Goal: Information Seeking & Learning: Compare options

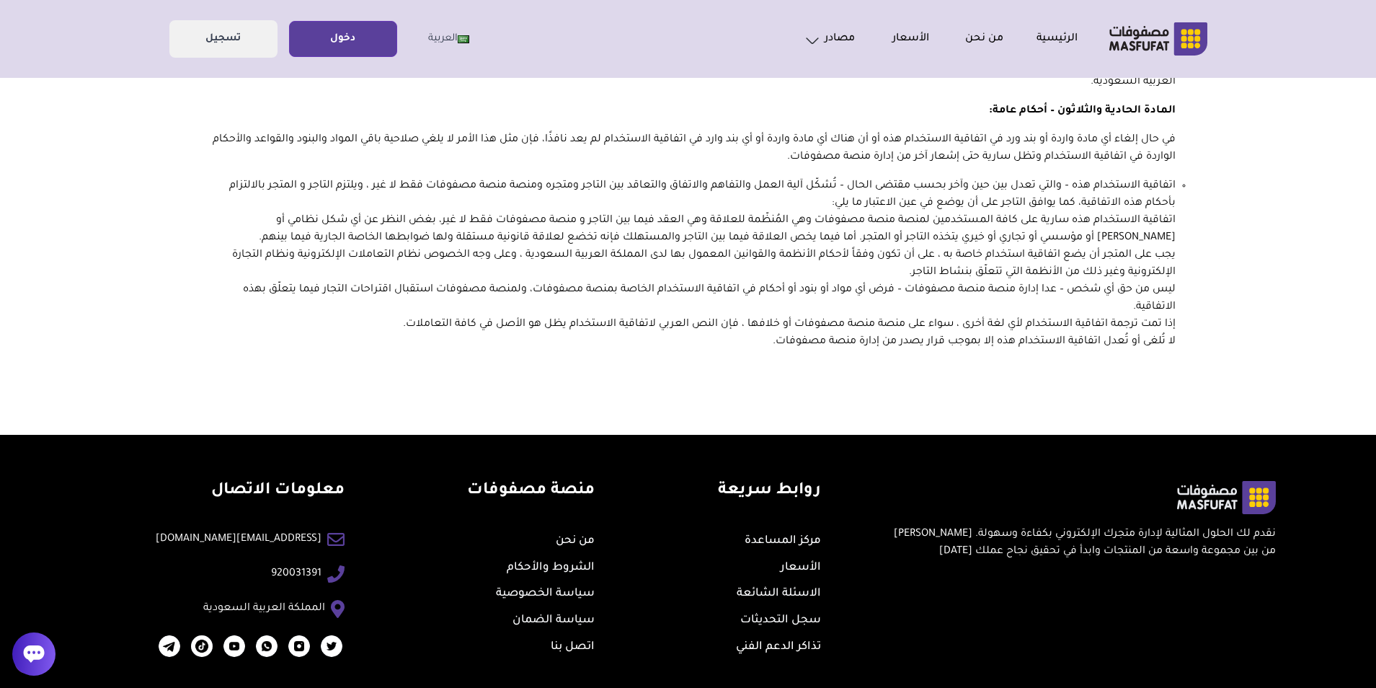
scroll to position [6055, 0]
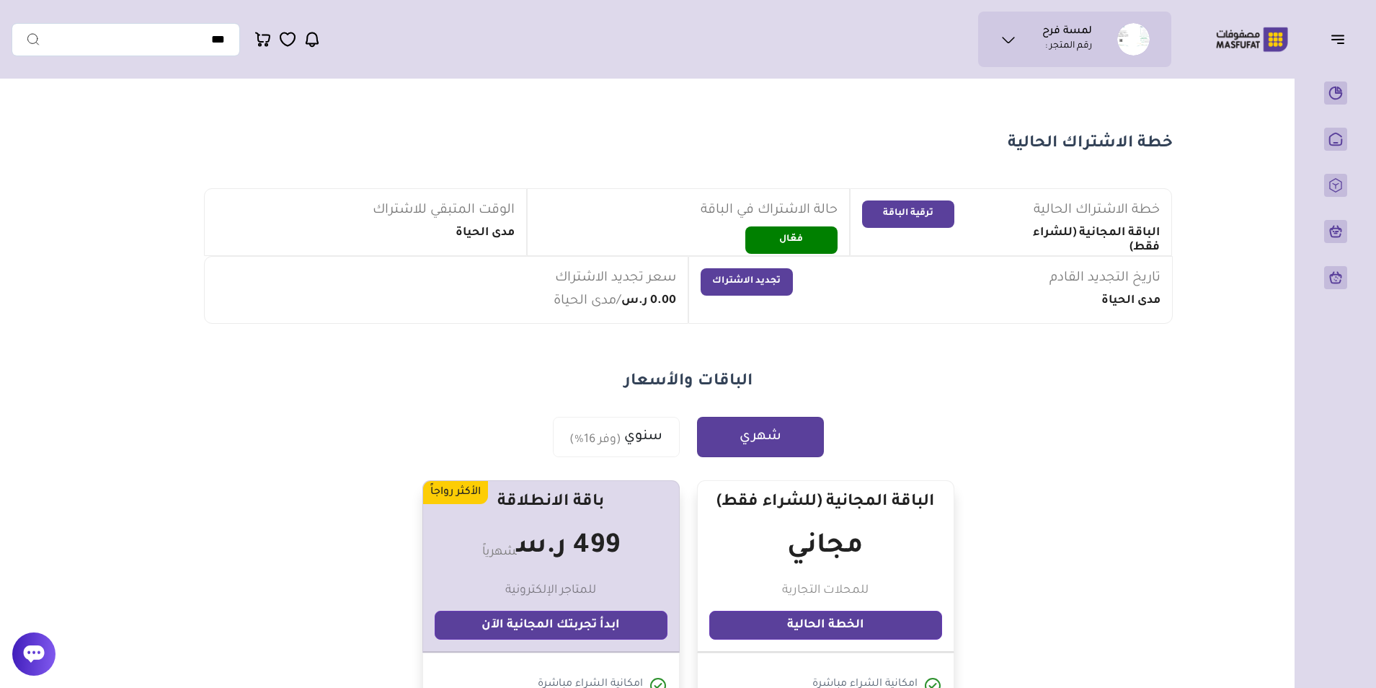
click at [1090, 46] on p "رقم المتجر :" at bounding box center [1068, 47] width 47 height 14
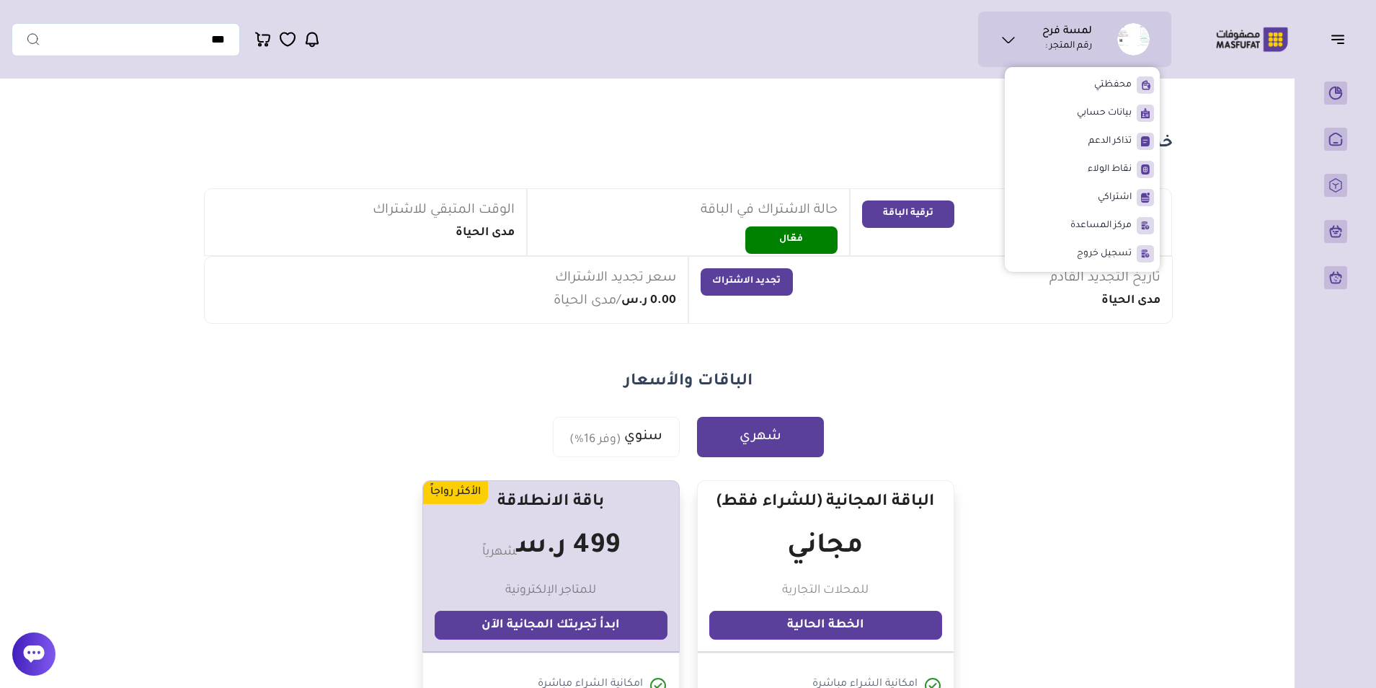
click at [1126, 29] on img at bounding box center [1133, 39] width 32 height 32
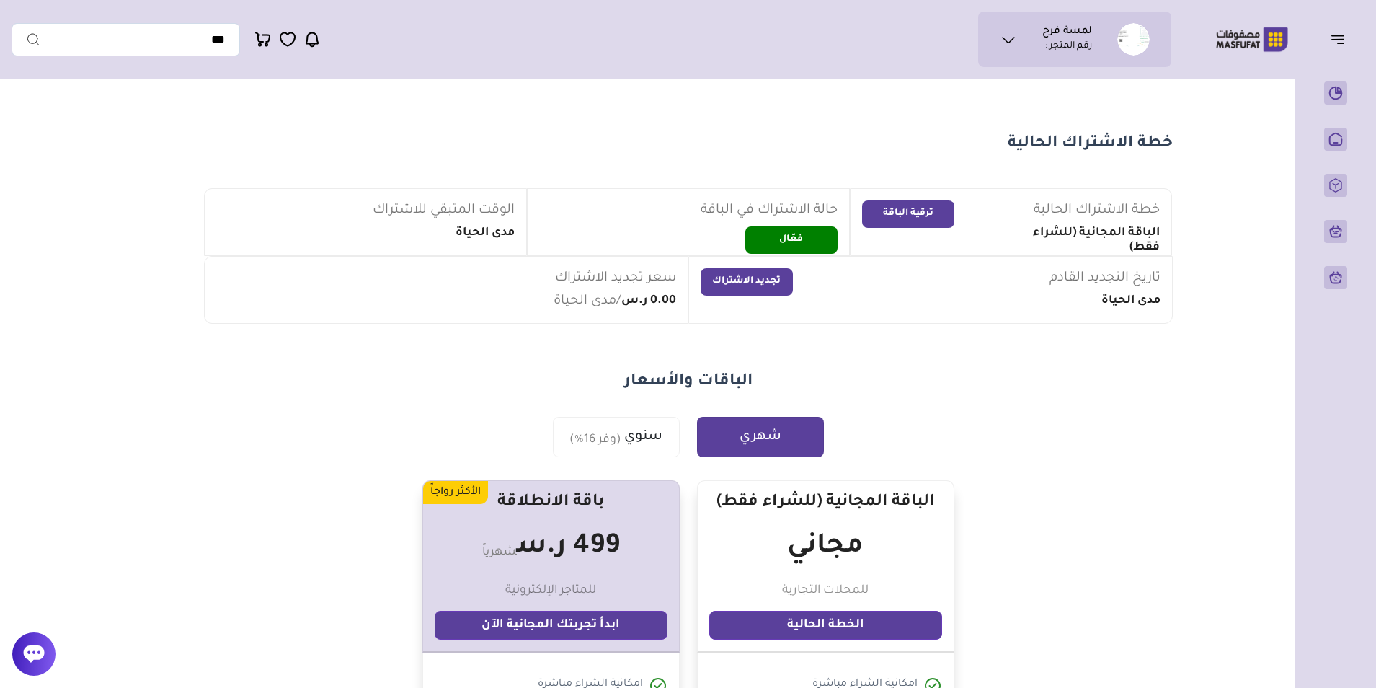
click at [1088, 40] on p "رقم المتجر :" at bounding box center [1068, 47] width 47 height 14
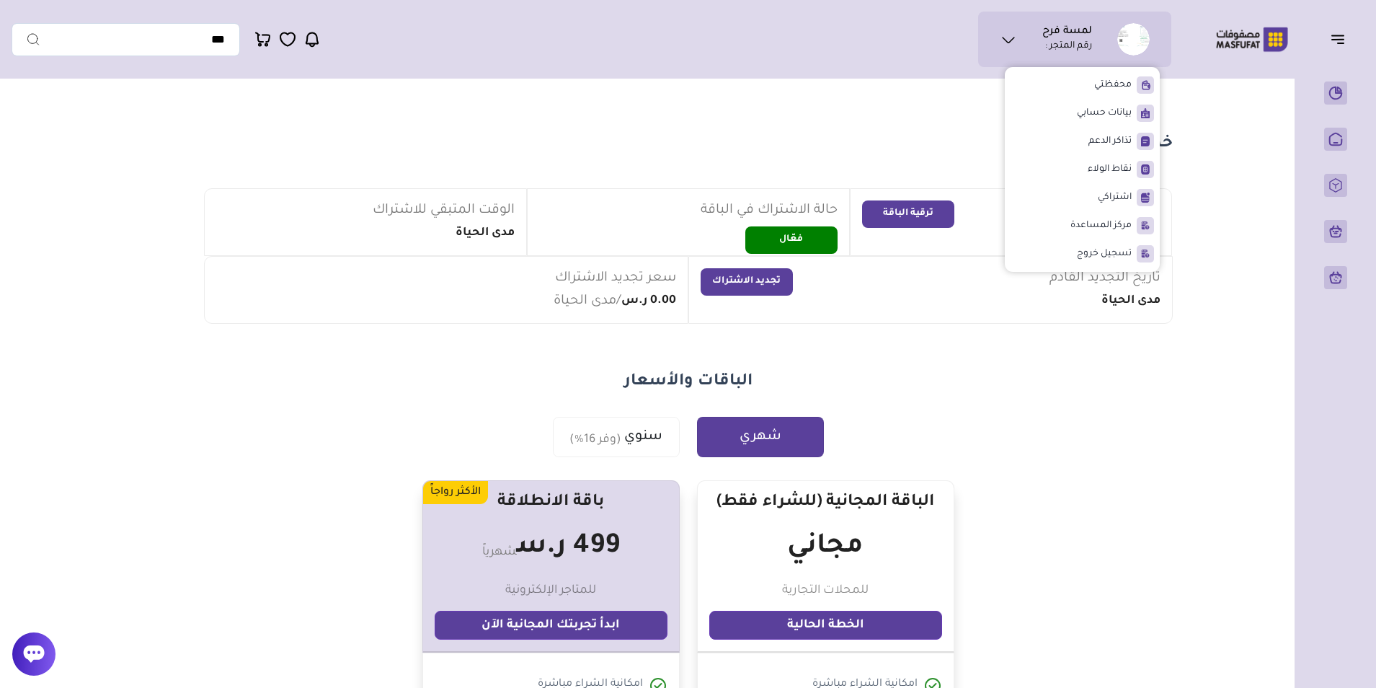
click at [1062, 345] on section "خطة الاشتراك الحالية خطة الاشتراك الحالية الباقة المجانية (للشراء فقط) ترقية ال…" at bounding box center [688, 612] width 1038 height 1052
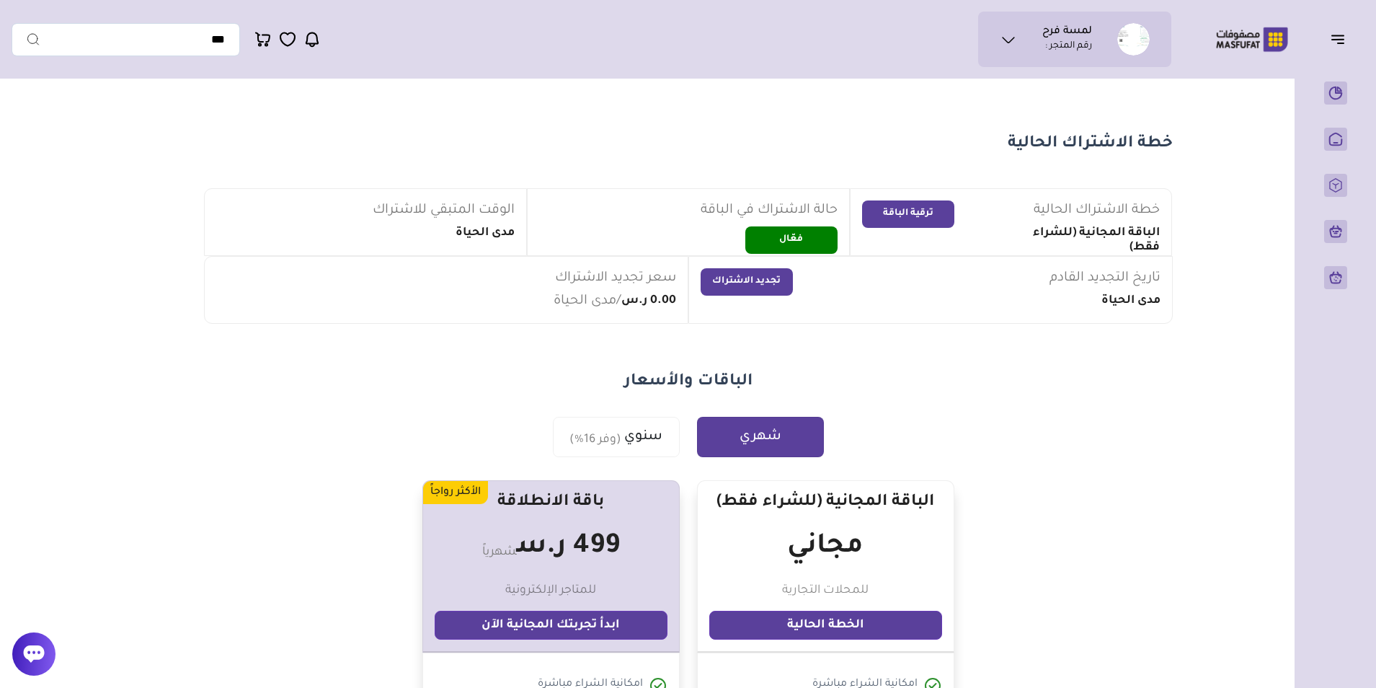
click at [1008, 32] on icon at bounding box center [1008, 39] width 17 height 17
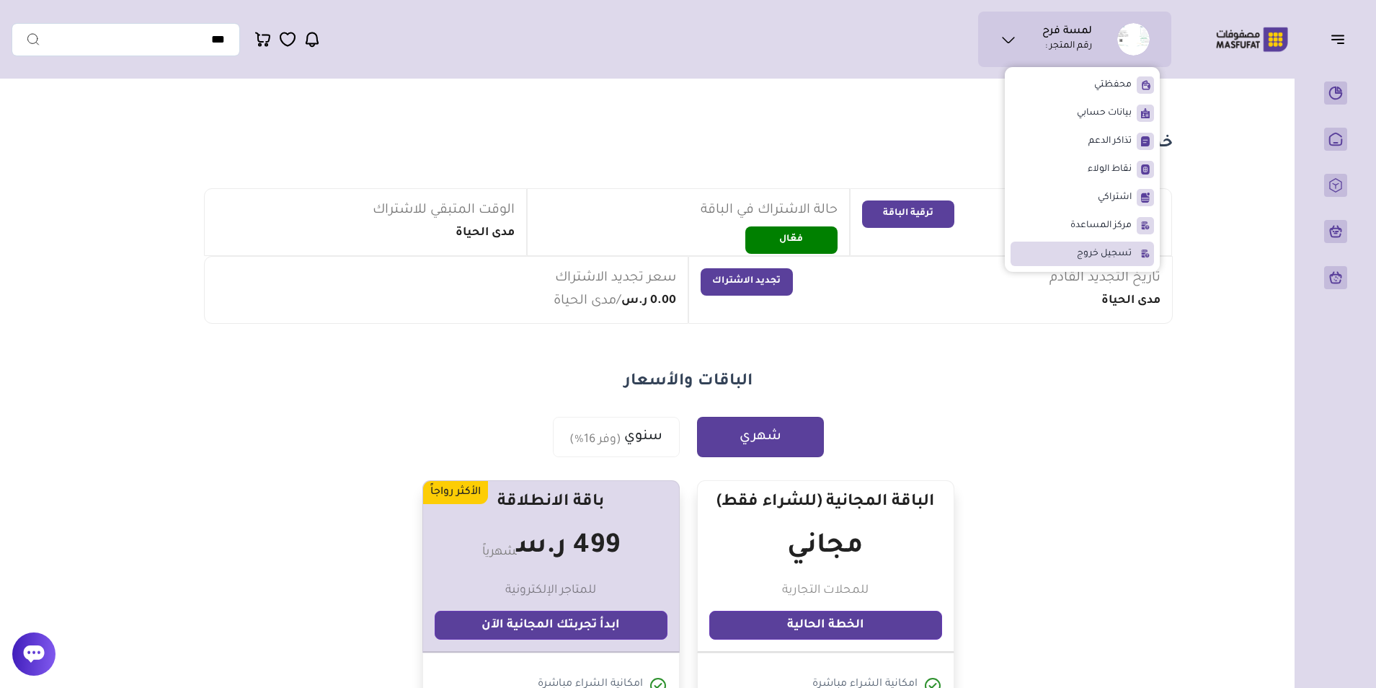
click at [1094, 260] on span "تسجيل خروج" at bounding box center [1104, 253] width 55 height 14
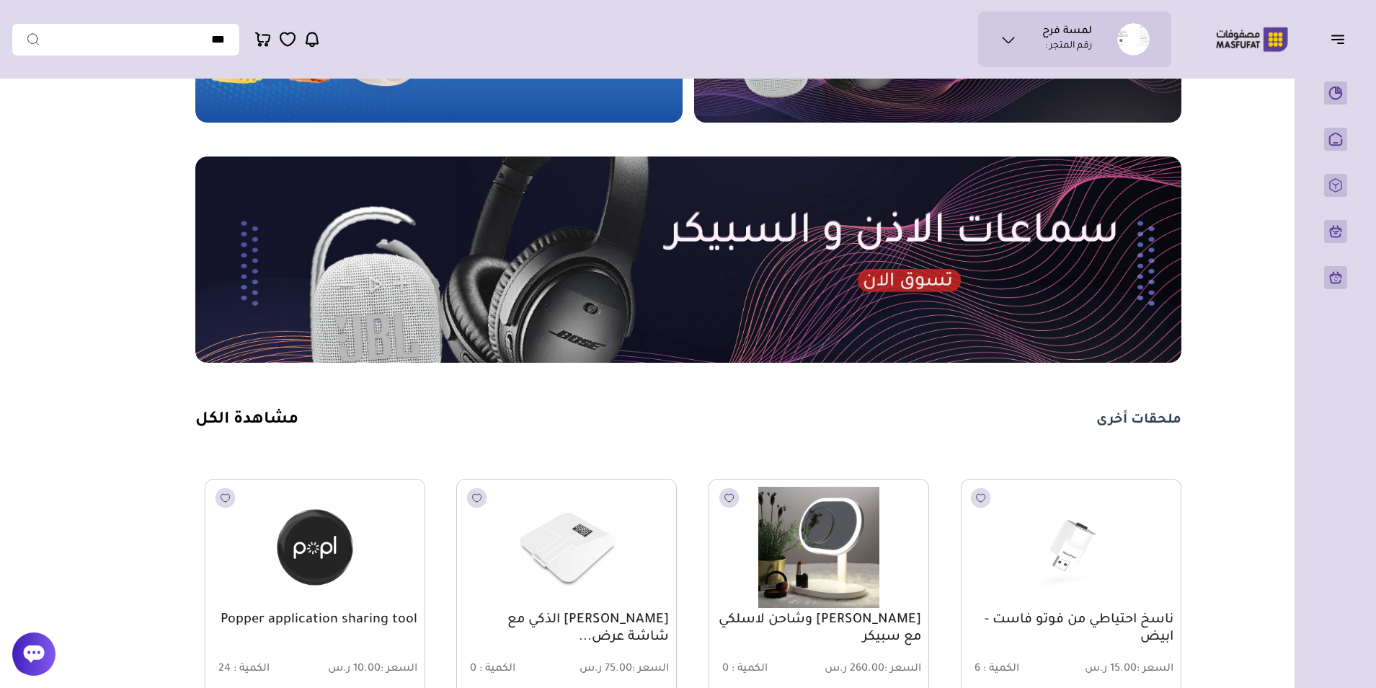
scroll to position [360, 0]
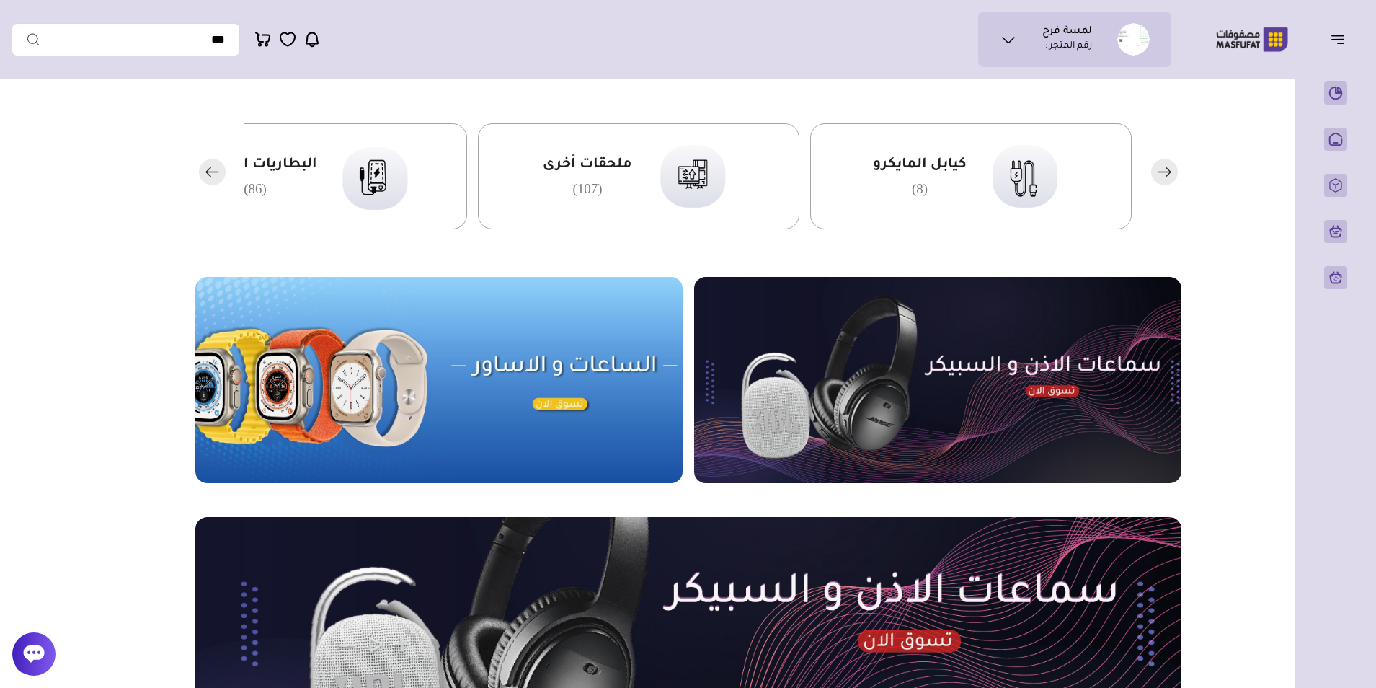
click at [1005, 352] on img at bounding box center [937, 380] width 487 height 206
click at [201, 172] on rect "button" at bounding box center [212, 172] width 27 height 27
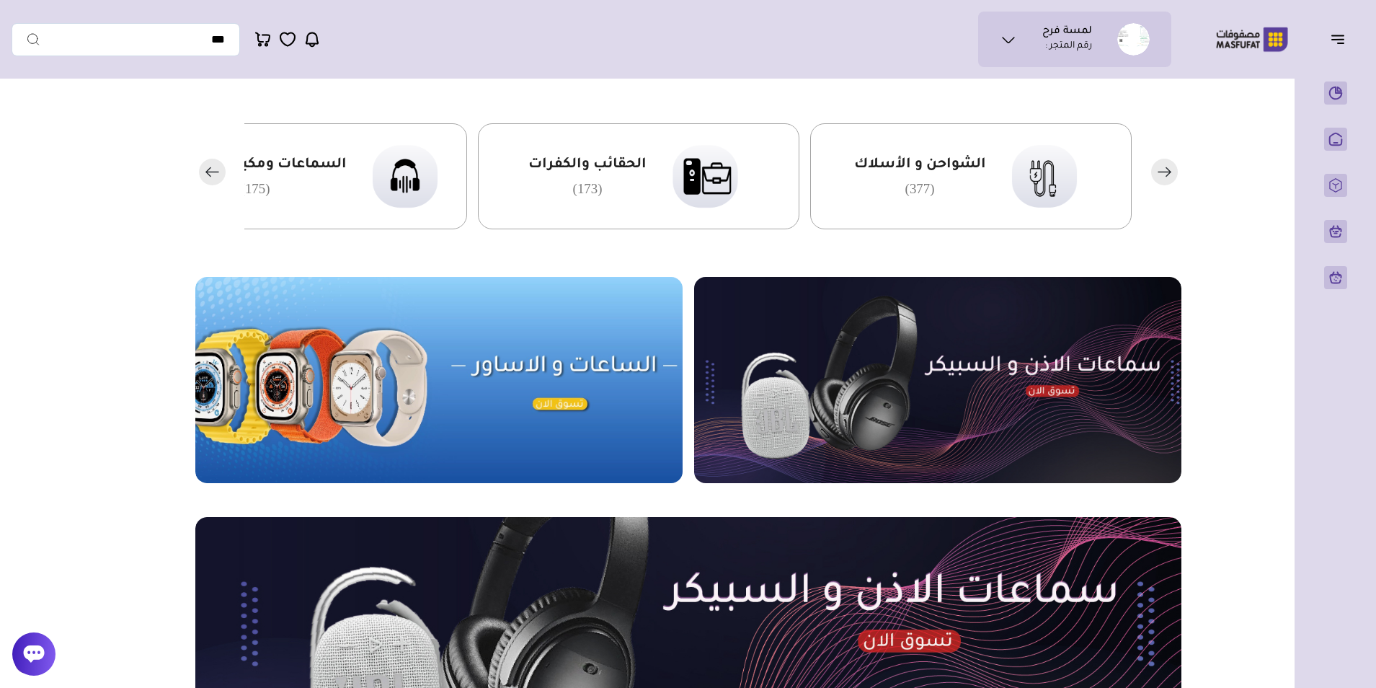
click at [1044, 368] on img at bounding box center [937, 380] width 487 height 206
click at [847, 370] on img at bounding box center [937, 380] width 487 height 206
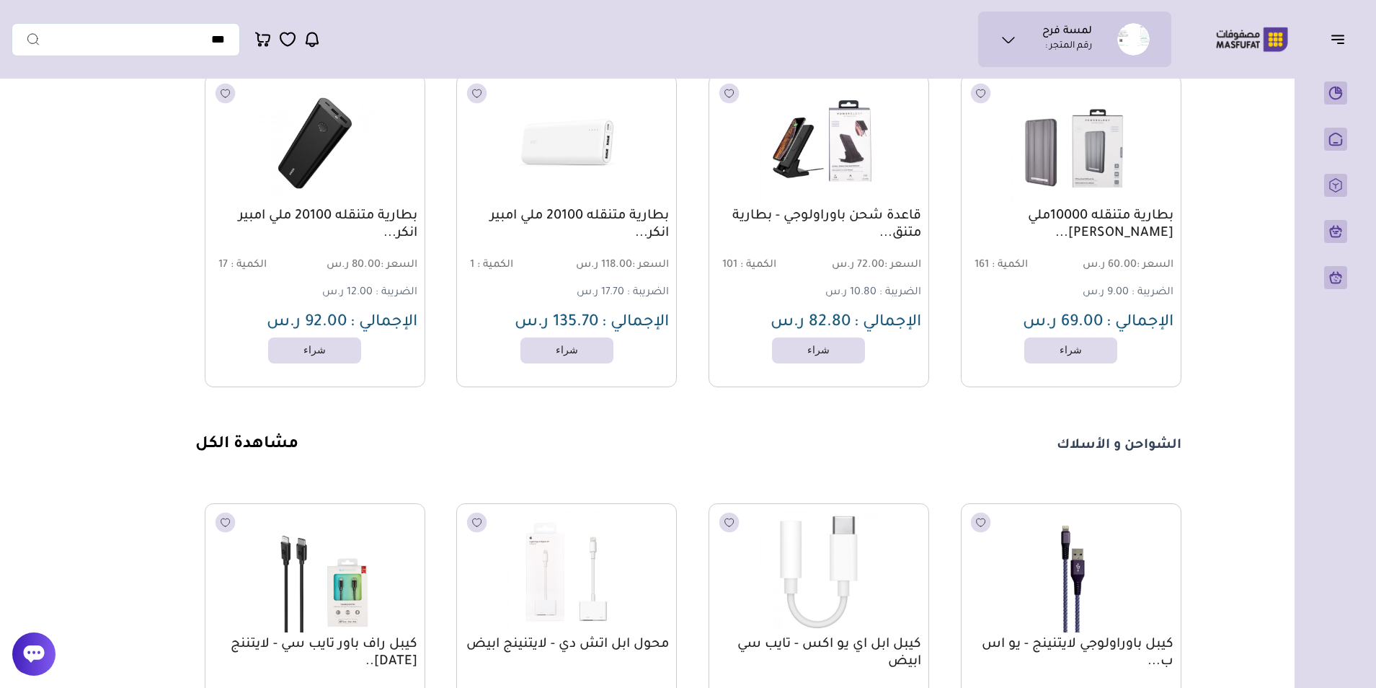
scroll to position [1730, 0]
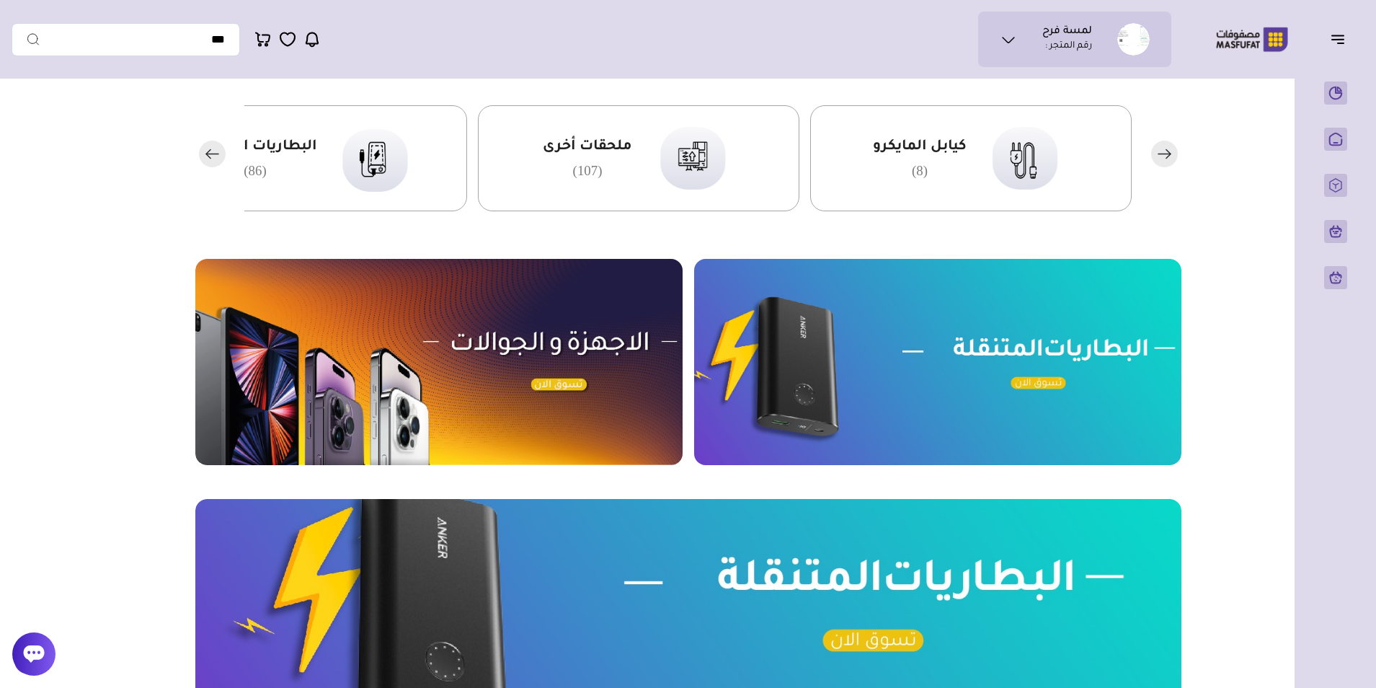
scroll to position [504, 0]
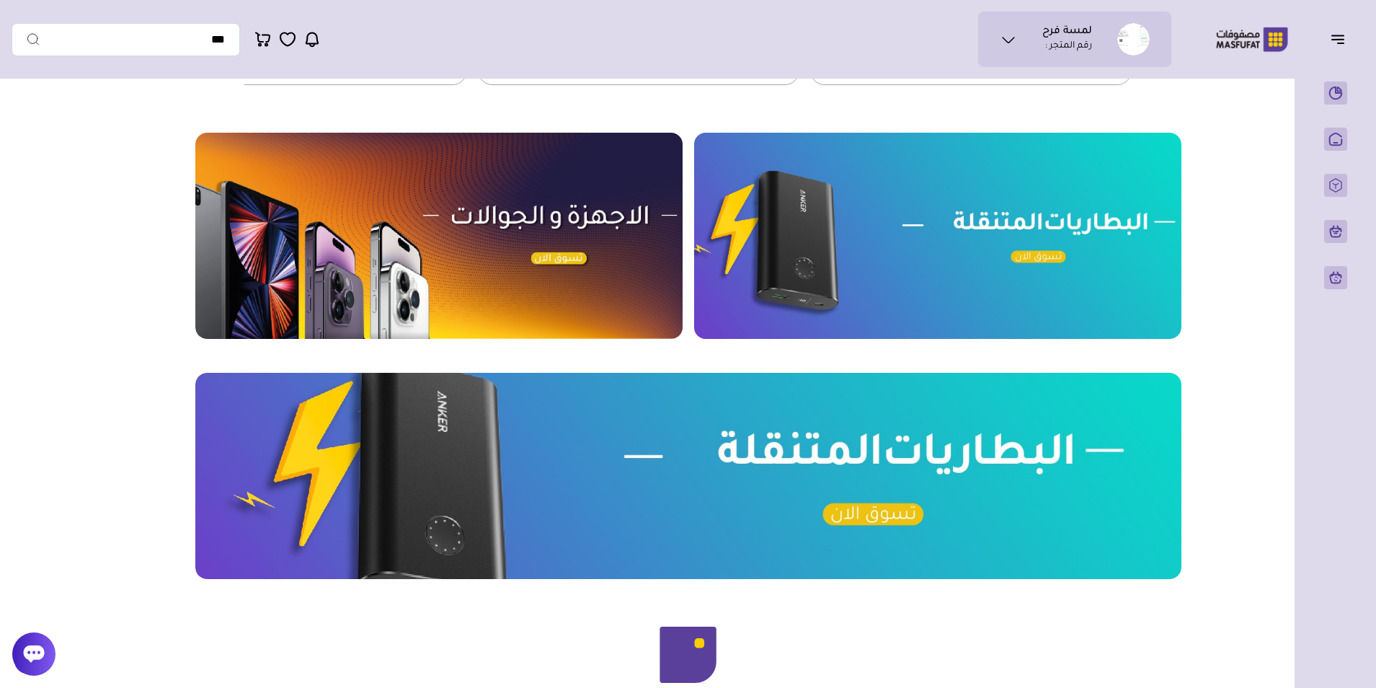
click at [522, 218] on img at bounding box center [438, 236] width 487 height 206
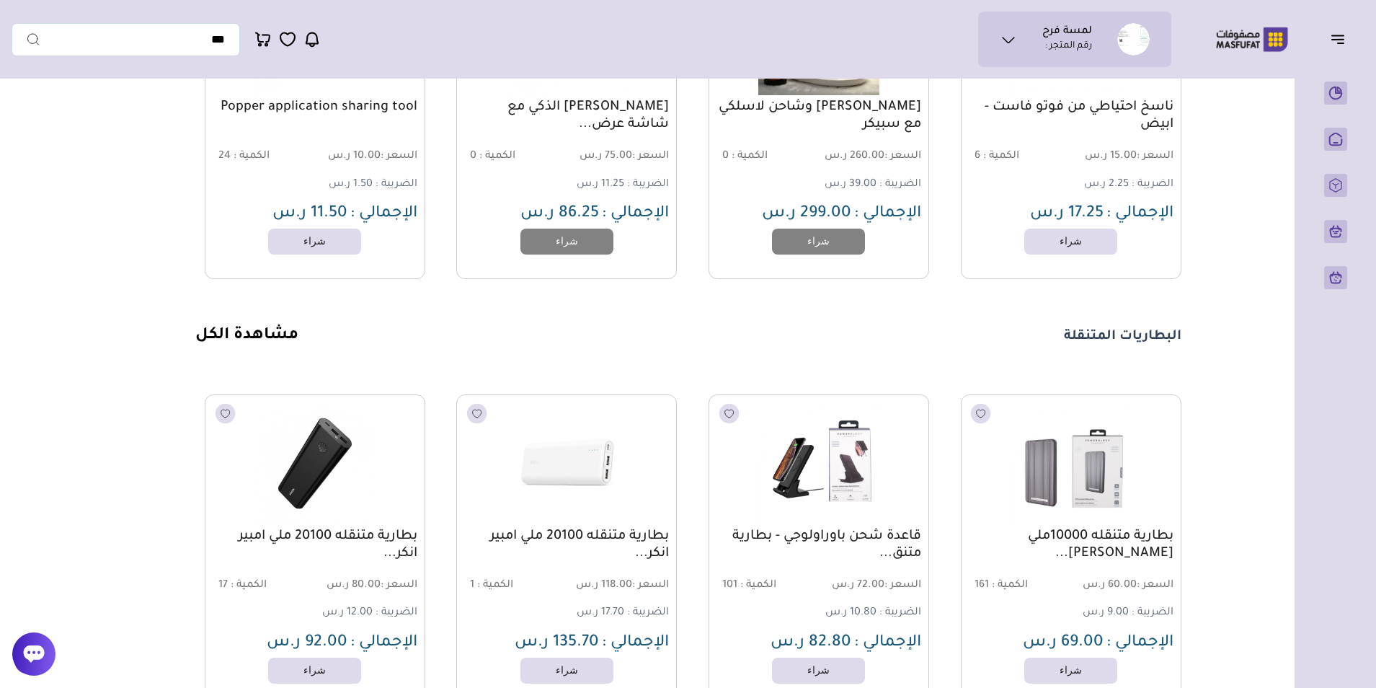
scroll to position [1054, 0]
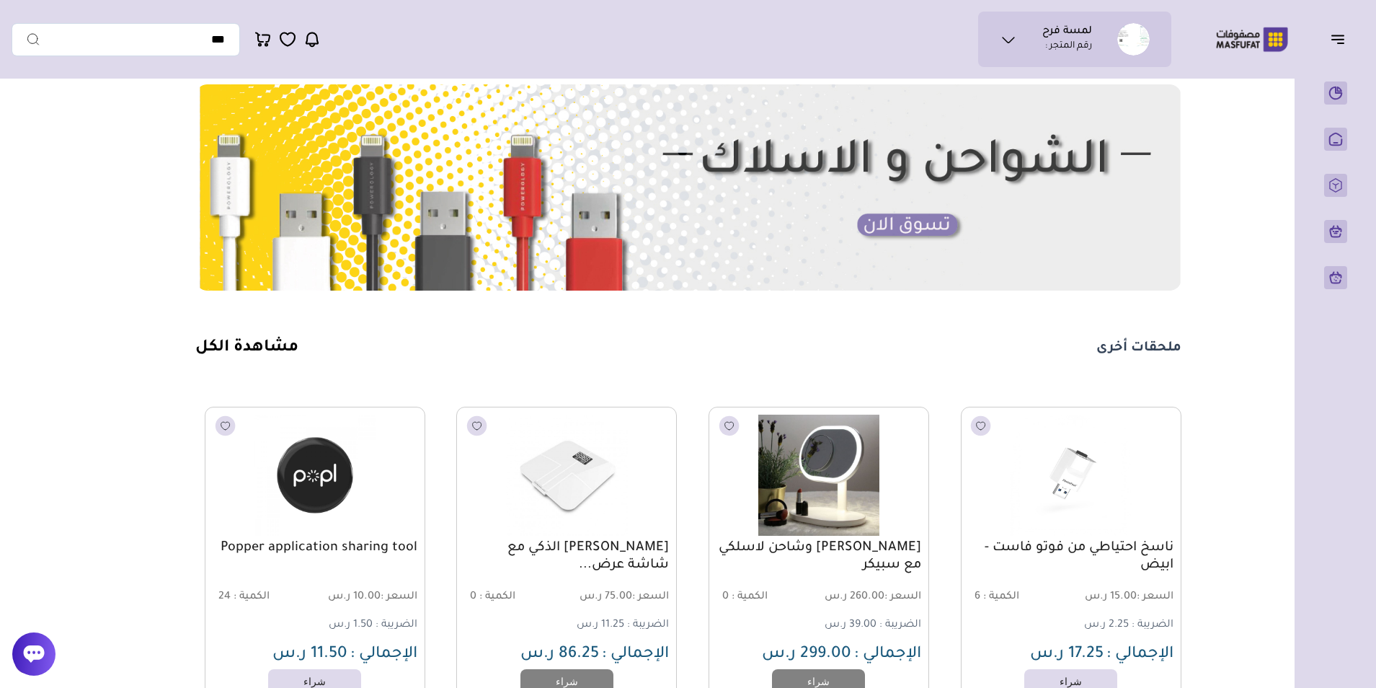
scroll to position [1081, 0]
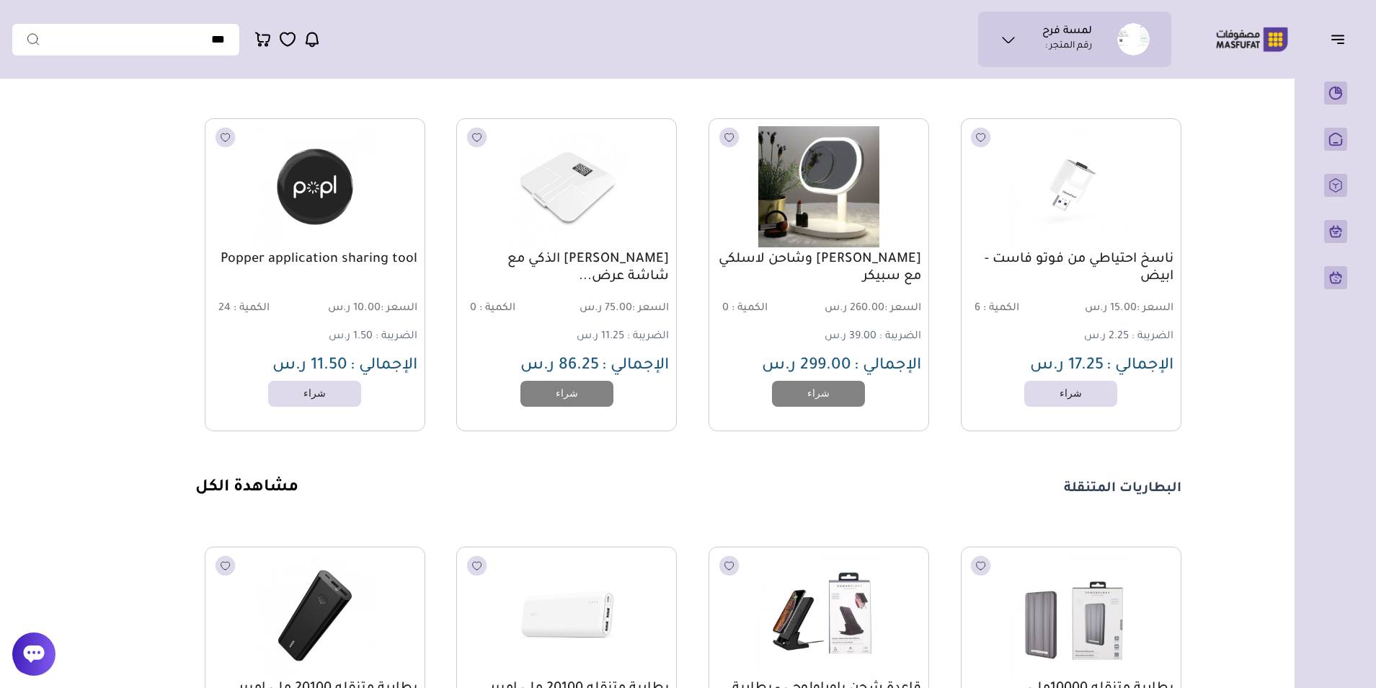
click at [646, 499] on div "البطاريات المتنقلة مشاهدة الكل" at bounding box center [688, 488] width 986 height 21
drag, startPoint x: 1179, startPoint y: 489, endPoint x: 991, endPoint y: 497, distance: 188.2
click at [991, 497] on div "البطاريات المتنقلة مشاهدة الكل" at bounding box center [688, 488] width 986 height 21
drag, startPoint x: 991, startPoint y: 497, endPoint x: 953, endPoint y: 503, distance: 38.0
click at [953, 499] on div "البطاريات المتنقلة مشاهدة الكل" at bounding box center [688, 488] width 986 height 21
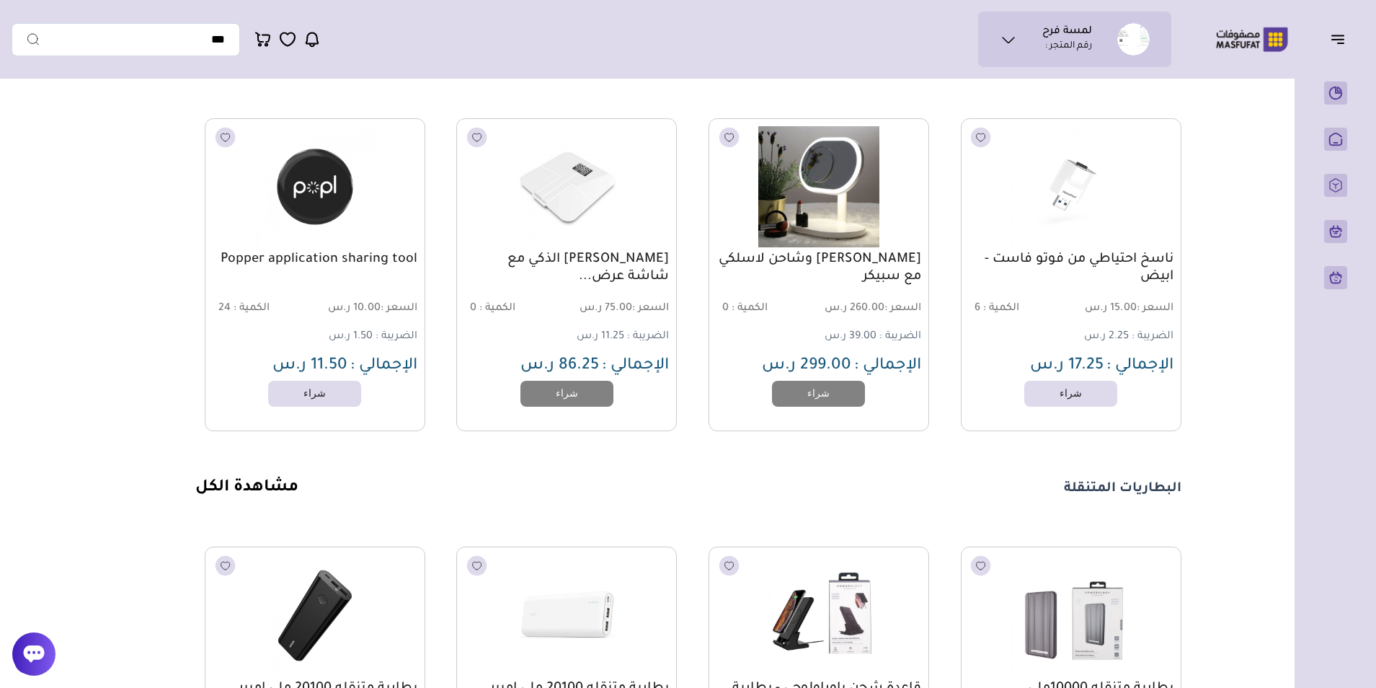
drag, startPoint x: 1179, startPoint y: 495, endPoint x: 1014, endPoint y: 504, distance: 165.3
click at [1014, 499] on div "البطاريات المتنقلة مشاهدة الكل" at bounding box center [688, 488] width 986 height 21
drag, startPoint x: 1014, startPoint y: 504, endPoint x: 930, endPoint y: 535, distance: 89.8
click at [930, 535] on div "البطاريات المتنقلة مشاهدة الكل بطارية متنقله 10000ملي امبير باورا... السعر : 60…" at bounding box center [688, 668] width 986 height 381
click at [1191, 486] on section "مزامنة ( 0 ) تحديد الكل إلغاء التحديد" at bounding box center [688, 193] width 1038 height 2283
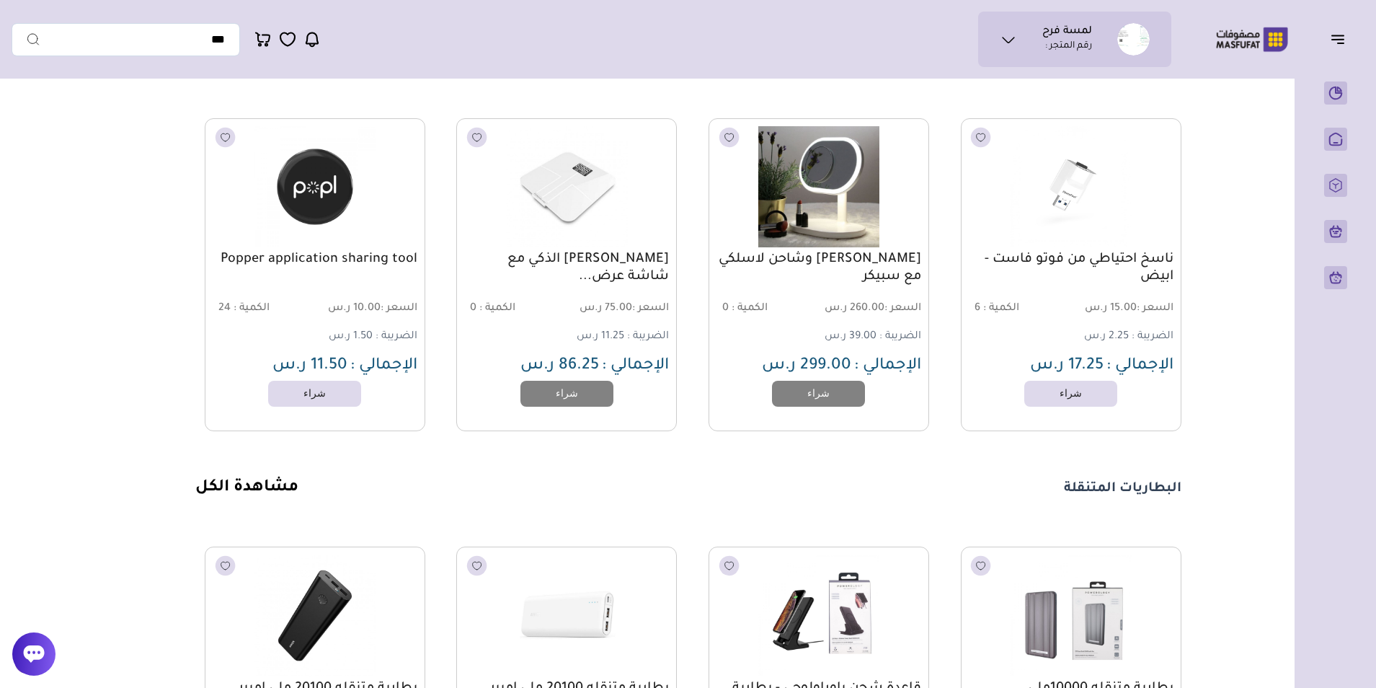
drag, startPoint x: 1181, startPoint y: 494, endPoint x: 1044, endPoint y: 499, distance: 137.7
click at [1044, 499] on section "مزامنة ( 0 ) تحديد الكل إلغاء التحديد" at bounding box center [688, 193] width 1038 height 2283
drag, startPoint x: 1044, startPoint y: 499, endPoint x: 966, endPoint y: 495, distance: 77.2
click at [966, 495] on div "البطاريات المتنقلة مشاهدة الكل" at bounding box center [688, 488] width 986 height 21
click at [1175, 489] on h1 "البطاريات المتنقلة" at bounding box center [1122, 488] width 117 height 17
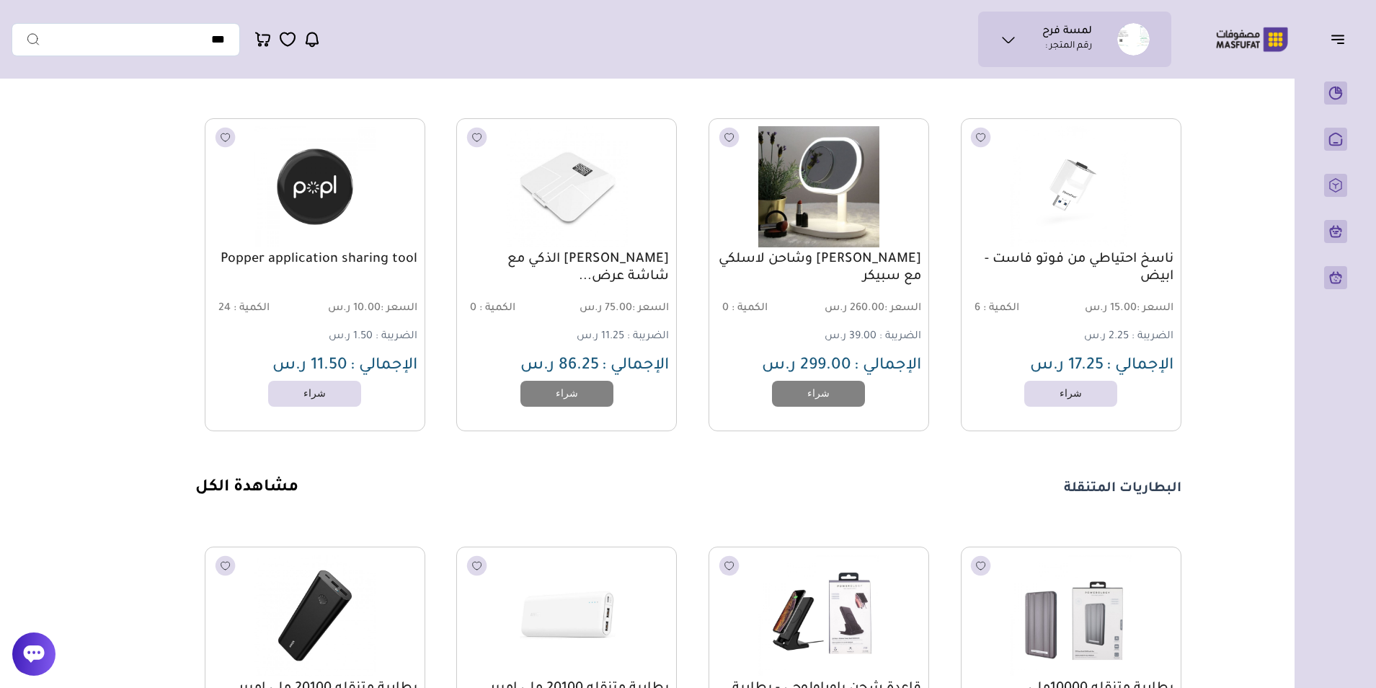
drag, startPoint x: 1183, startPoint y: 492, endPoint x: 1017, endPoint y: 502, distance: 166.8
click at [1017, 502] on section "مزامنة ( 0 ) تحديد الكل إلغاء التحديد" at bounding box center [688, 193] width 1038 height 2283
drag, startPoint x: 1017, startPoint y: 502, endPoint x: 1008, endPoint y: 499, distance: 9.8
click at [958, 499] on div "البطاريات المتنقلة مشاهدة الكل" at bounding box center [688, 488] width 986 height 21
click at [1178, 493] on h1 "البطاريات المتنقلة" at bounding box center [1122, 488] width 117 height 17
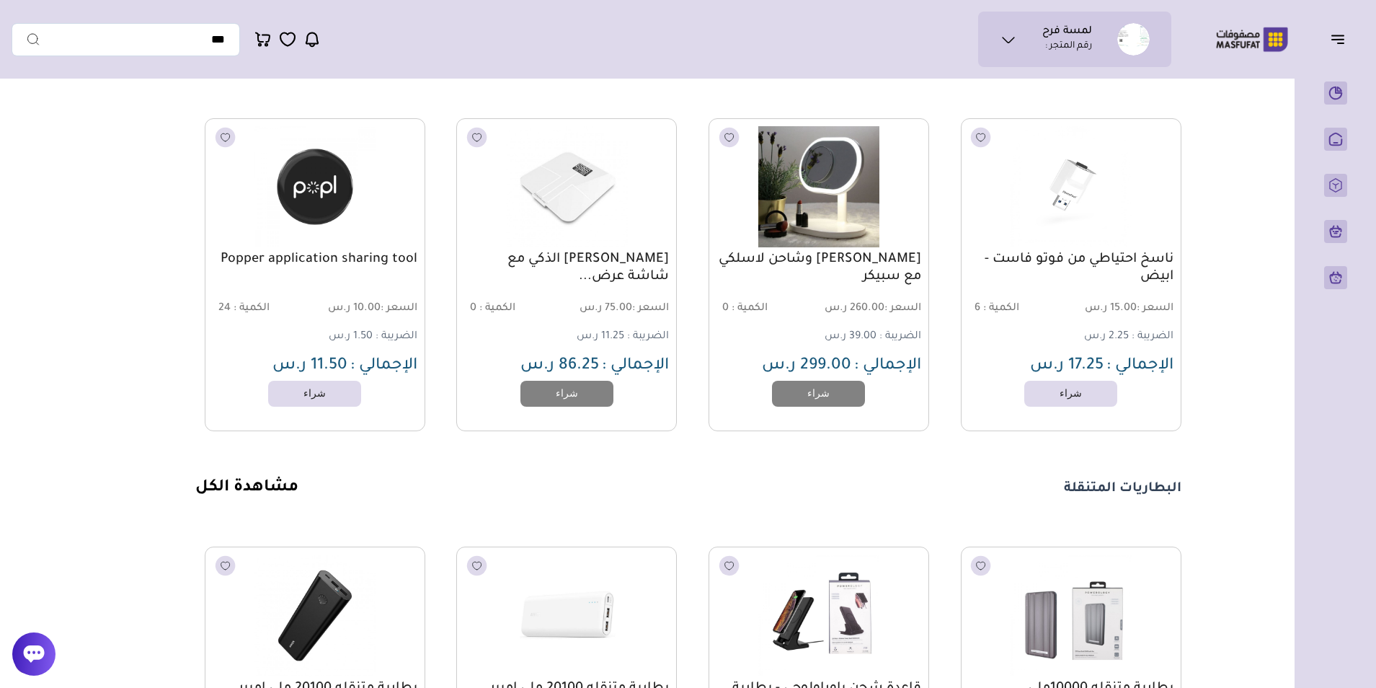
drag, startPoint x: 1180, startPoint y: 492, endPoint x: 1004, endPoint y: 502, distance: 176.1
click at [1004, 499] on div "البطاريات المتنقلة مشاهدة الكل" at bounding box center [688, 488] width 986 height 21
drag, startPoint x: 1004, startPoint y: 502, endPoint x: 892, endPoint y: 497, distance: 111.8
click at [892, 497] on div "البطاريات المتنقلة مشاهدة الكل" at bounding box center [688, 488] width 986 height 21
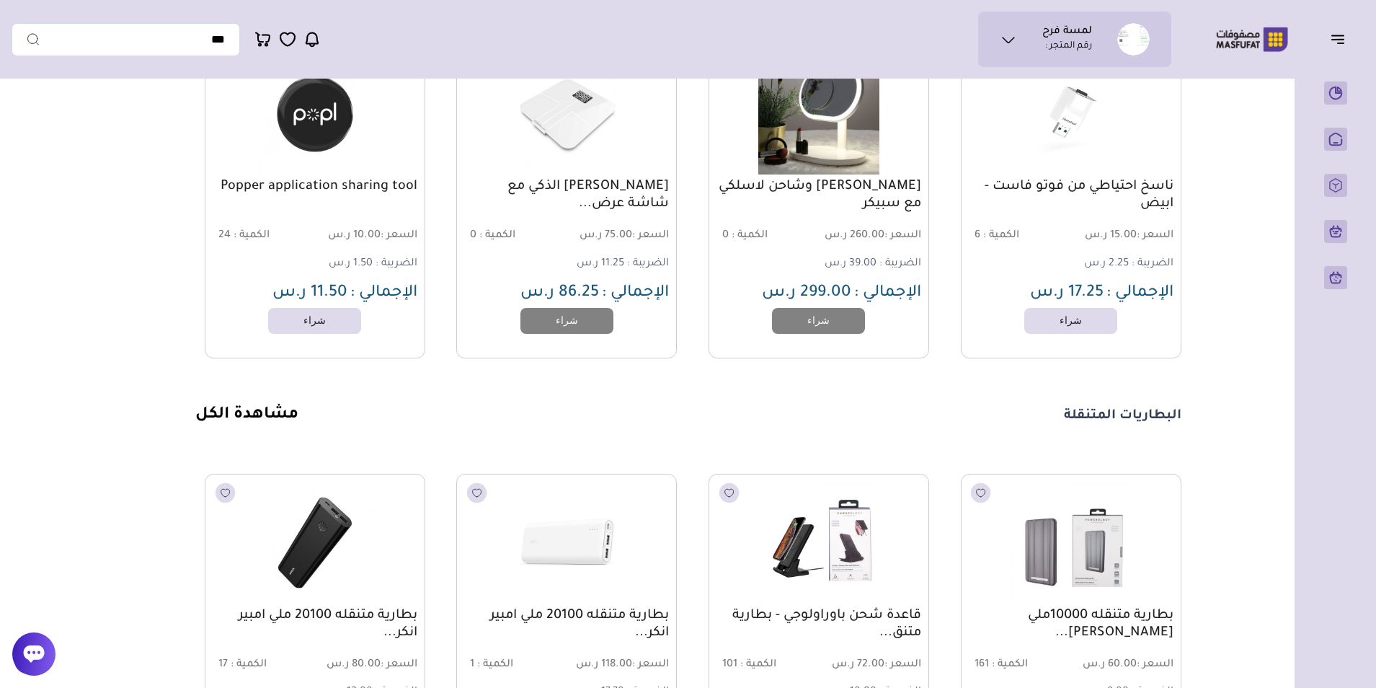
scroll to position [1225, 0]
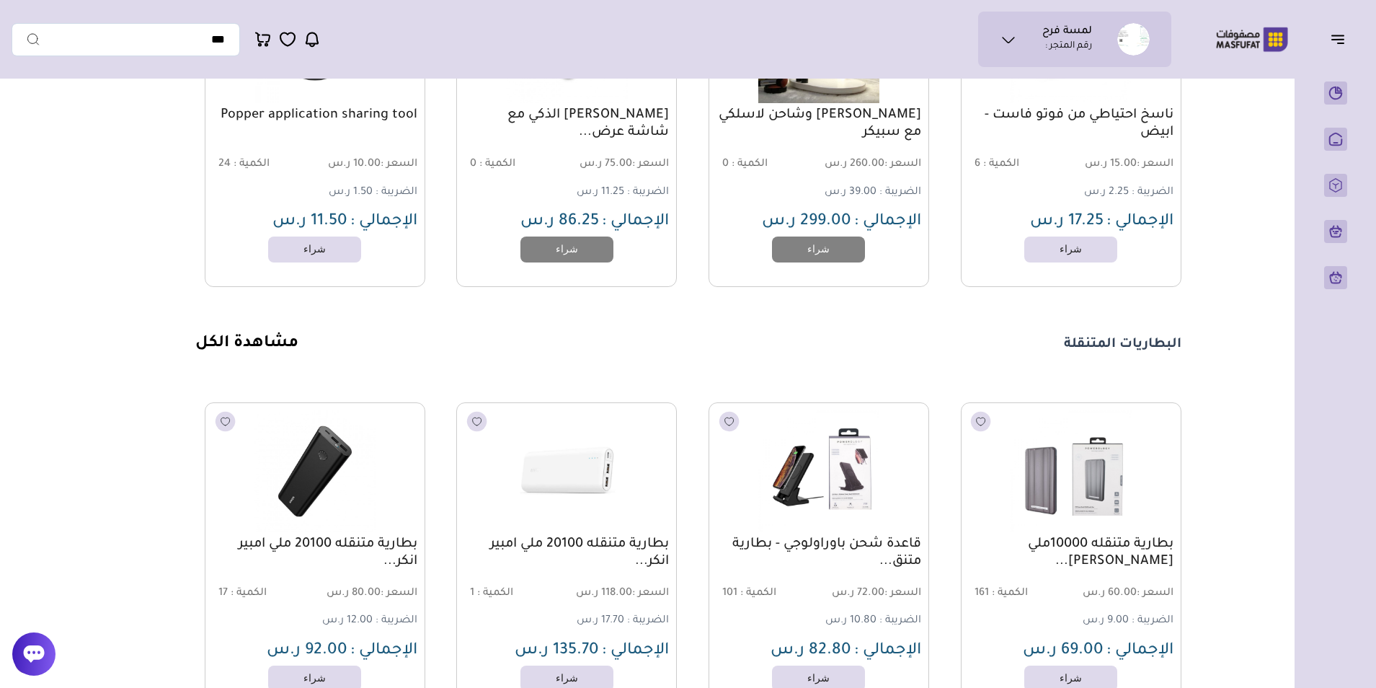
click at [997, 41] on ul "لمسة فرح رقم المتجر :" at bounding box center [1075, 39] width 170 height 32
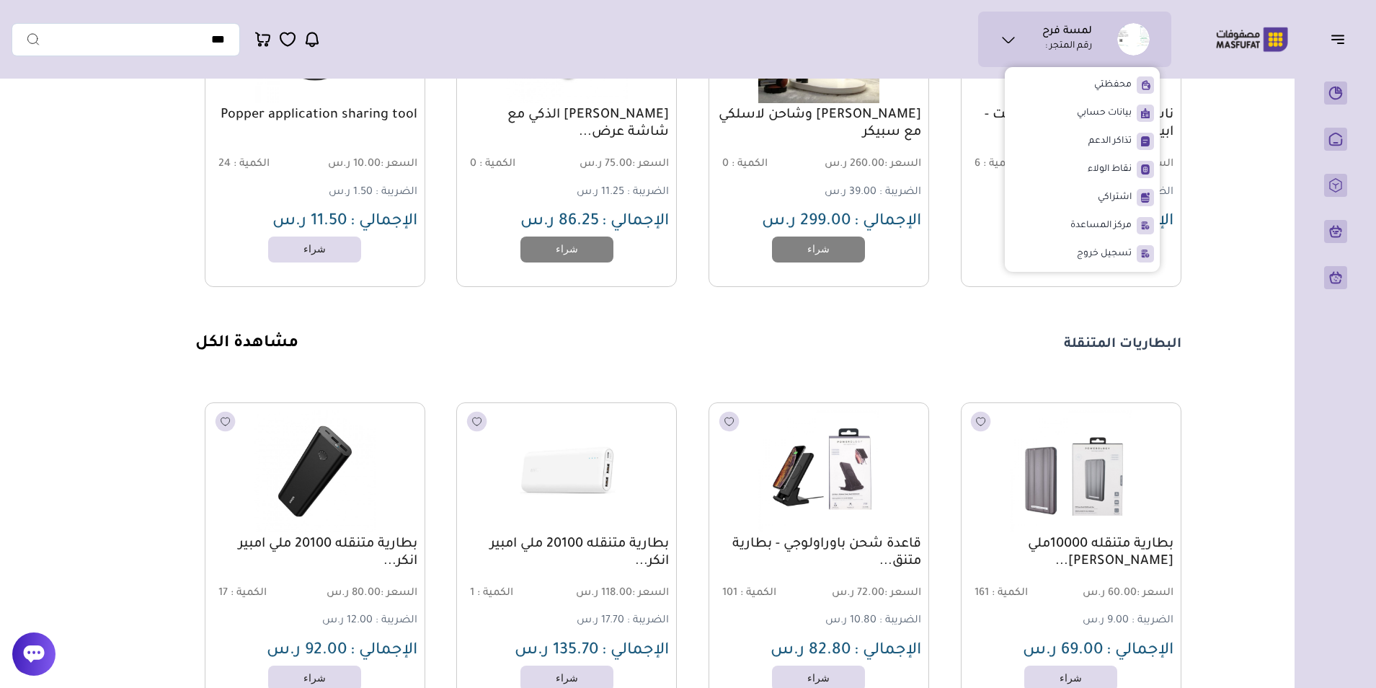
click at [996, 352] on div "البطاريات المتنقلة مشاهدة الكل" at bounding box center [688, 344] width 986 height 21
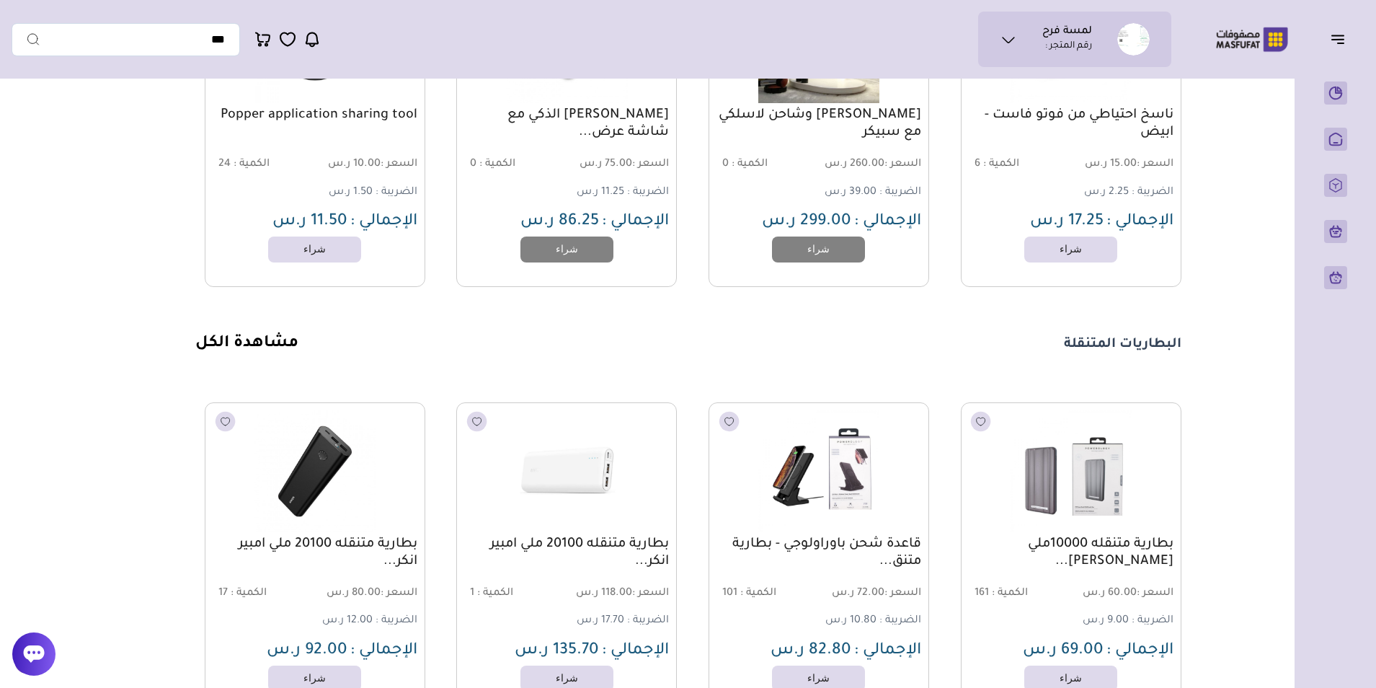
click at [1014, 56] on div "لمسة فرح رقم المتجر :" at bounding box center [1074, 39] width 193 height 55
click at [1008, 43] on icon at bounding box center [1008, 39] width 17 height 17
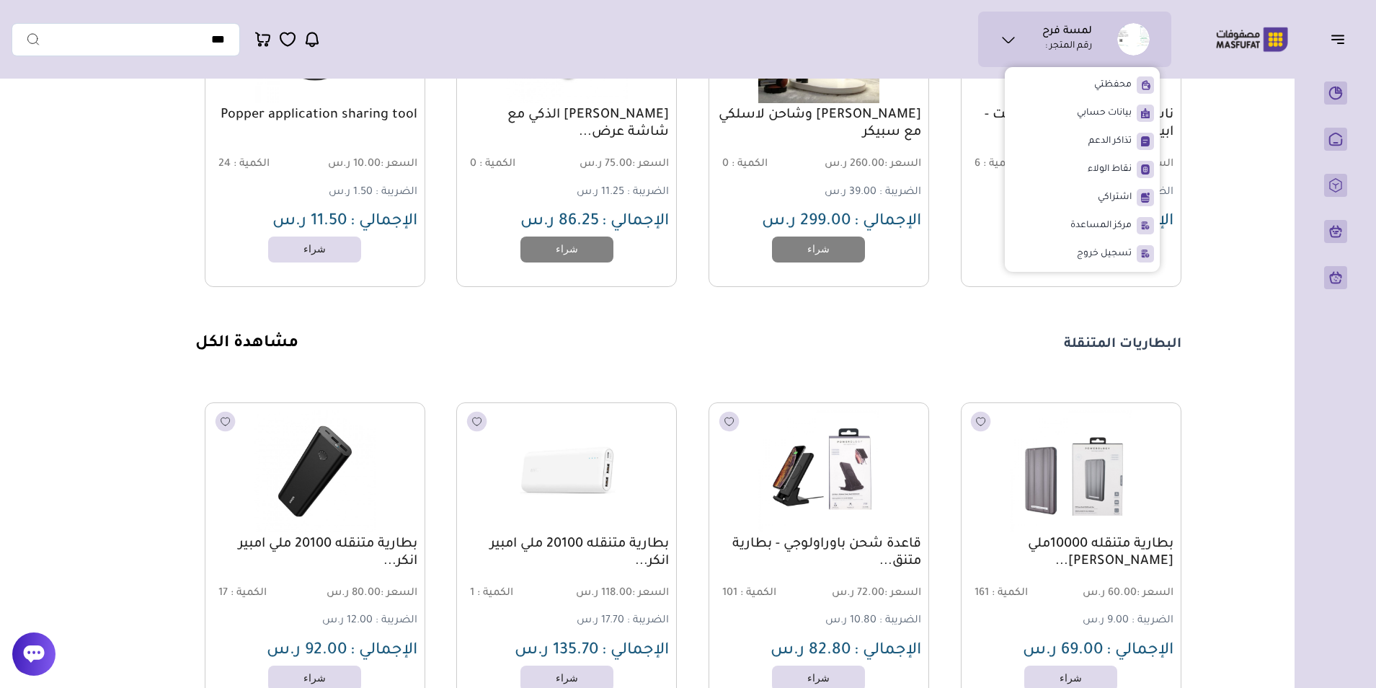
click at [1071, 287] on div "ناسخ احتياطي من فوتو فاست - ابيض السعر : 15.00 ر.س الكمية : 6 الضريبة : 2.25 ر.…" at bounding box center [1071, 130] width 221 height 313
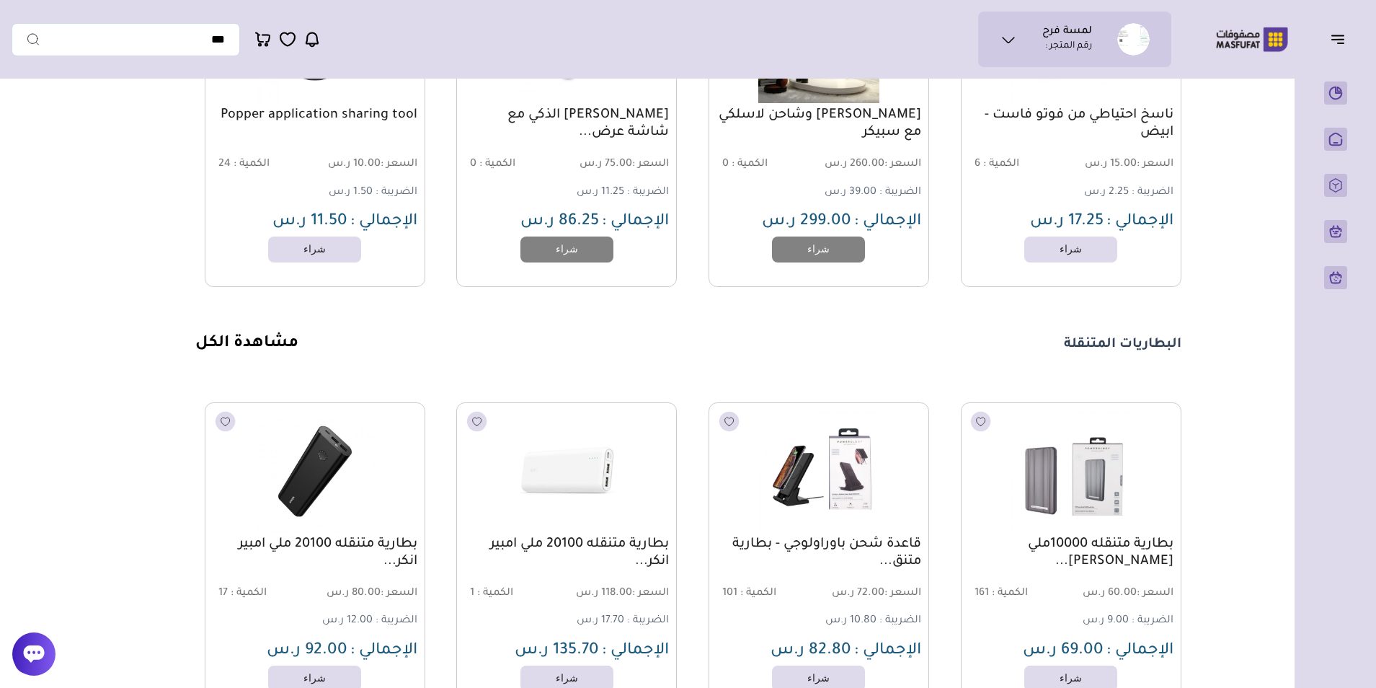
click at [1002, 39] on icon at bounding box center [1008, 39] width 17 height 17
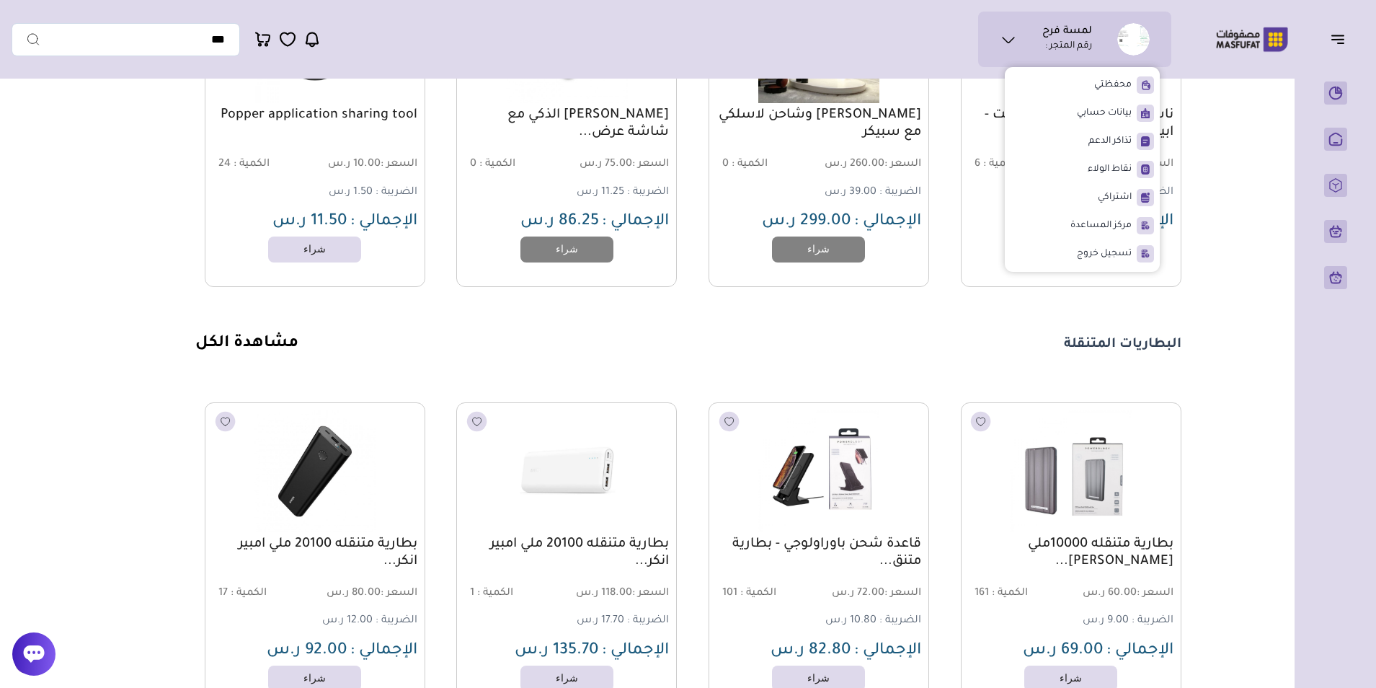
drag, startPoint x: 1002, startPoint y: 357, endPoint x: 962, endPoint y: 321, distance: 54.1
click at [1002, 355] on div "البطاريات المتنقلة مشاهدة الكل" at bounding box center [688, 344] width 986 height 21
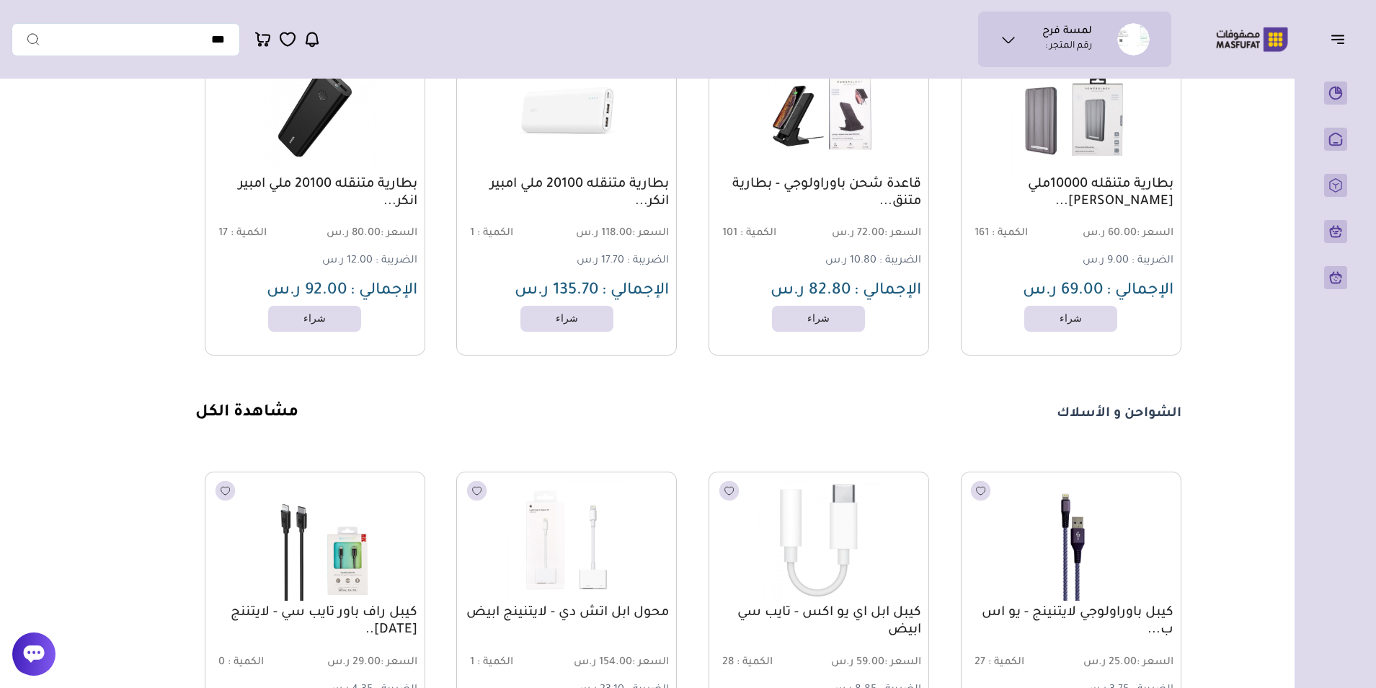
scroll to position [1802, 0]
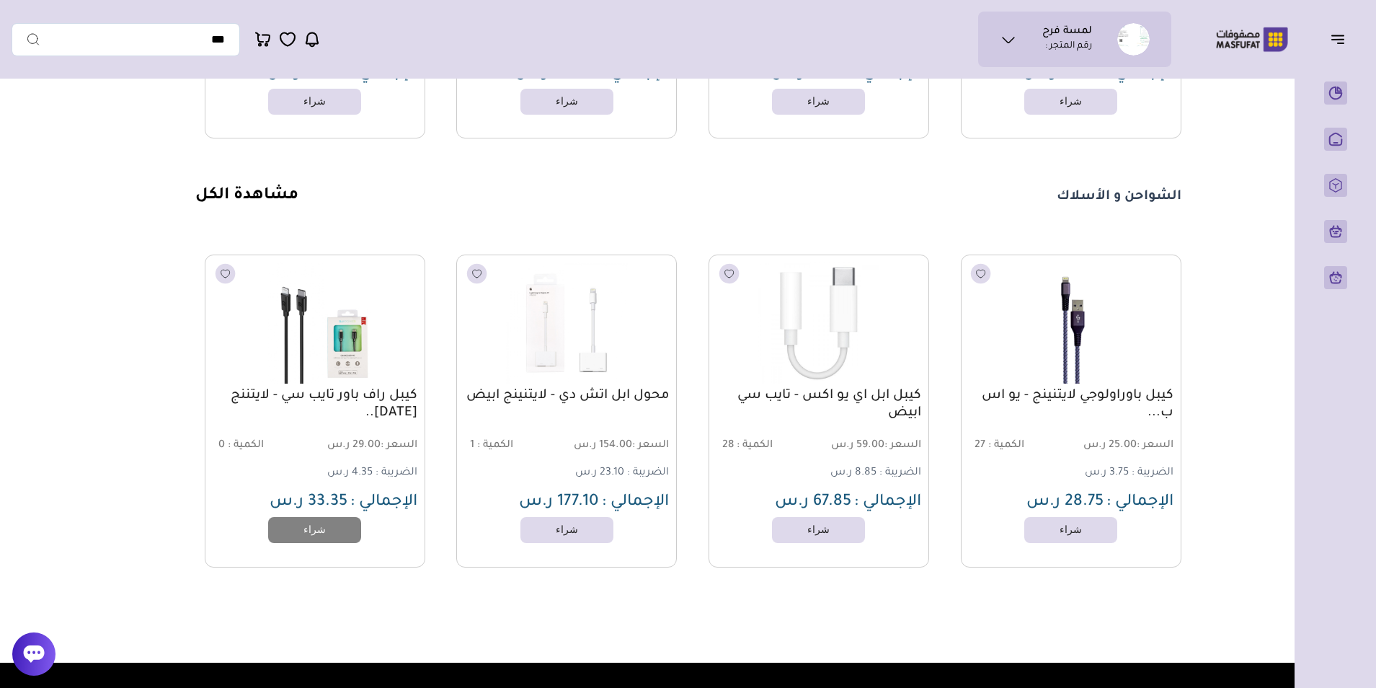
drag, startPoint x: 1138, startPoint y: 206, endPoint x: 1015, endPoint y: 206, distance: 122.5
click at [877, 207] on div "الشواحن و الأسلاك مشاهدة الكل" at bounding box center [688, 196] width 986 height 21
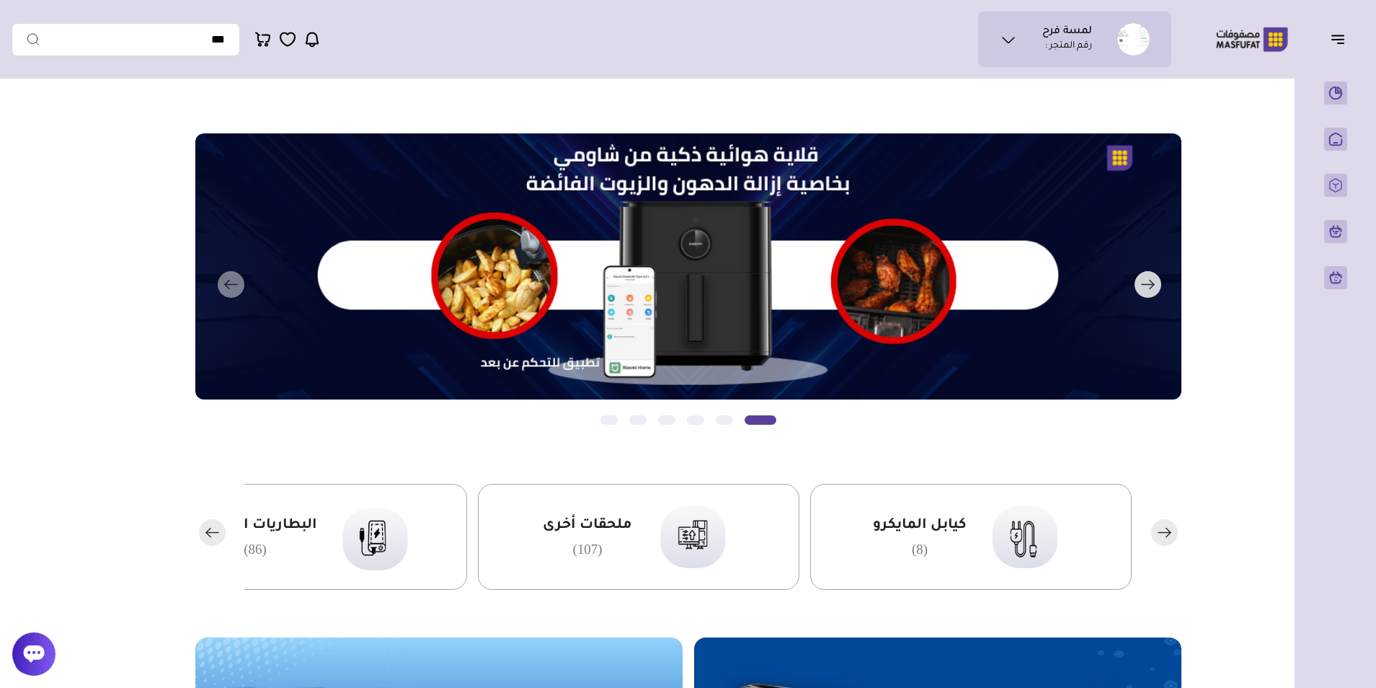
scroll to position [288, 0]
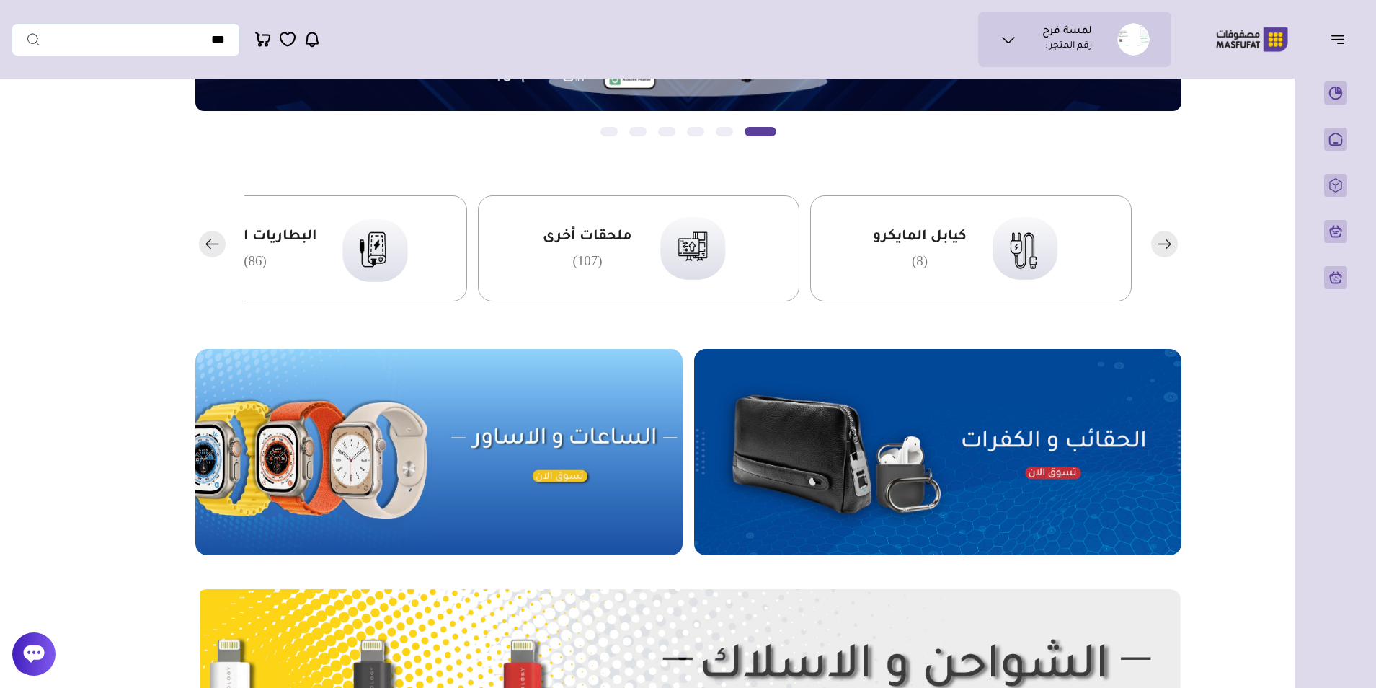
click at [1157, 244] on rect "button" at bounding box center [1164, 244] width 27 height 27
click at [1157, 244] on icon "button" at bounding box center [1163, 244] width 12 height 0
click at [904, 234] on span "الجوالات" at bounding box center [920, 237] width 58 height 19
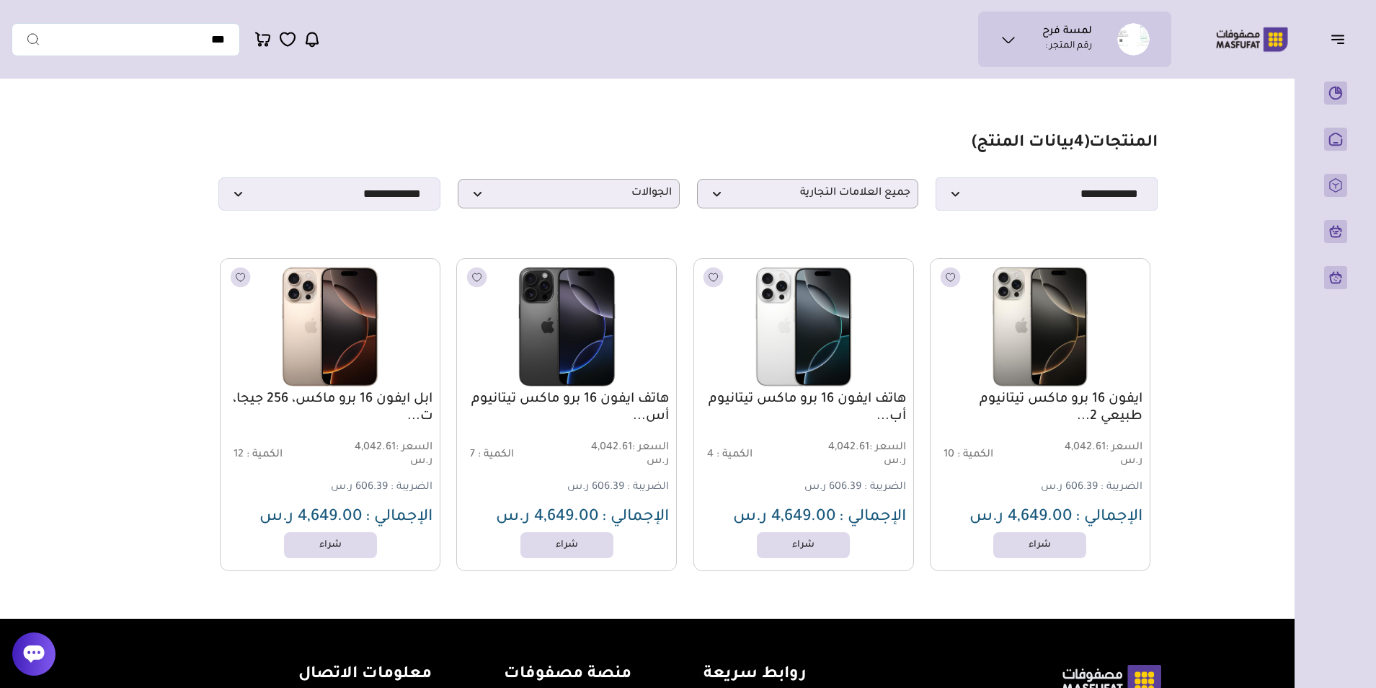
drag, startPoint x: 1166, startPoint y: 129, endPoint x: 200, endPoint y: 223, distance: 971.0
click at [200, 223] on section "مزامنة ( 0 ) تحديد الكل إلغاء التحديد المنتجات (" at bounding box center [688, 352] width 1038 height 533
click at [43, 270] on main "مزامنة ( 0 ) تحديد الكل إلغاء التحديد ( 4 بيانات المنتج) *******" at bounding box center [688, 352] width 1353 height 533
drag, startPoint x: 1175, startPoint y: 132, endPoint x: 253, endPoint y: 241, distance: 928.2
click at [253, 241] on section "مزامنة ( 0 ) تحديد الكل إلغاء التحديد المنتجات (" at bounding box center [688, 352] width 1038 height 533
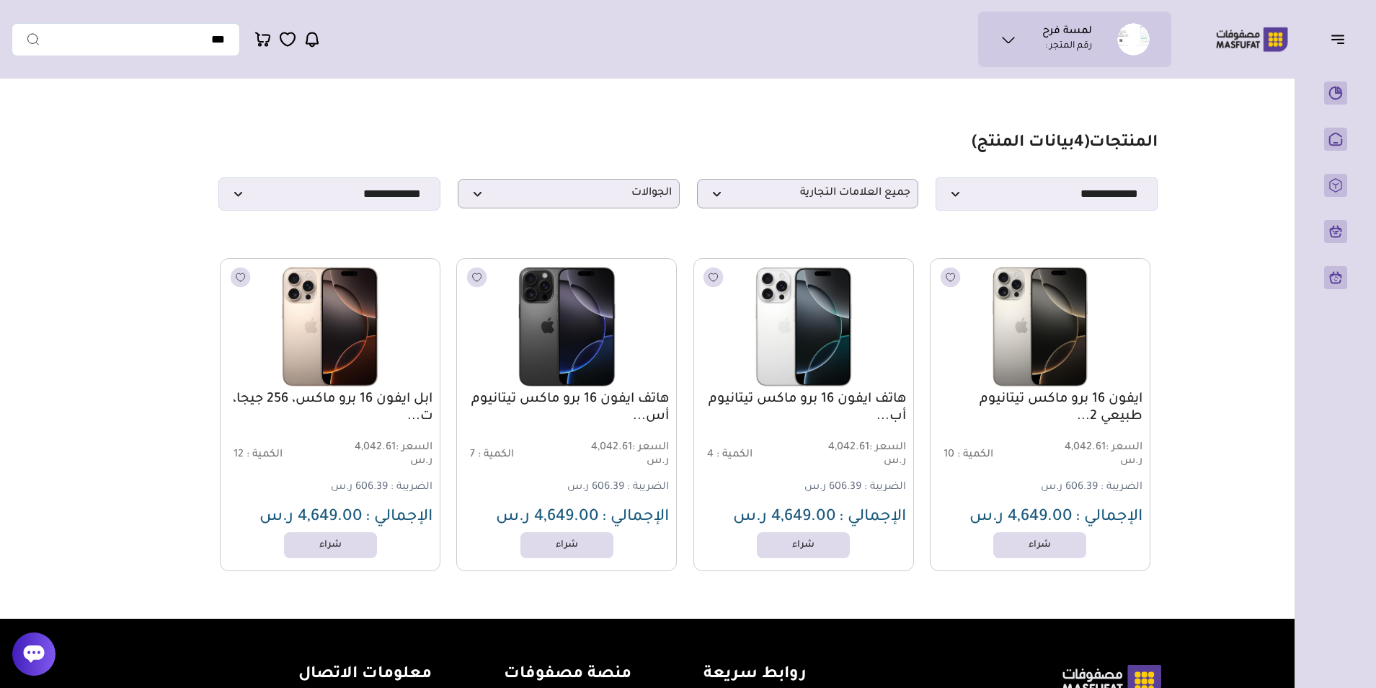
click at [104, 401] on main "مزامنة ( 0 ) تحديد الكل إلغاء التحديد ( 4 بيانات المنتج) *******" at bounding box center [688, 352] width 1353 height 533
drag, startPoint x: 1175, startPoint y: 115, endPoint x: 141, endPoint y: 209, distance: 1037.8
click at [141, 209] on main "مزامنة ( 0 ) تحديد الكل إلغاء التحديد ( 4 بيانات المنتج) *******" at bounding box center [688, 352] width 1353 height 533
drag, startPoint x: 141, startPoint y: 209, endPoint x: 117, endPoint y: 248, distance: 46.0
click at [117, 248] on main "مزامنة ( 0 ) تحديد الكل إلغاء التحديد ( 4 بيانات المنتج) *******" at bounding box center [688, 352] width 1353 height 533
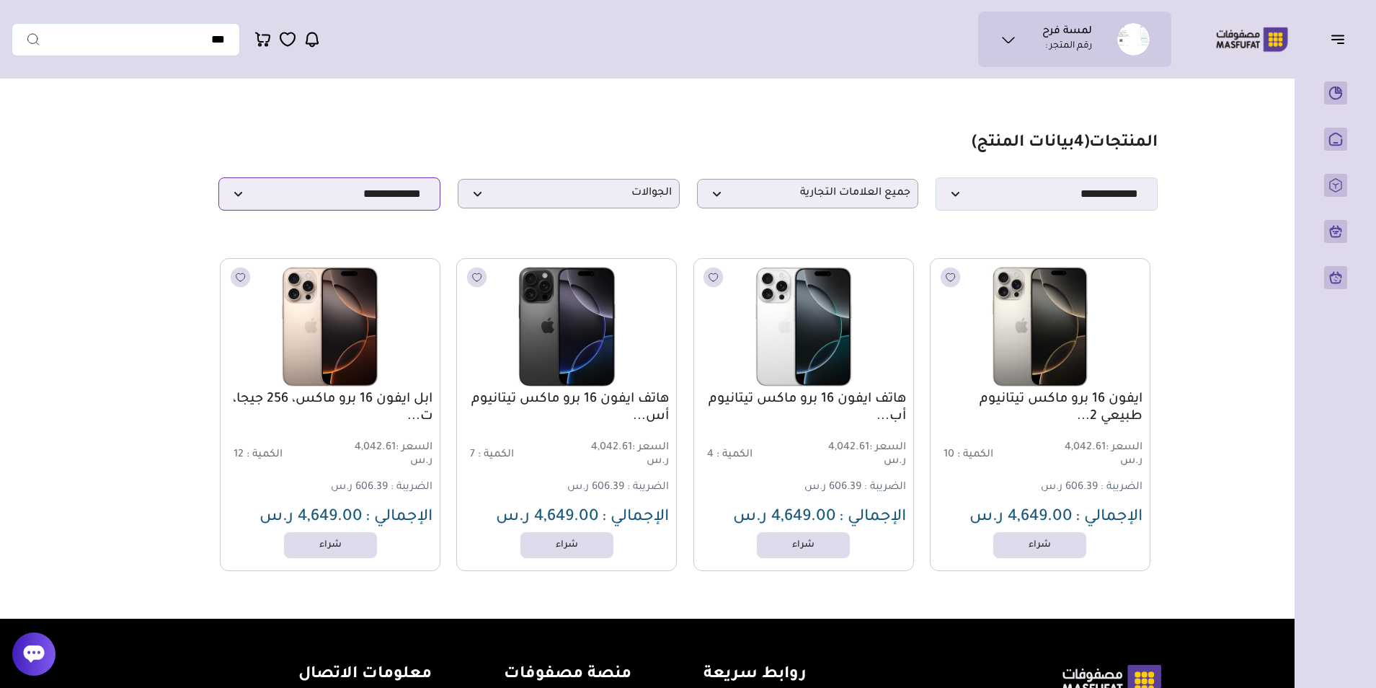
click at [328, 199] on select "**********" at bounding box center [329, 193] width 222 height 33
click at [1097, 194] on select "**********" at bounding box center [1046, 193] width 222 height 33
select select "*"
click at [935, 182] on select "**********" at bounding box center [1046, 193] width 222 height 33
click at [644, 188] on p "الجوالات" at bounding box center [569, 194] width 222 height 30
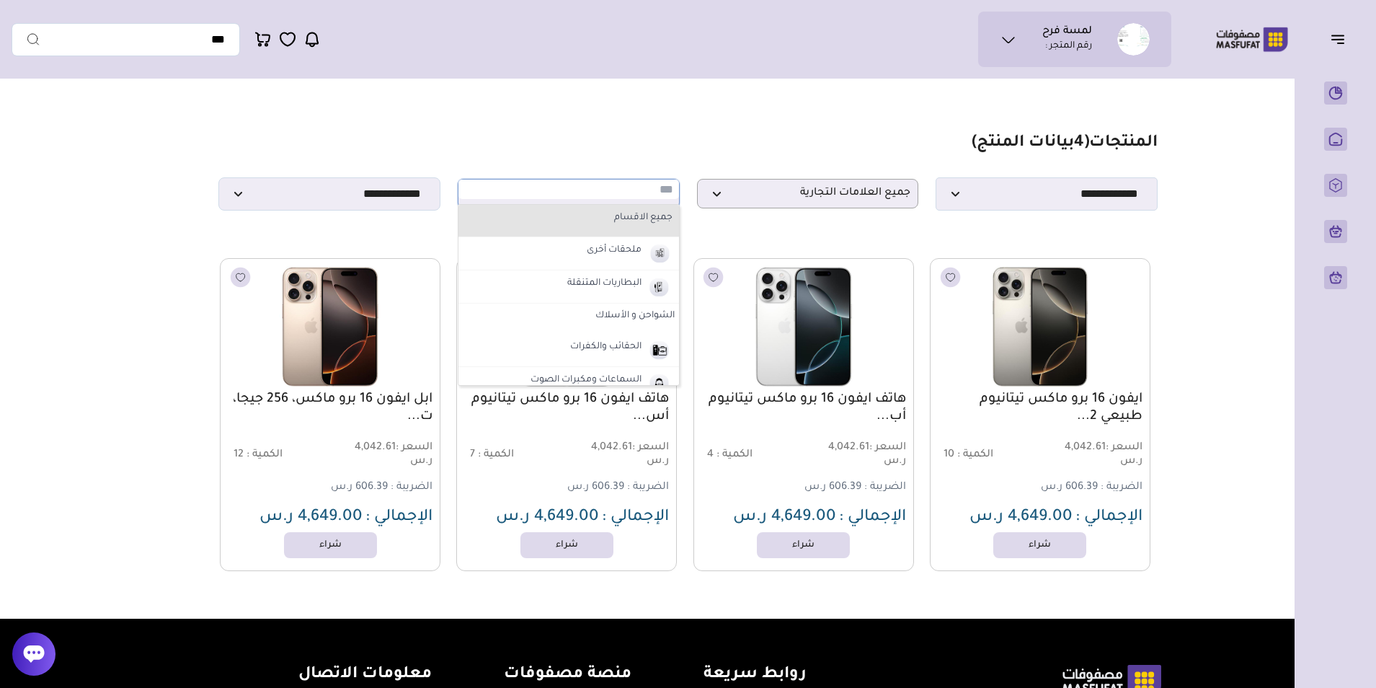
click at [630, 228] on label "جميع الاقسام" at bounding box center [569, 218] width 212 height 19
select select "*"
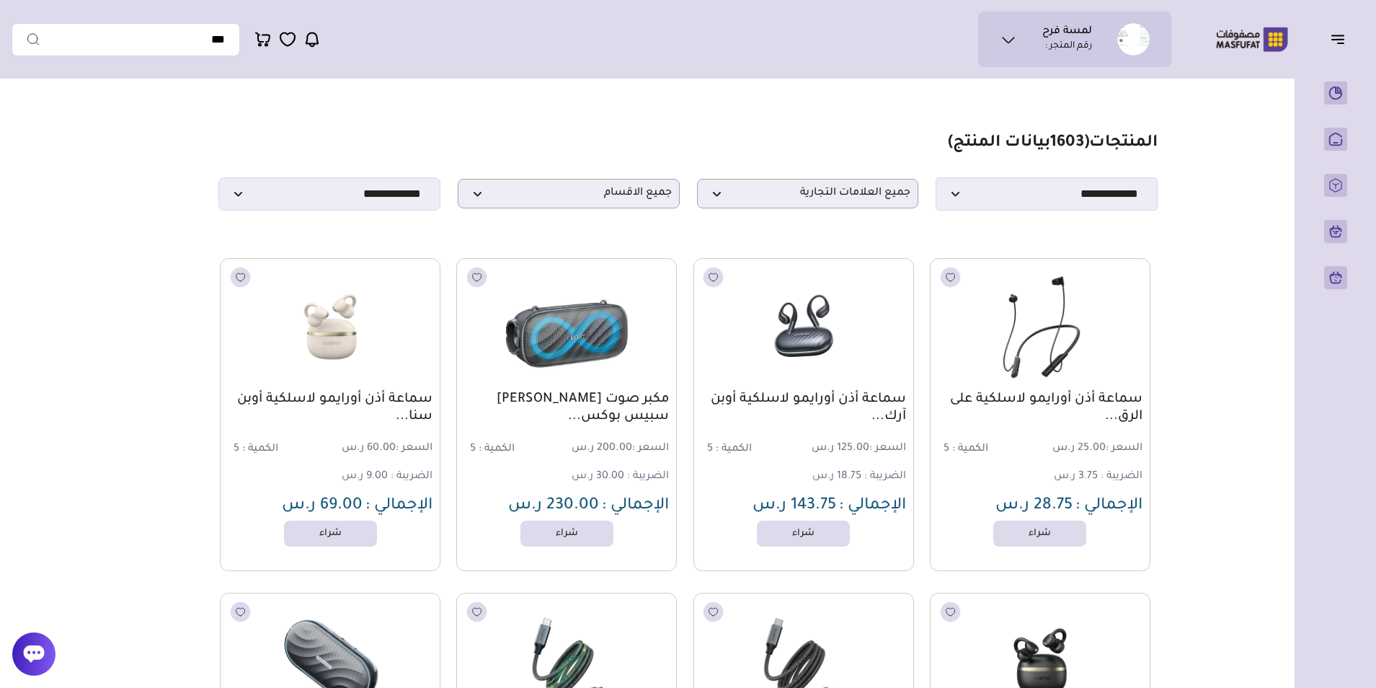
drag, startPoint x: 1157, startPoint y: 116, endPoint x: 339, endPoint y: 216, distance: 824.1
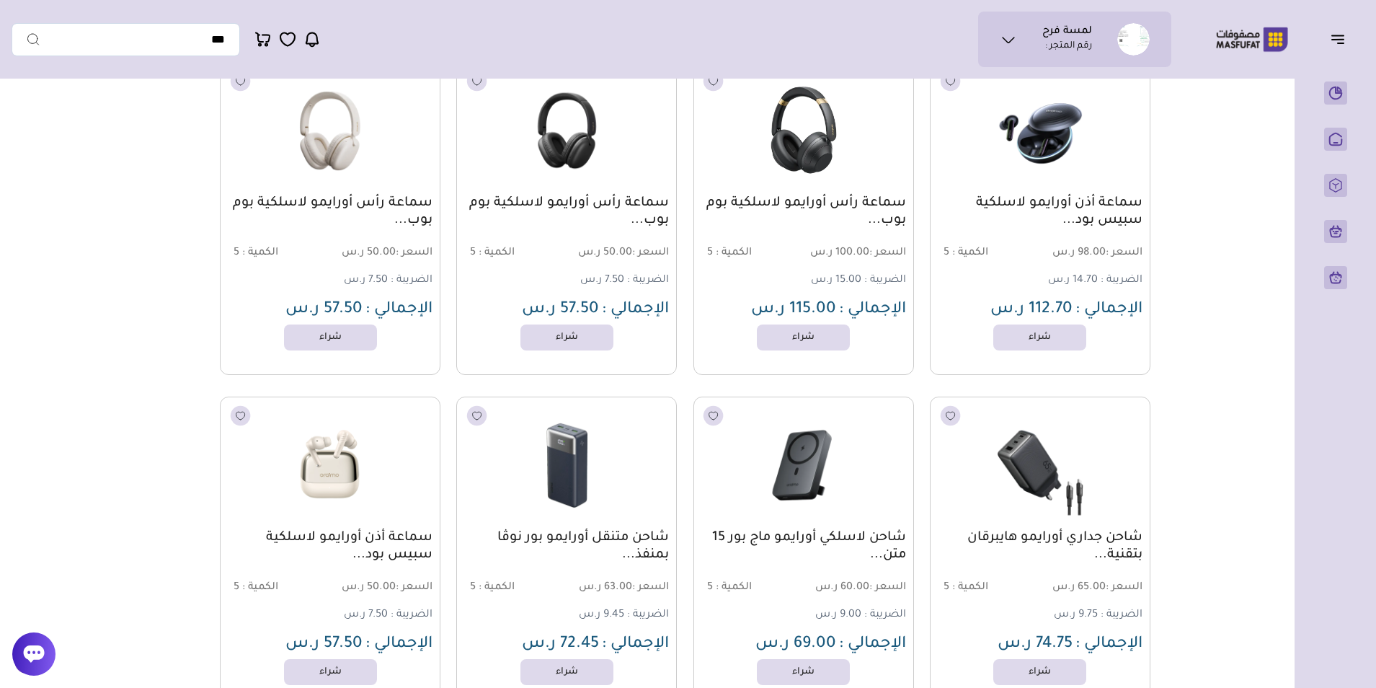
scroll to position [1081, 0]
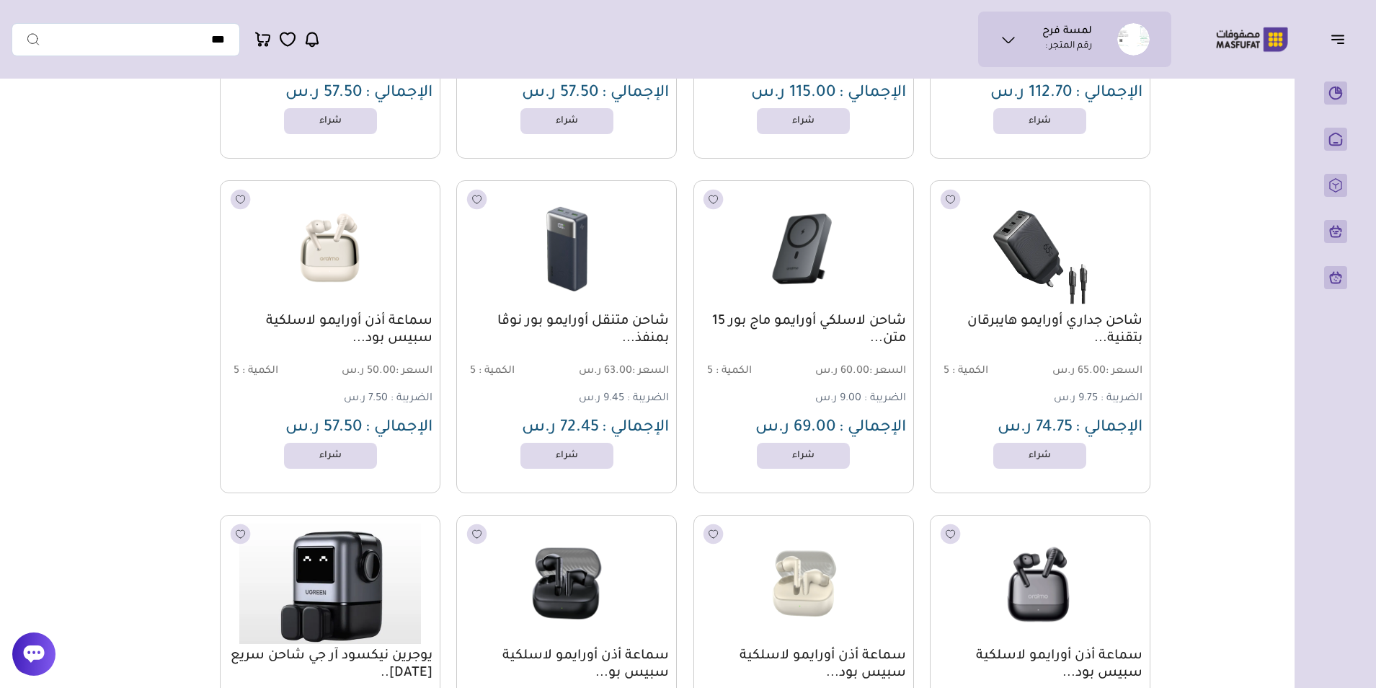
click at [1061, 288] on img at bounding box center [1039, 248] width 223 height 133
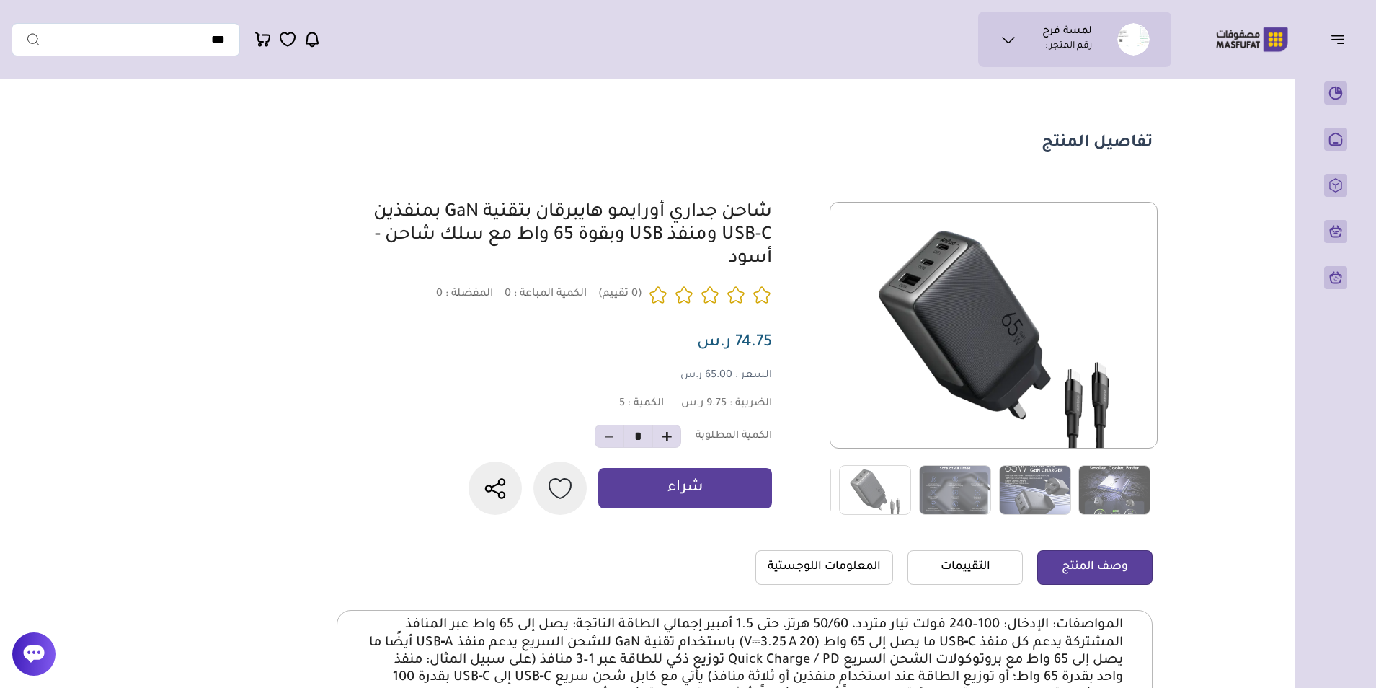
drag, startPoint x: 786, startPoint y: 190, endPoint x: 378, endPoint y: 293, distance: 420.7
click at [378, 293] on section "تفاصيل المنتج 0 المفضلة : 0" at bounding box center [642, 432] width 1038 height 693
drag, startPoint x: 378, startPoint y: 293, endPoint x: 296, endPoint y: 404, distance: 138.1
click at [296, 404] on section "تفاصيل المنتج 0 المفضلة : 0" at bounding box center [642, 432] width 1038 height 693
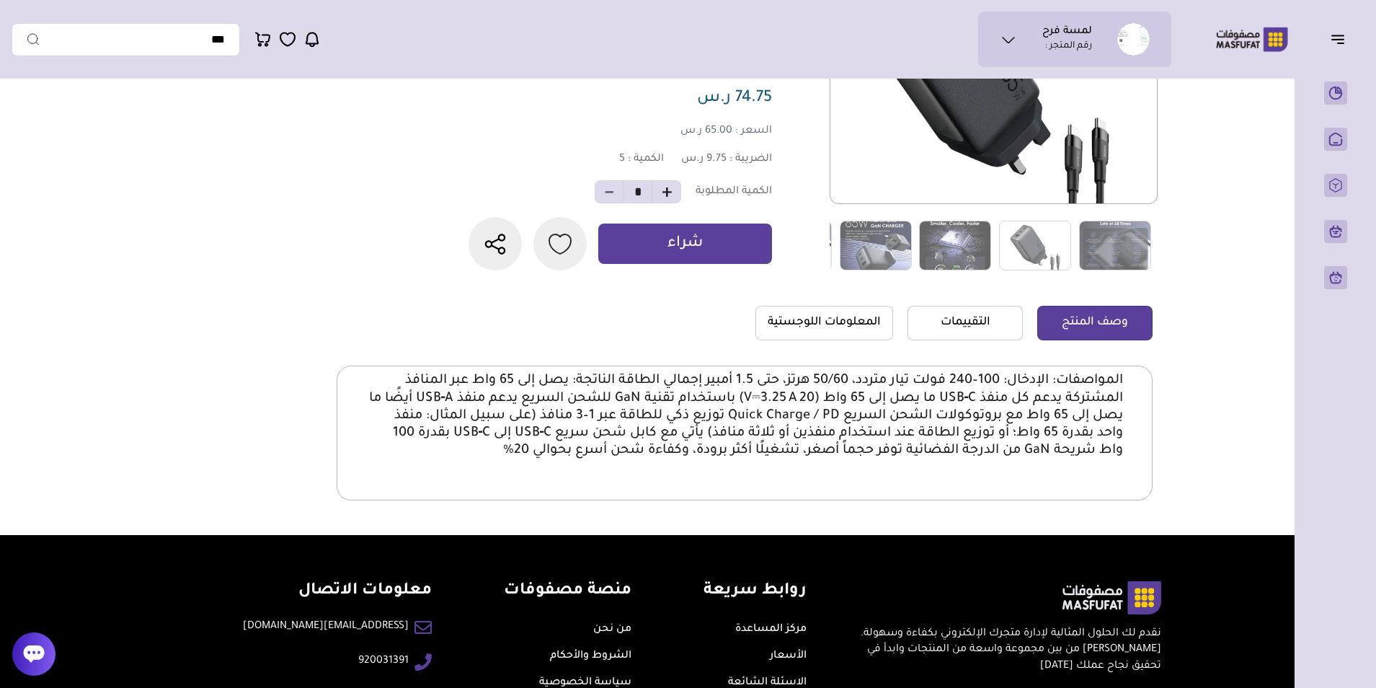
scroll to position [360, 0]
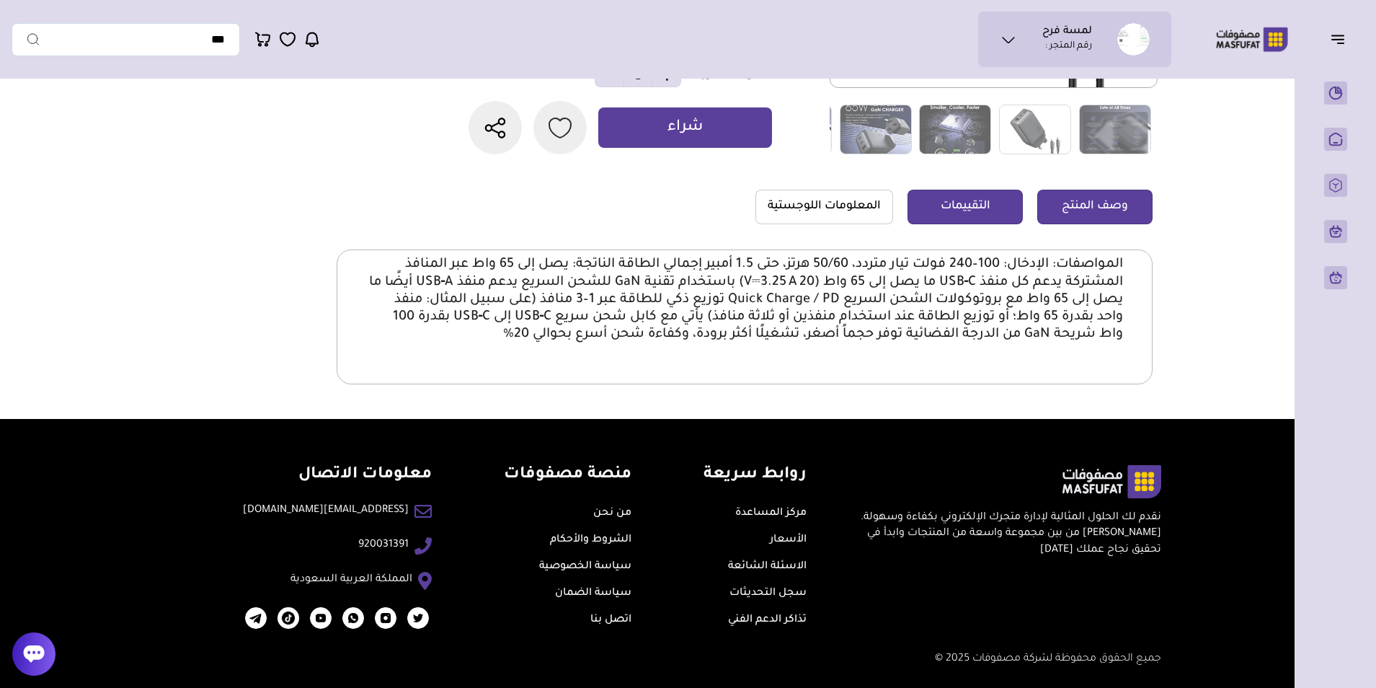
click at [951, 224] on link "التقييمات" at bounding box center [964, 207] width 115 height 35
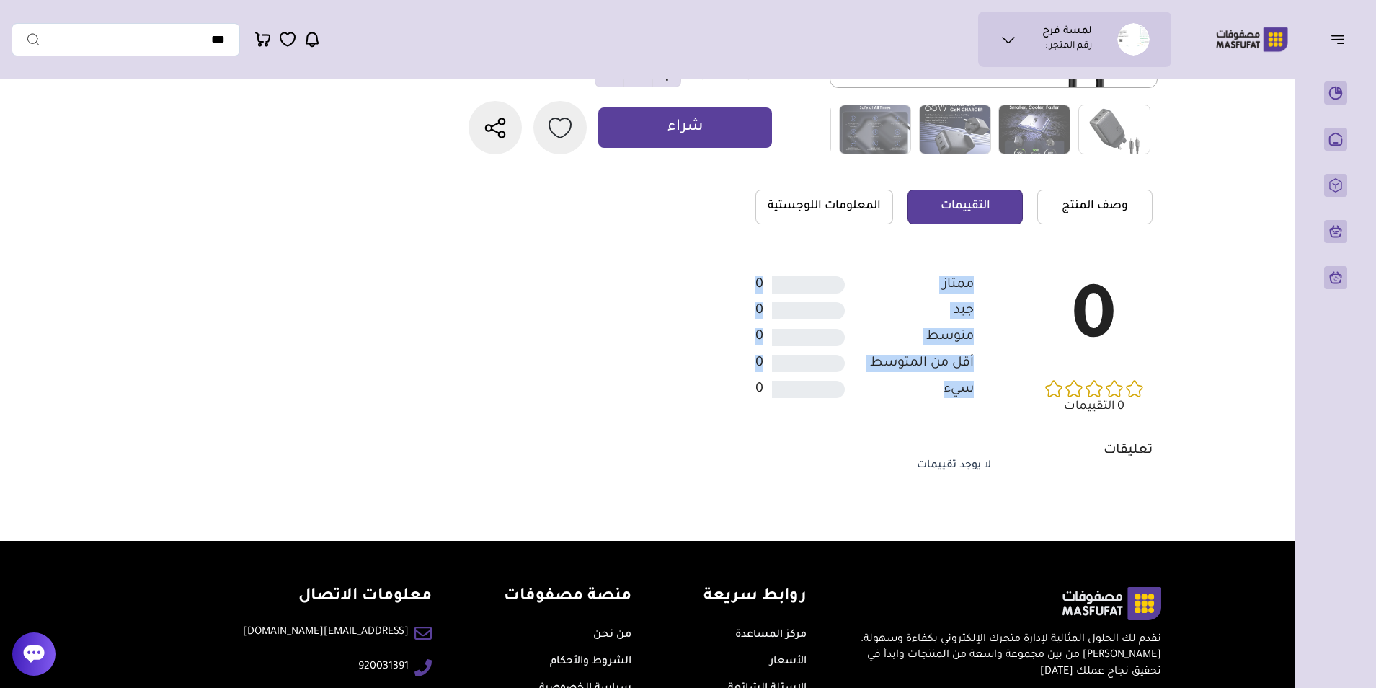
drag, startPoint x: 971, startPoint y: 299, endPoint x: 890, endPoint y: 434, distance: 157.1
click at [890, 415] on div "0 ممتاز" at bounding box center [953, 345] width 397 height 139
drag, startPoint x: 890, startPoint y: 434, endPoint x: 761, endPoint y: 476, distance: 135.8
click at [761, 476] on div "0 ممتاز جيد سيء" at bounding box center [953, 377] width 397 height 257
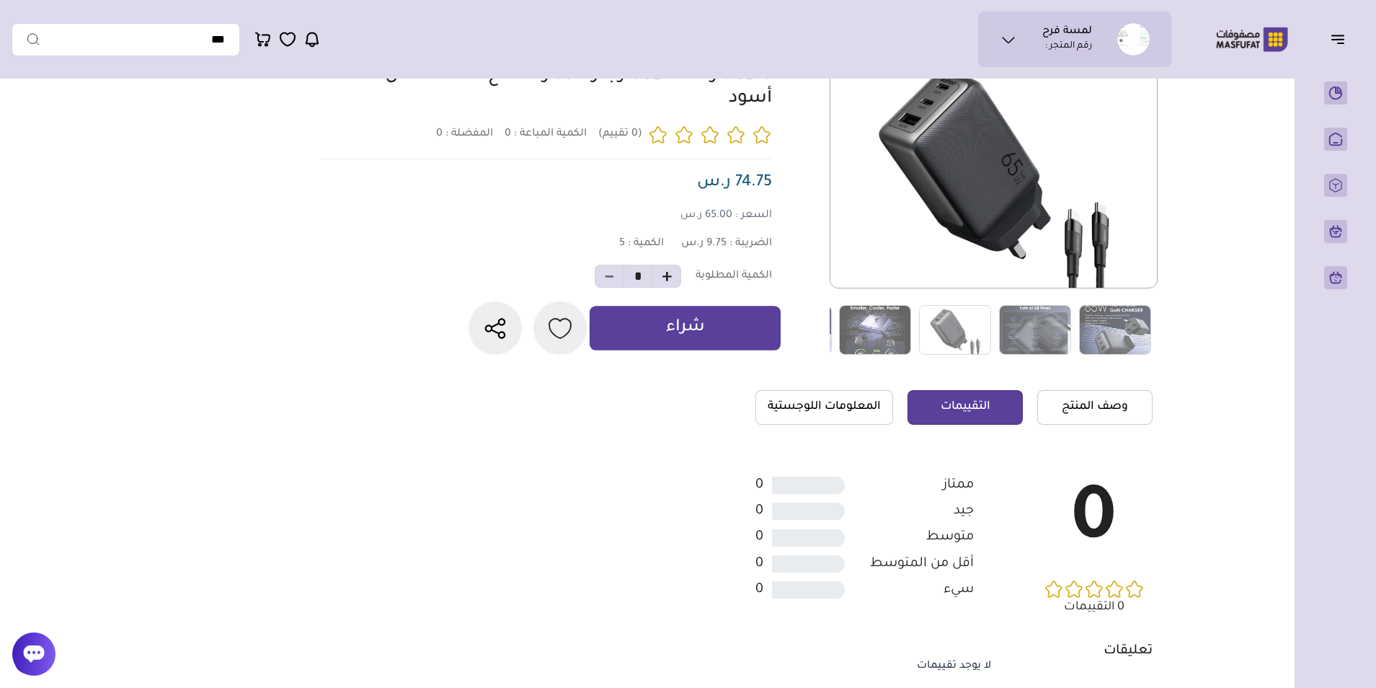
scroll to position [288, 0]
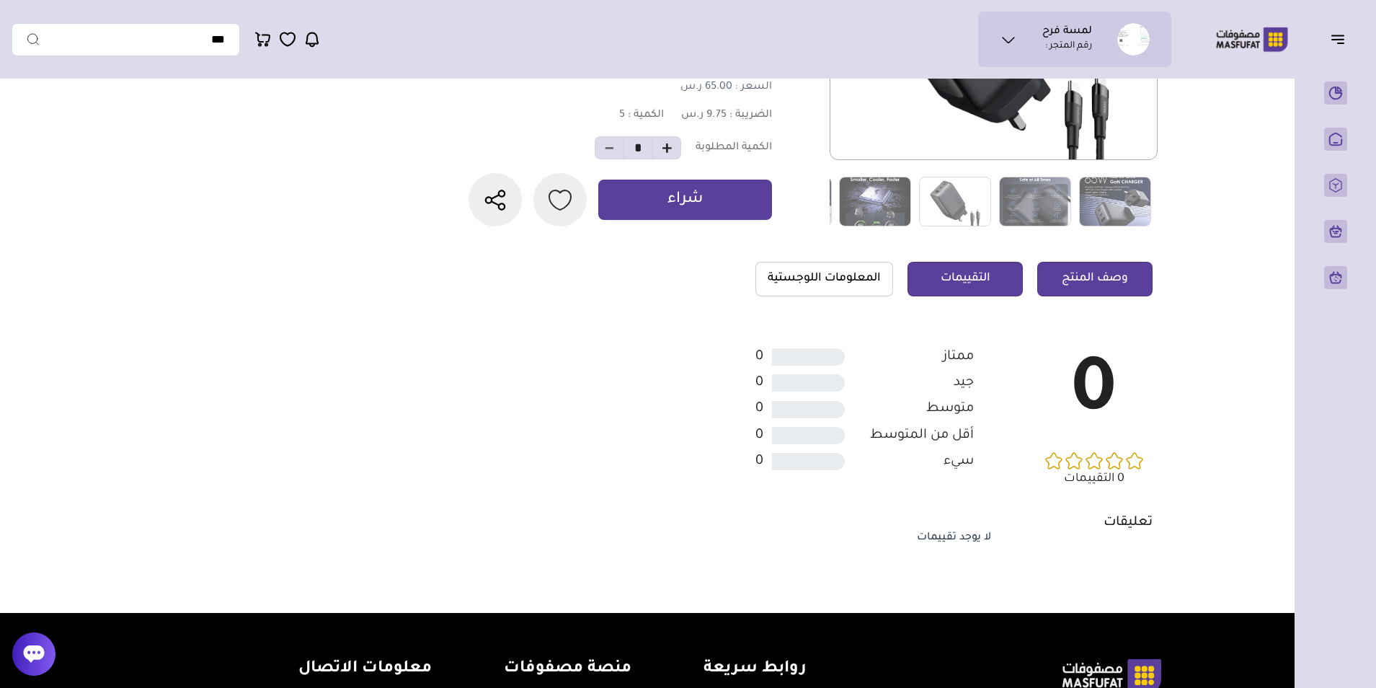
click at [1097, 296] on link "وصف المنتج" at bounding box center [1094, 279] width 115 height 35
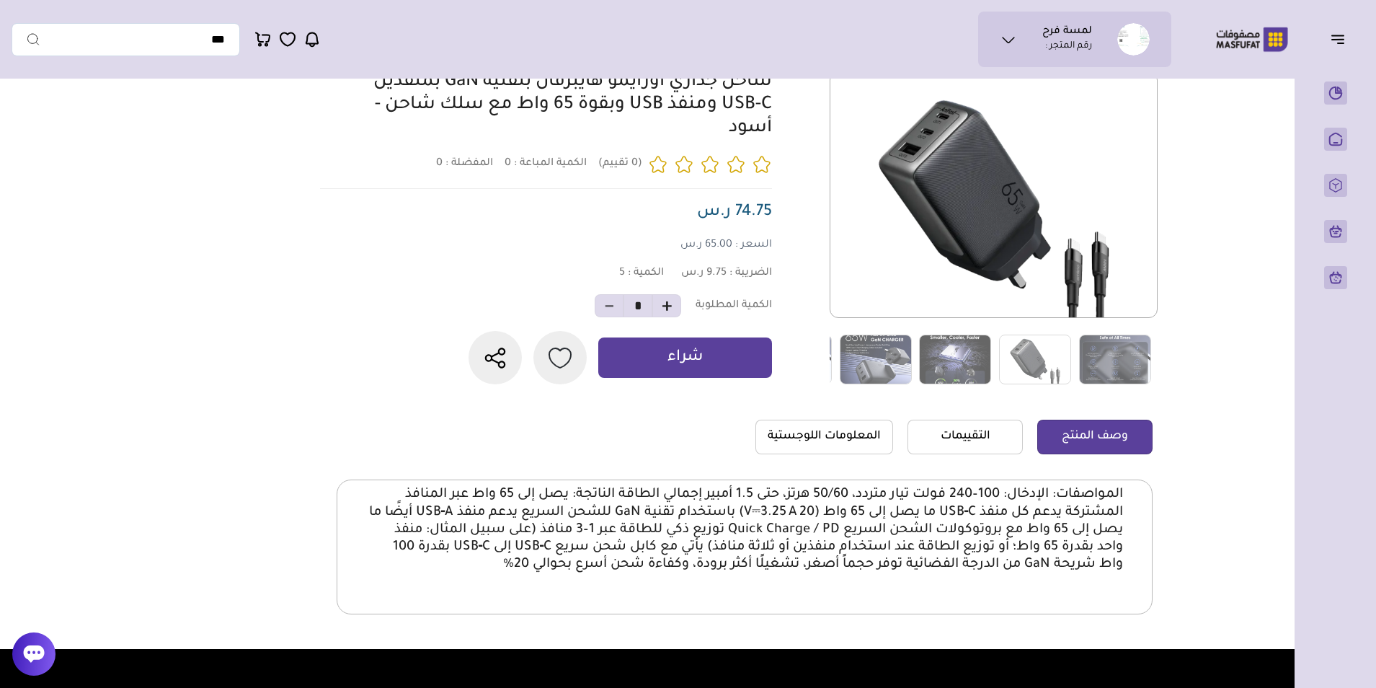
scroll to position [0, 0]
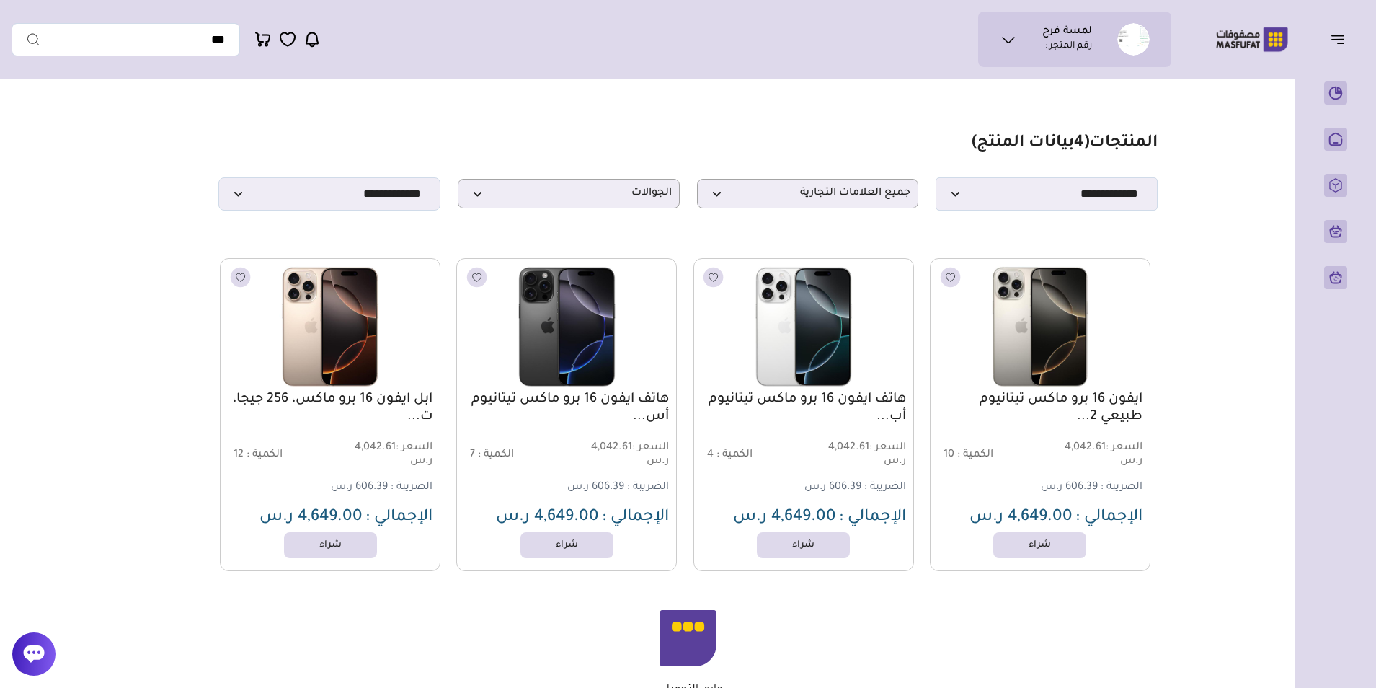
select select "*"
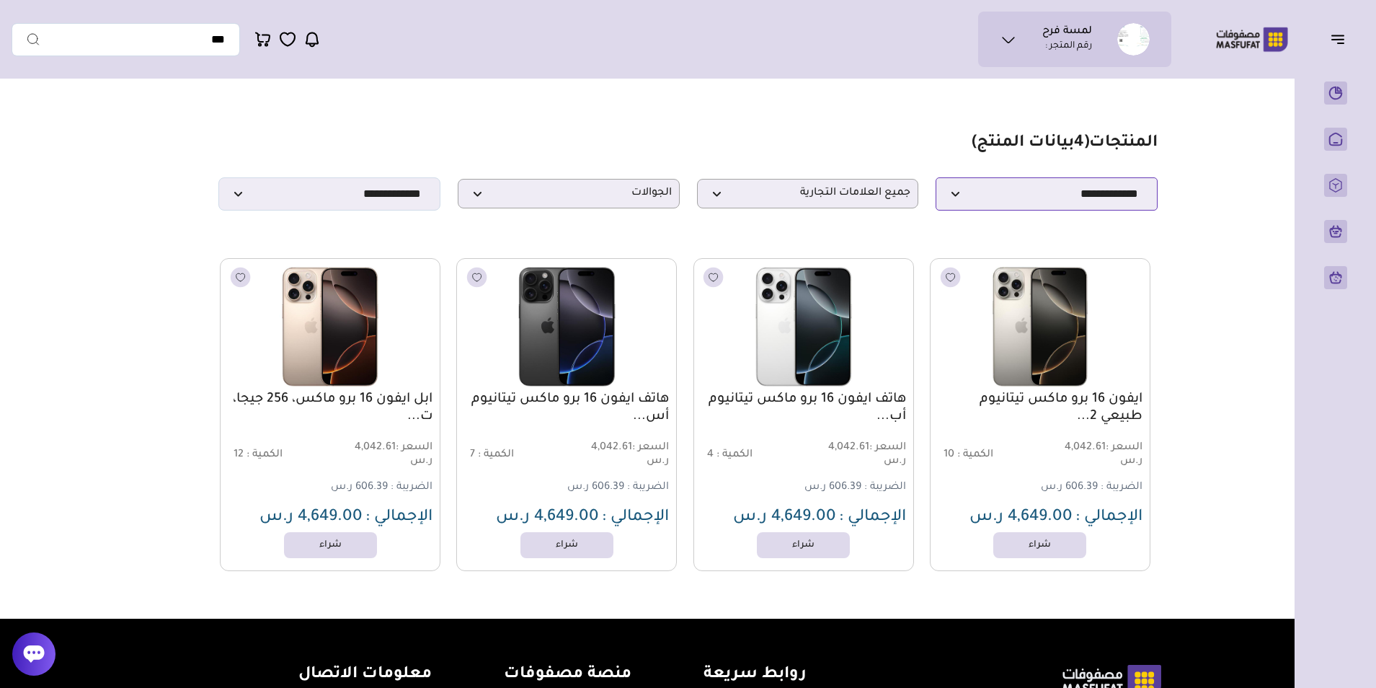
click at [1028, 208] on select "**********" at bounding box center [1046, 193] width 222 height 33
click at [886, 207] on p "جميع العلامات التجارية" at bounding box center [808, 194] width 222 height 30
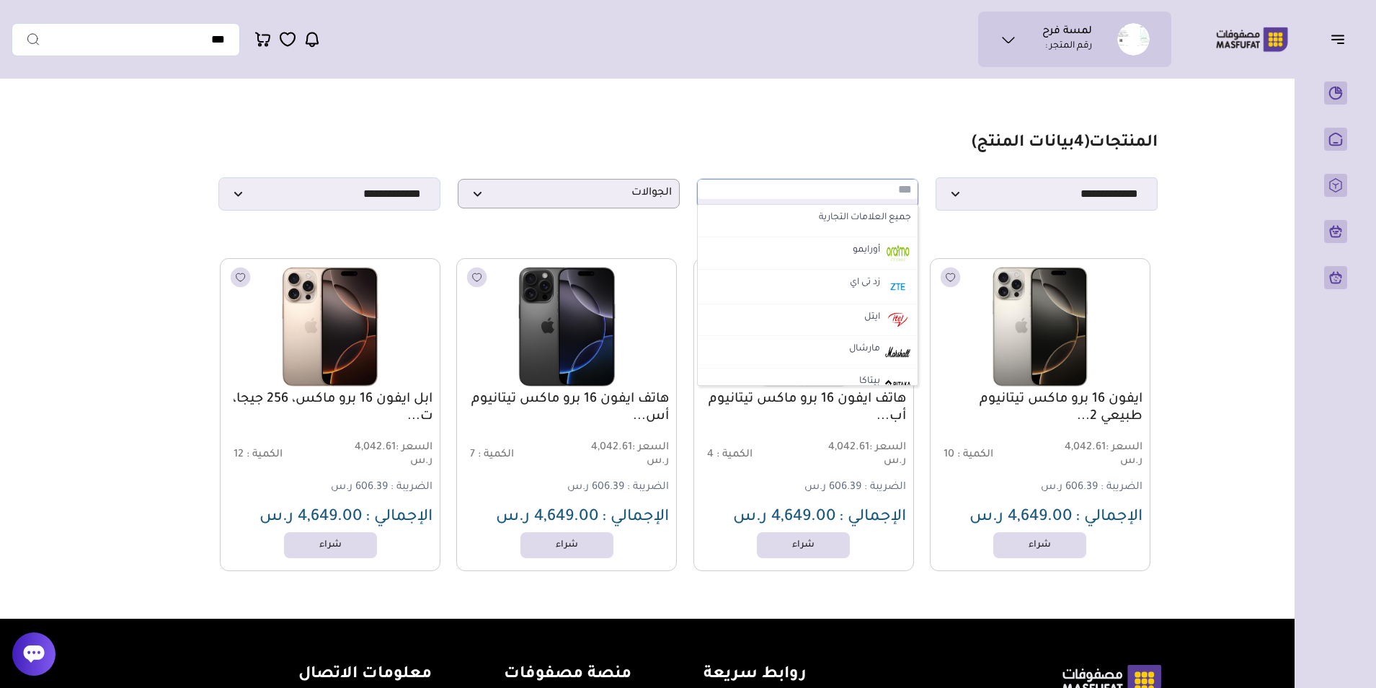
click at [886, 207] on p "جميع العلامات التجارية" at bounding box center [808, 194] width 222 height 30
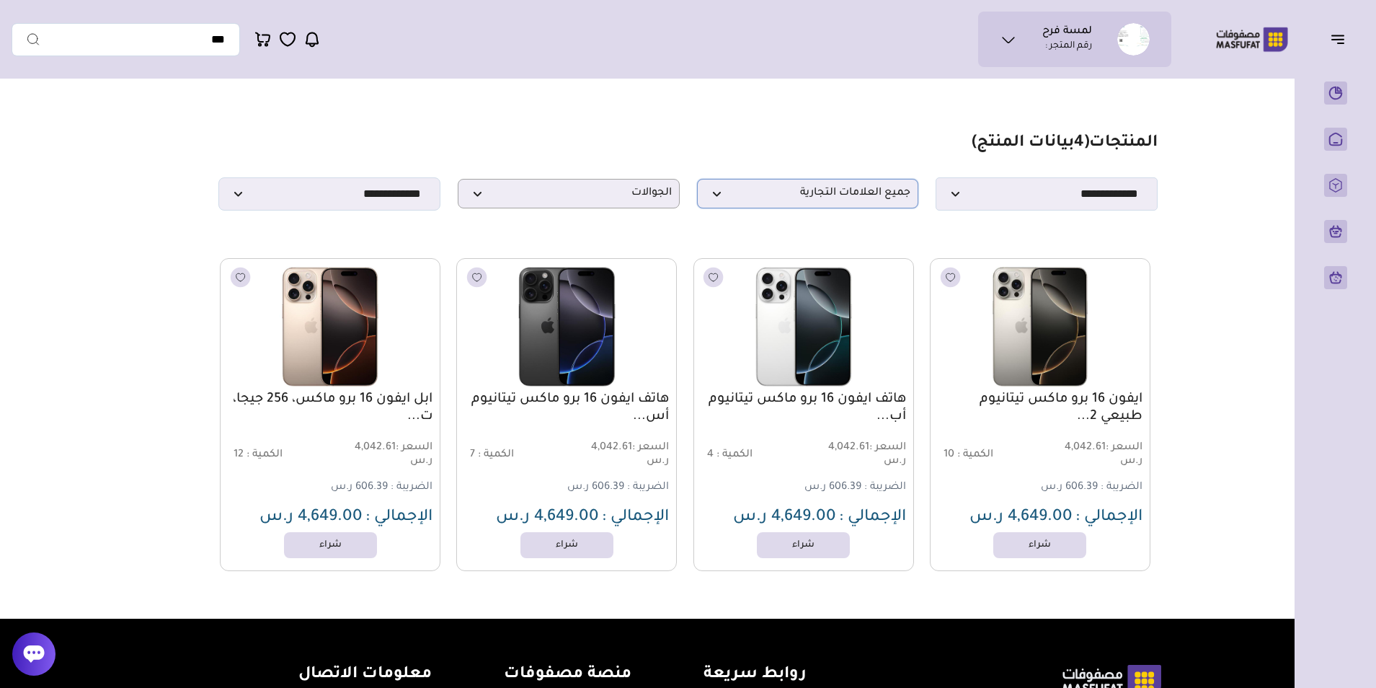
click at [886, 207] on p "جميع العلامات التجارية" at bounding box center [808, 194] width 222 height 30
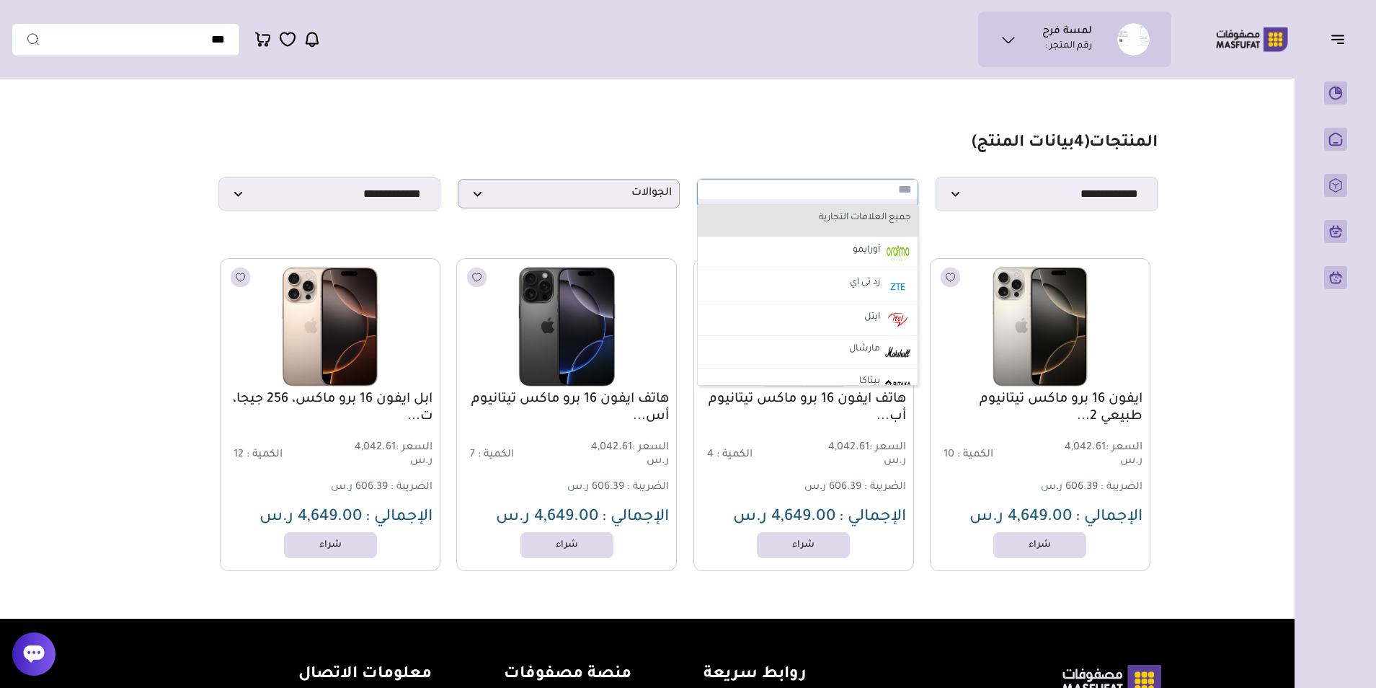
click at [848, 226] on label "جميع العلامات التجارية" at bounding box center [808, 218] width 212 height 19
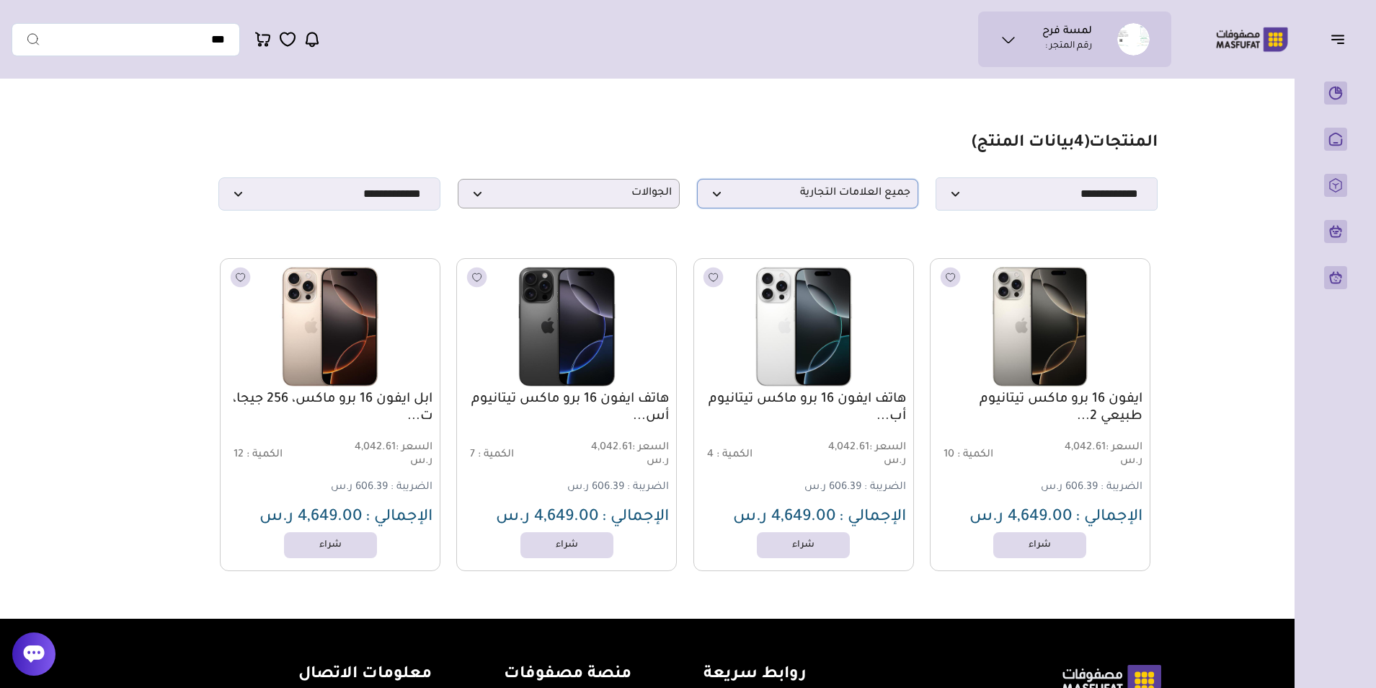
click at [845, 190] on span "جميع العلامات التجارية" at bounding box center [808, 194] width 206 height 14
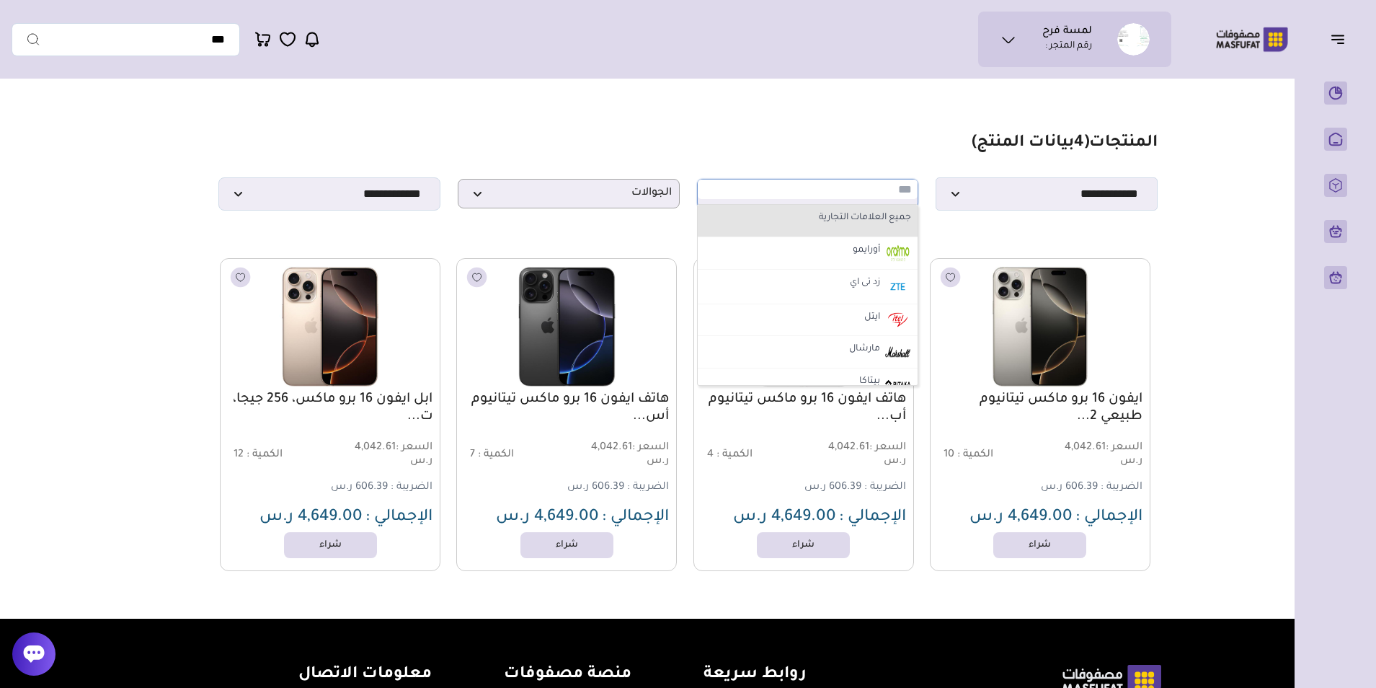
click at [835, 219] on label "جميع العلامات التجارية" at bounding box center [808, 218] width 212 height 19
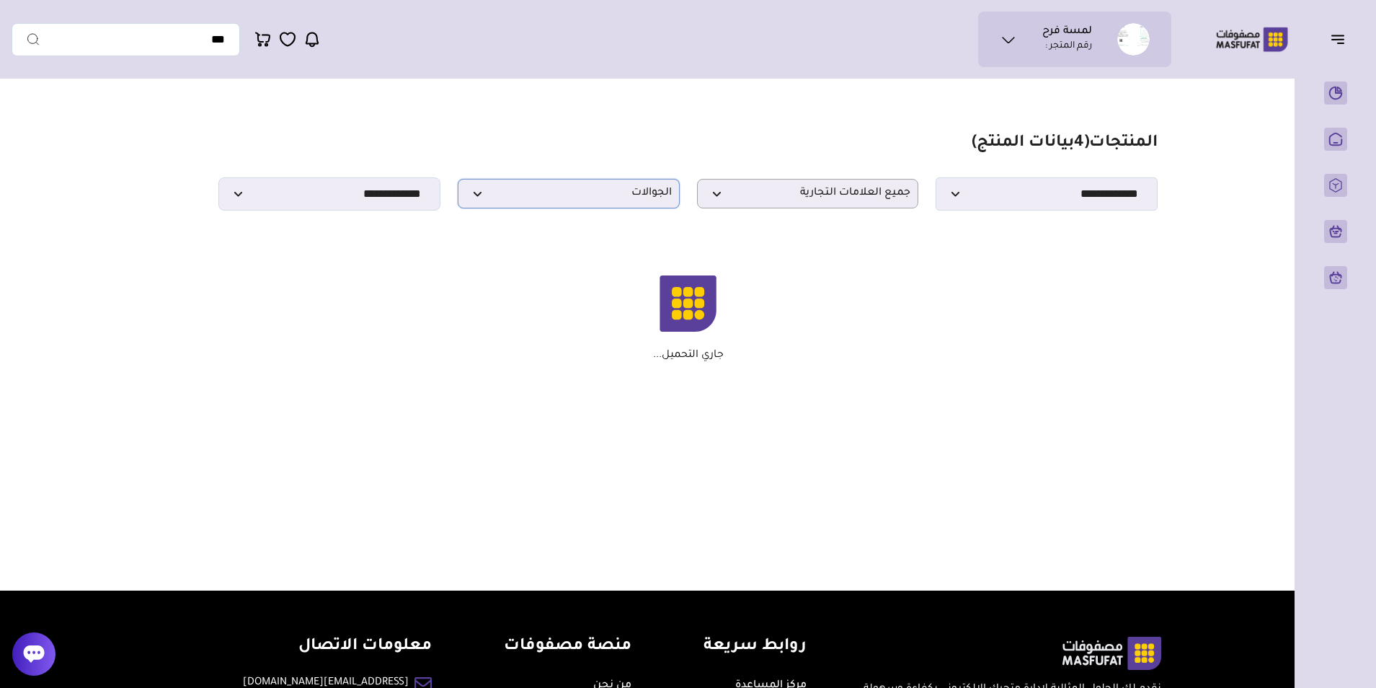
click at [631, 193] on span "الجوالات" at bounding box center [569, 194] width 206 height 14
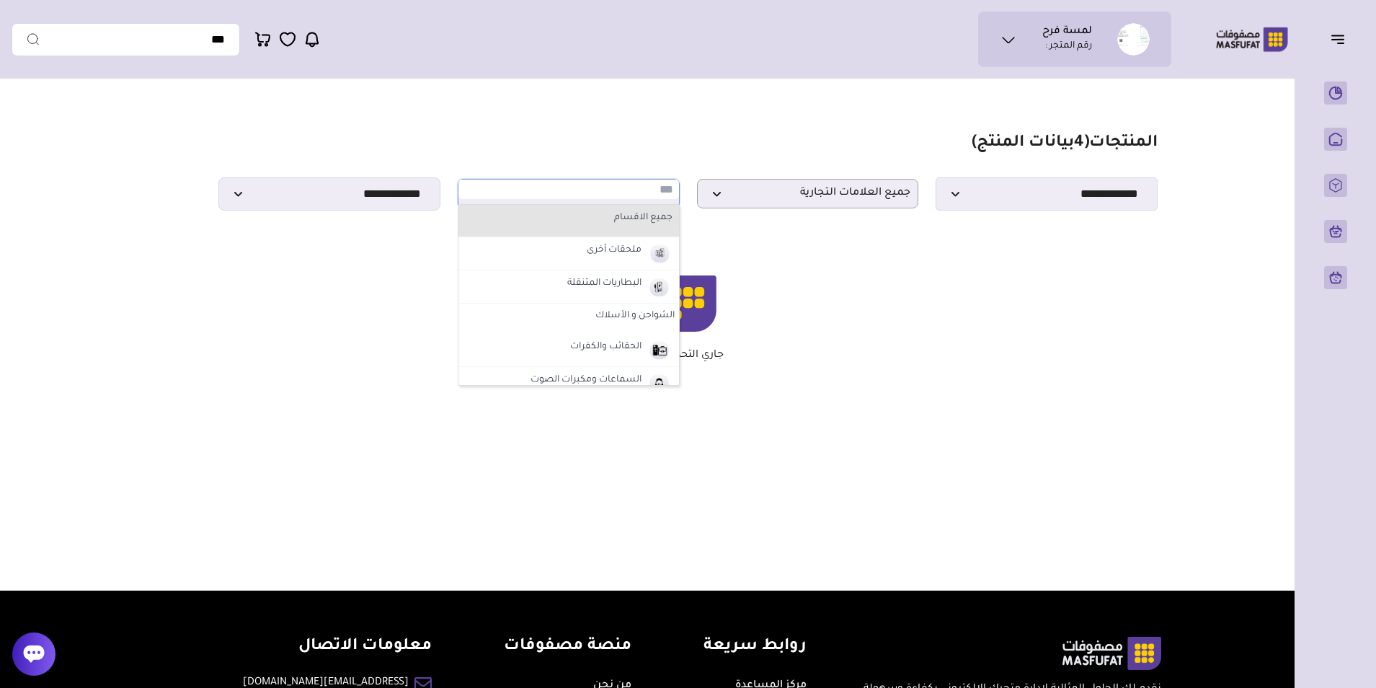
click at [631, 228] on label "جميع الاقسام" at bounding box center [569, 218] width 212 height 19
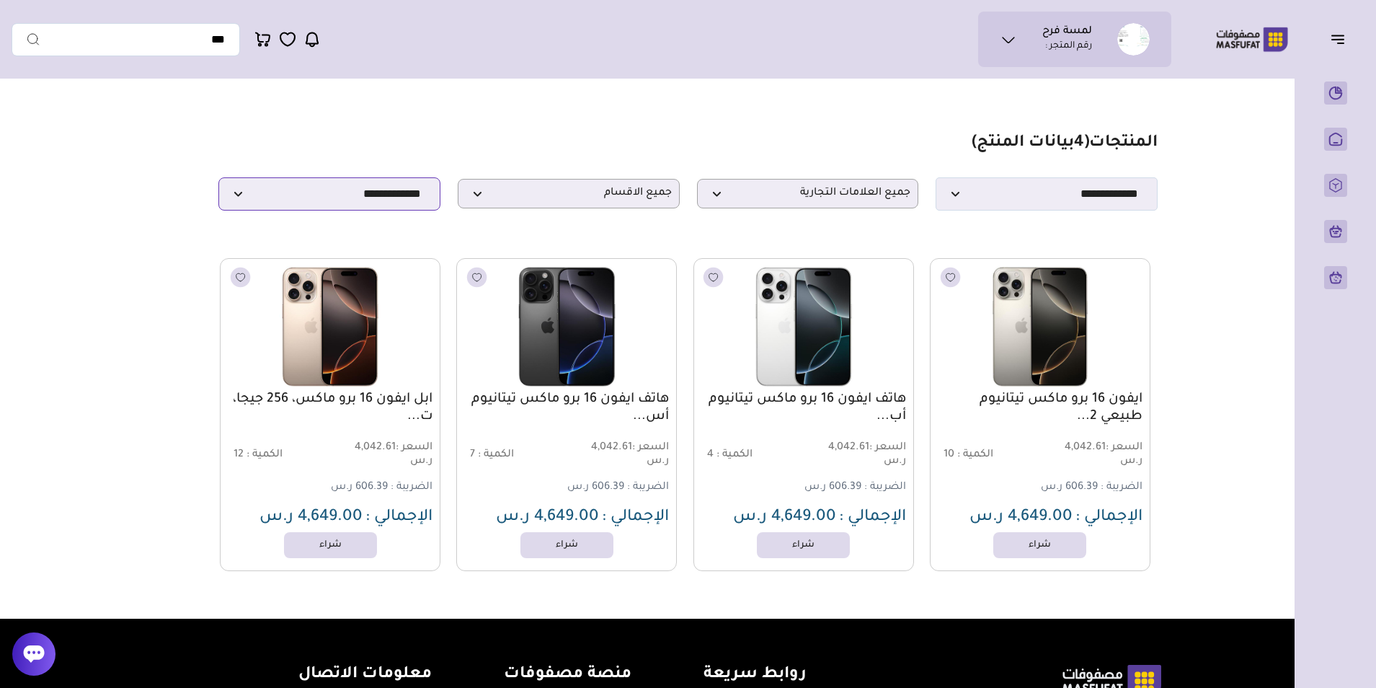
click at [358, 195] on select "**********" at bounding box center [329, 193] width 222 height 33
select select
click at [218, 182] on select "**********" at bounding box center [329, 193] width 222 height 33
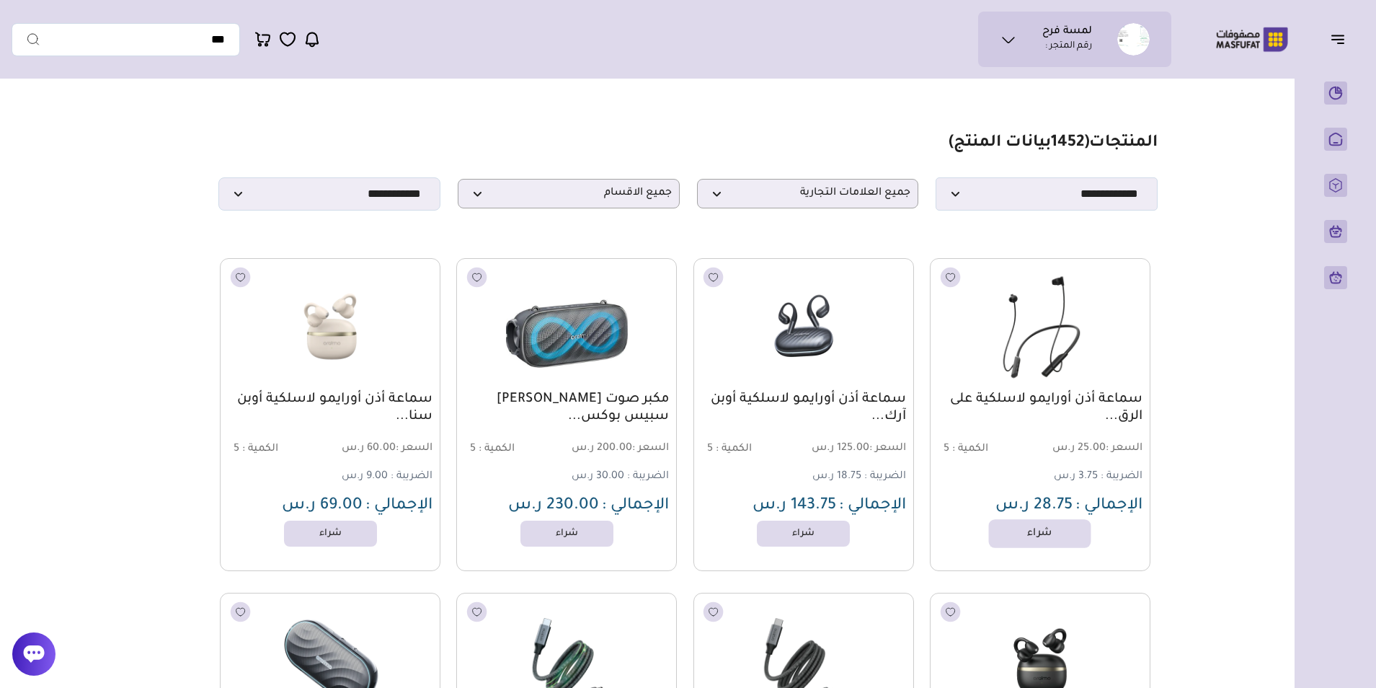
click at [1023, 538] on link "شراء" at bounding box center [1040, 533] width 102 height 29
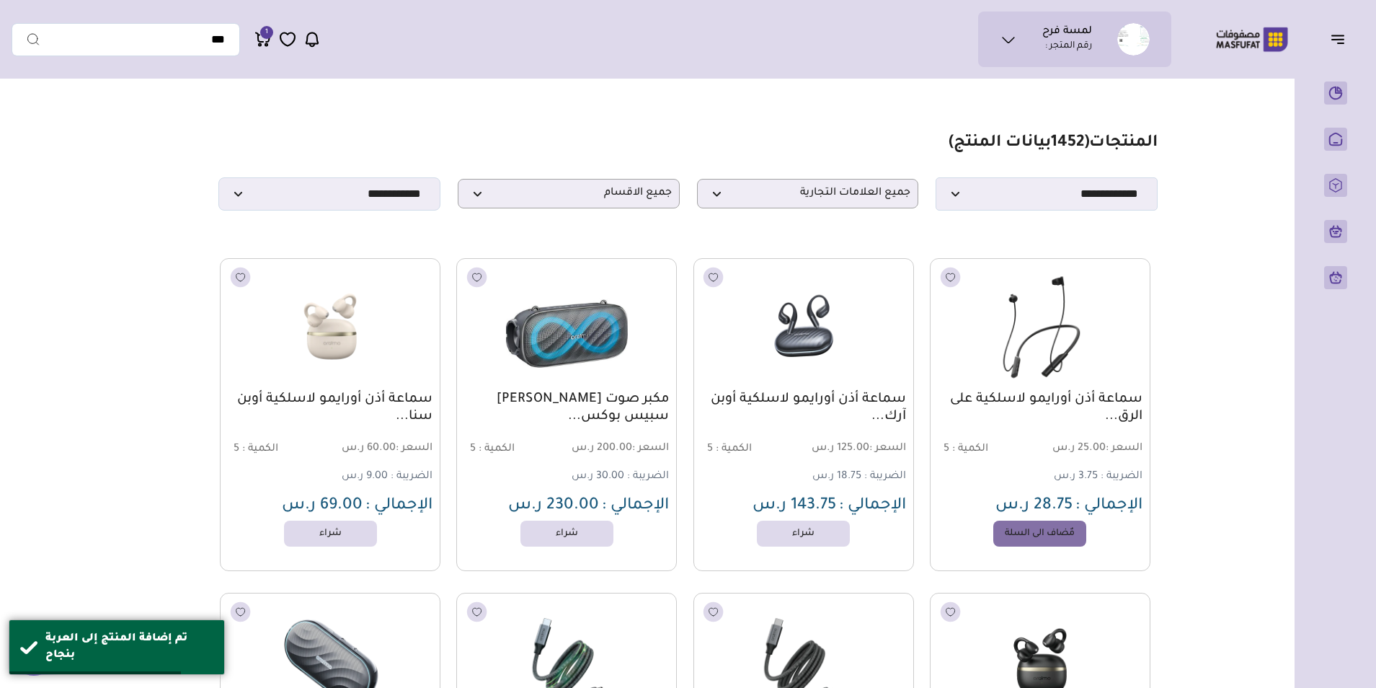
click at [257, 36] on icon at bounding box center [262, 39] width 17 height 18
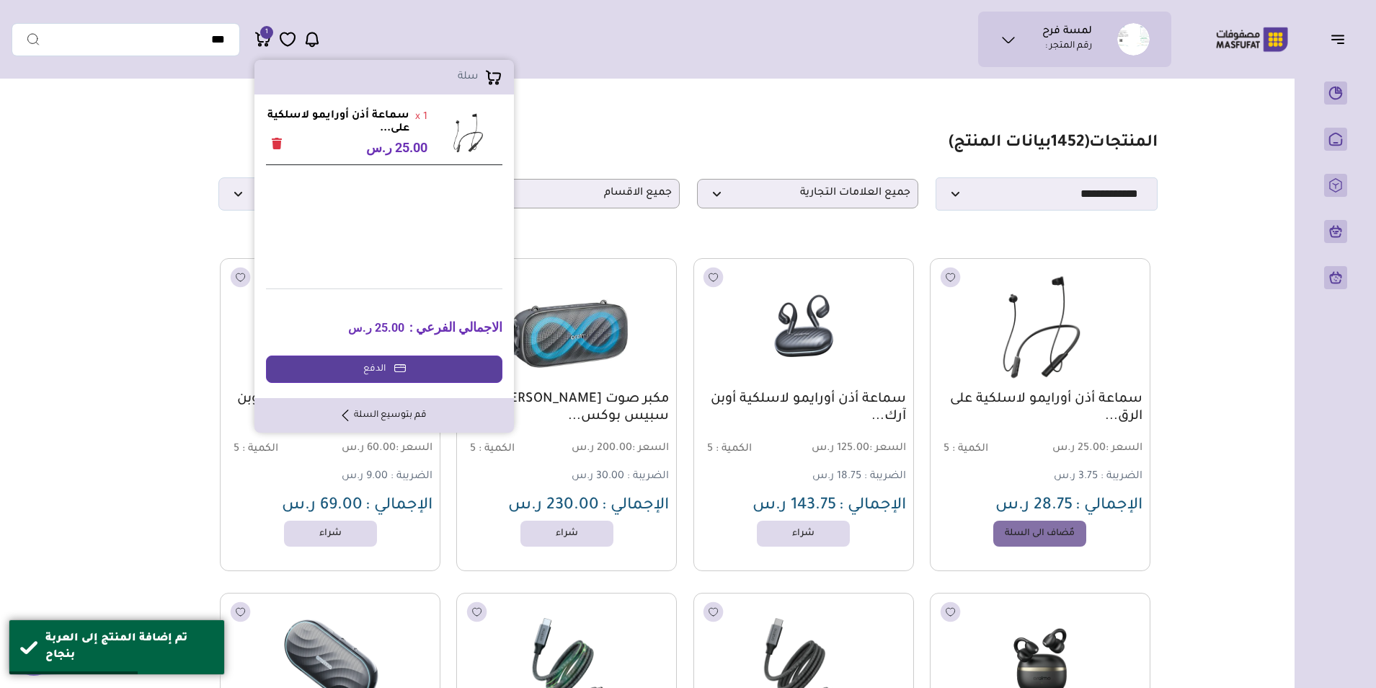
click at [271, 141] on button "Remove" at bounding box center [277, 146] width 22 height 22
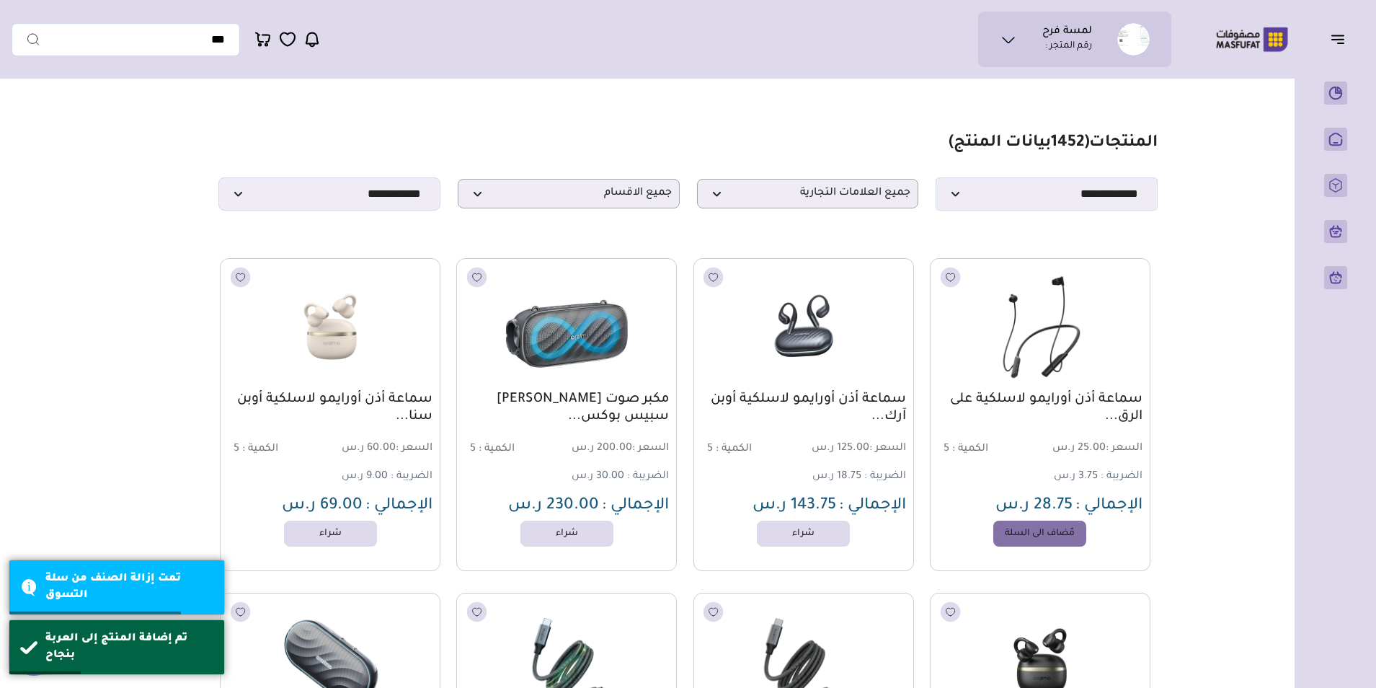
click at [1030, 406] on link "سماعة أذن أورايمو لاسلكية على الرق..." at bounding box center [1040, 408] width 205 height 35
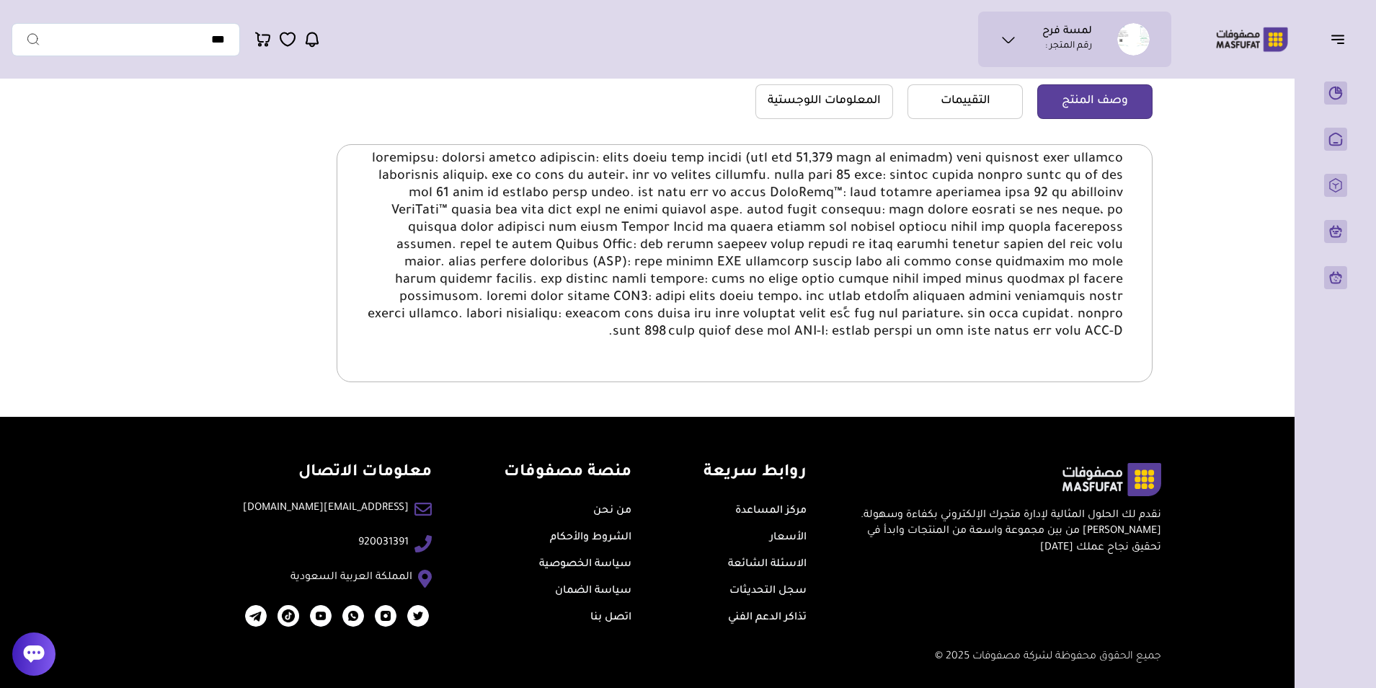
scroll to position [144, 0]
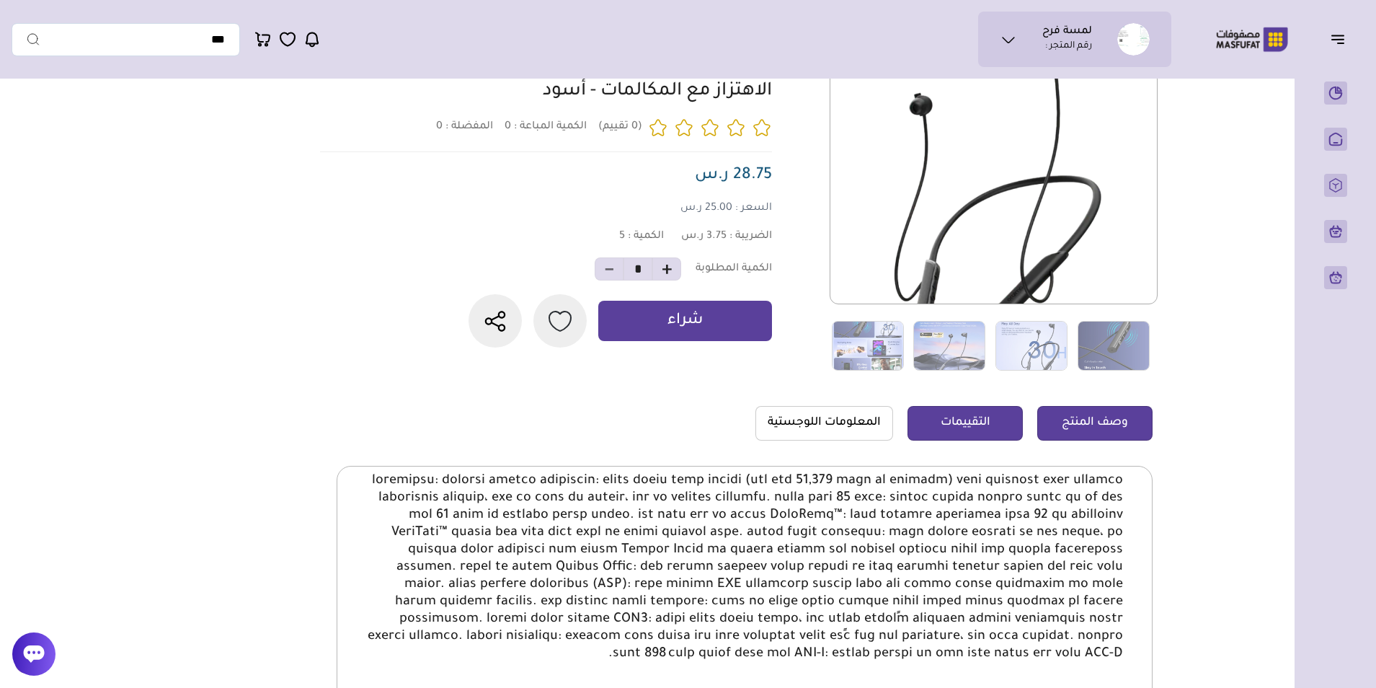
click at [994, 440] on link "التقييمات" at bounding box center [964, 423] width 115 height 35
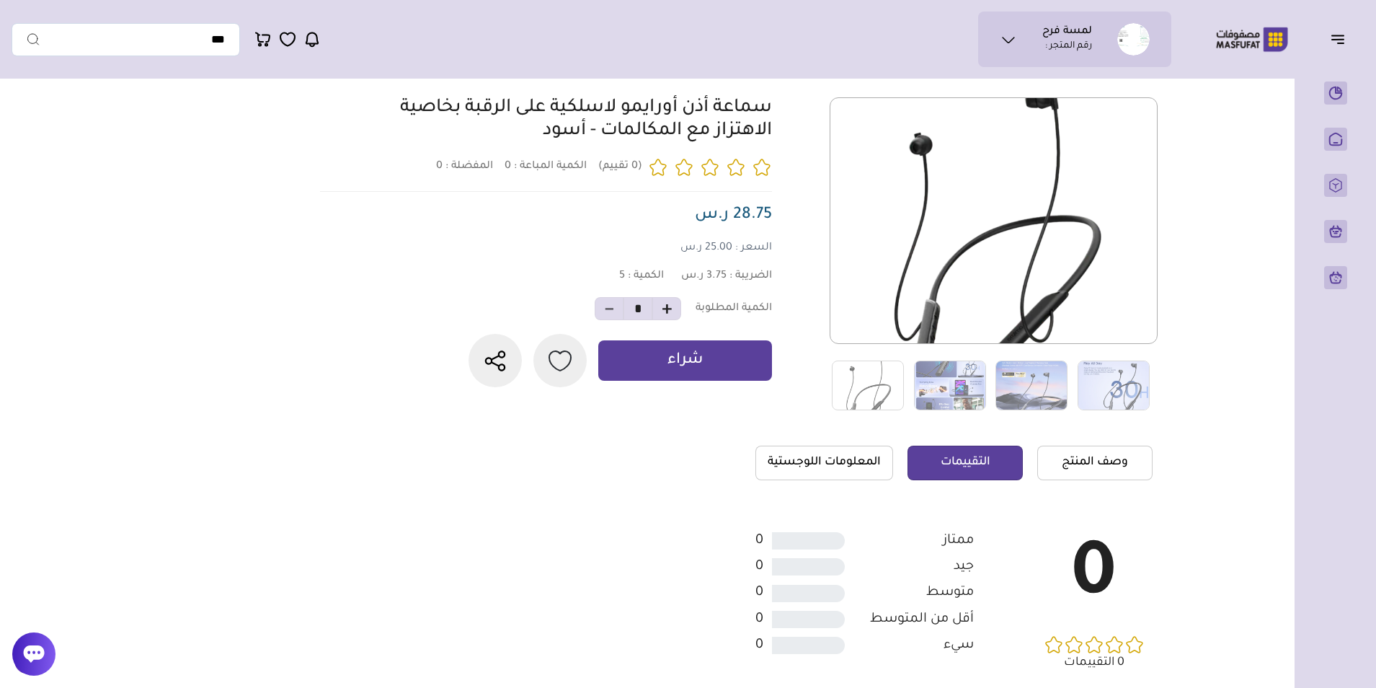
scroll to position [0, 0]
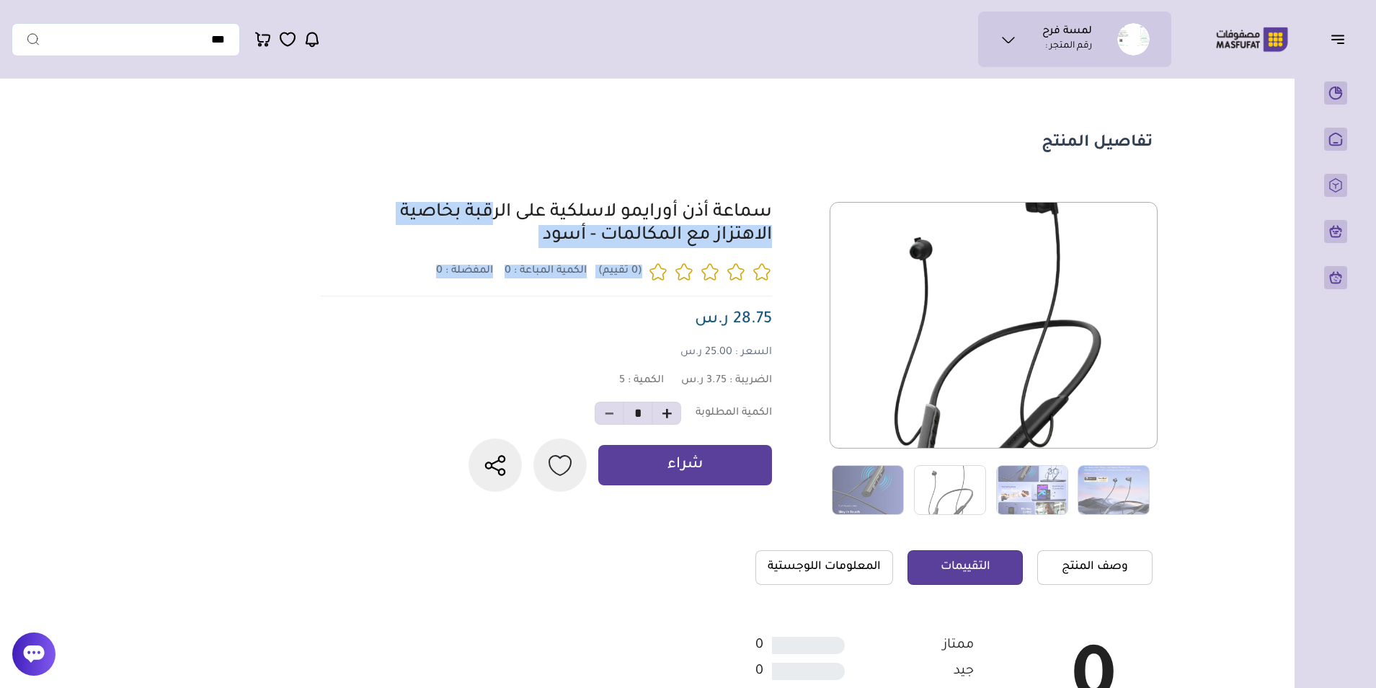
drag, startPoint x: 775, startPoint y: 156, endPoint x: 329, endPoint y: 317, distance: 473.7
click at [329, 317] on section "تفاصيل المنتج 0 المفضلة : 0" at bounding box center [642, 493] width 1038 height 815
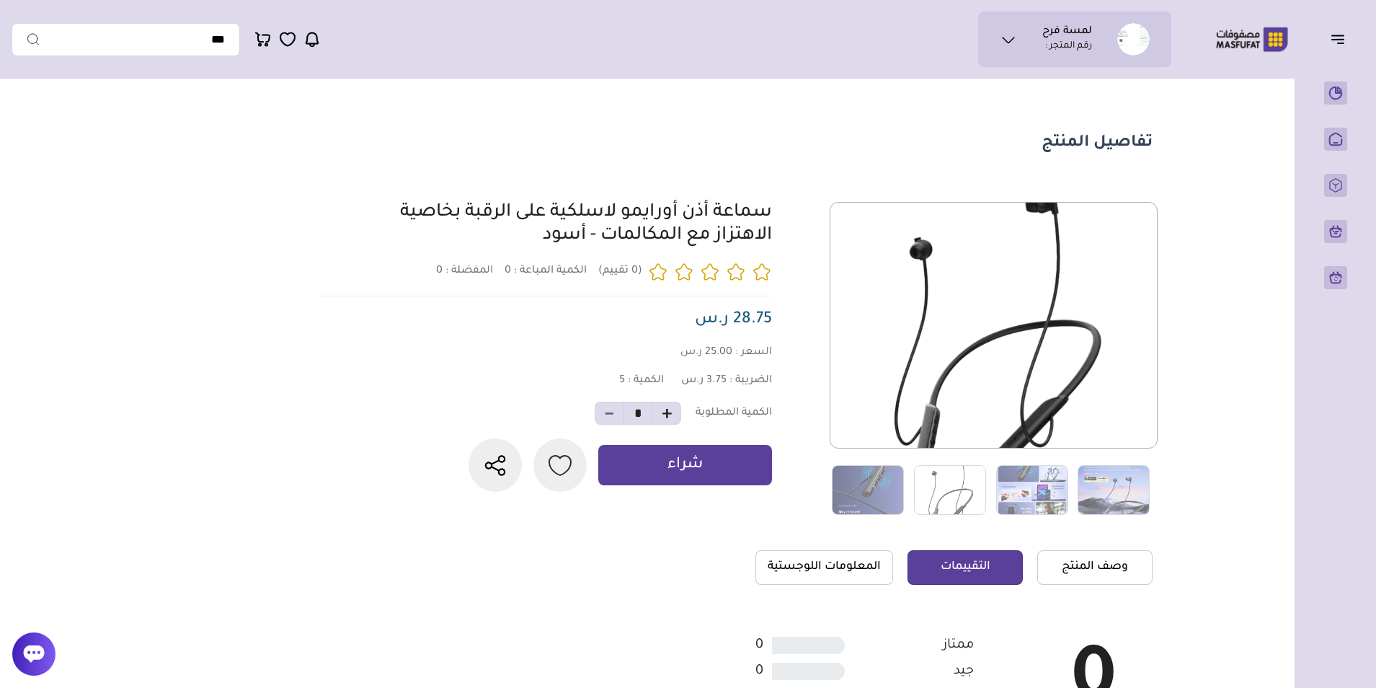
drag, startPoint x: 329, startPoint y: 317, endPoint x: 321, endPoint y: 428, distance: 111.3
click at [321, 428] on div "سماعة أذن أورايمو لاسلكية على الرقبة بخاصية الاهتزاز مع المكالمات - أسود 0 المف…" at bounding box center [541, 347] width 461 height 290
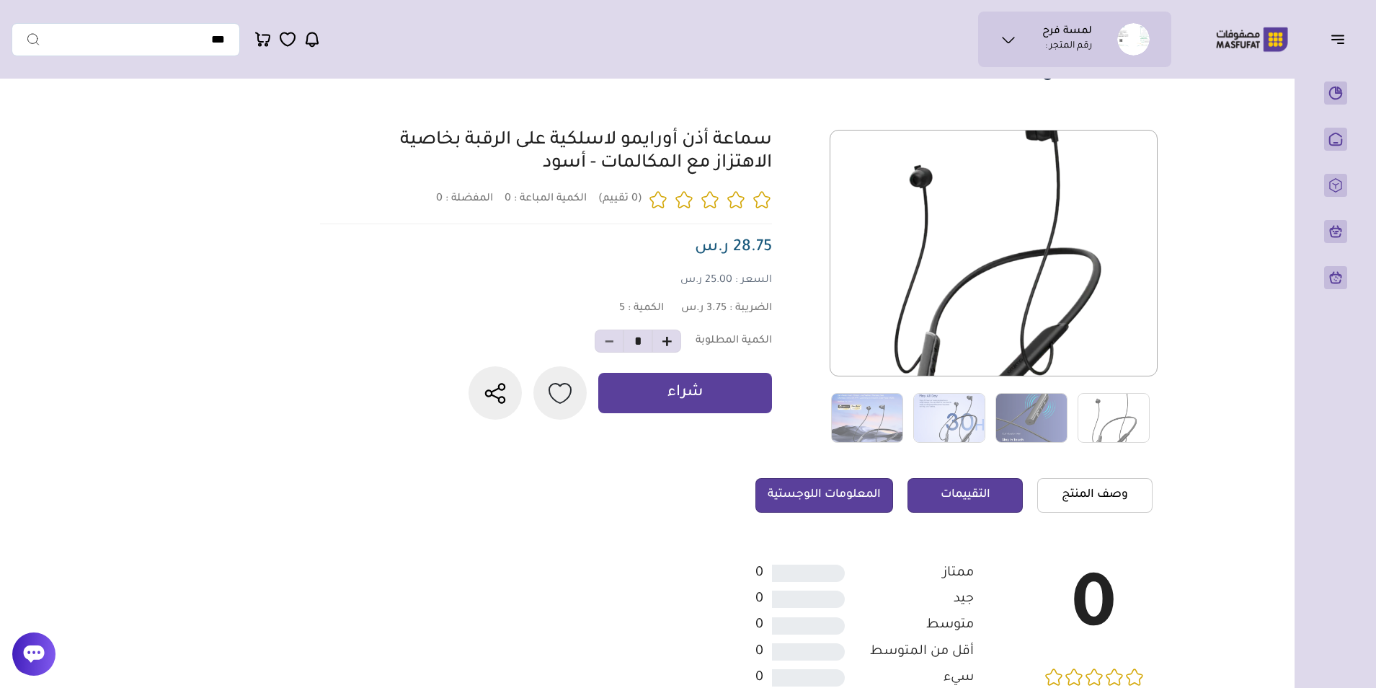
click at [771, 497] on link "المعلومات اللوجستية" at bounding box center [824, 495] width 138 height 35
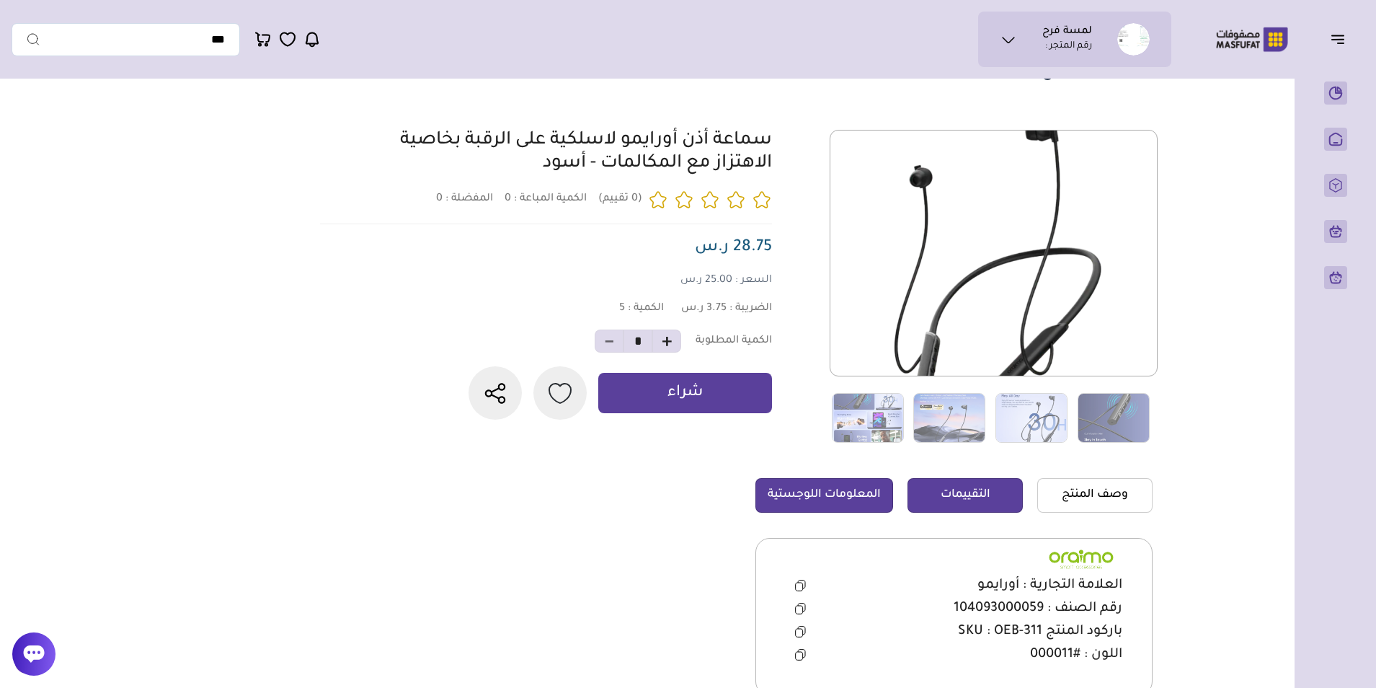
click at [953, 494] on link "التقييمات" at bounding box center [964, 495] width 115 height 35
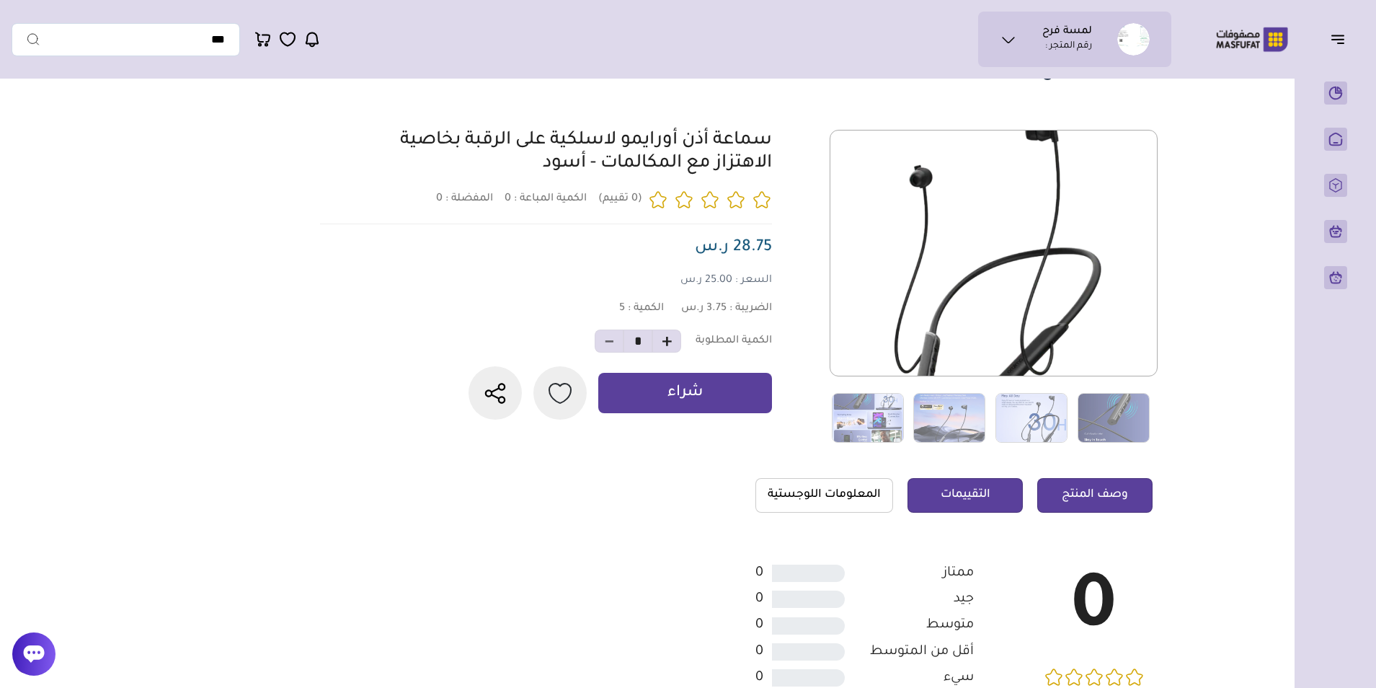
click at [1111, 504] on link "وصف المنتج" at bounding box center [1094, 495] width 115 height 35
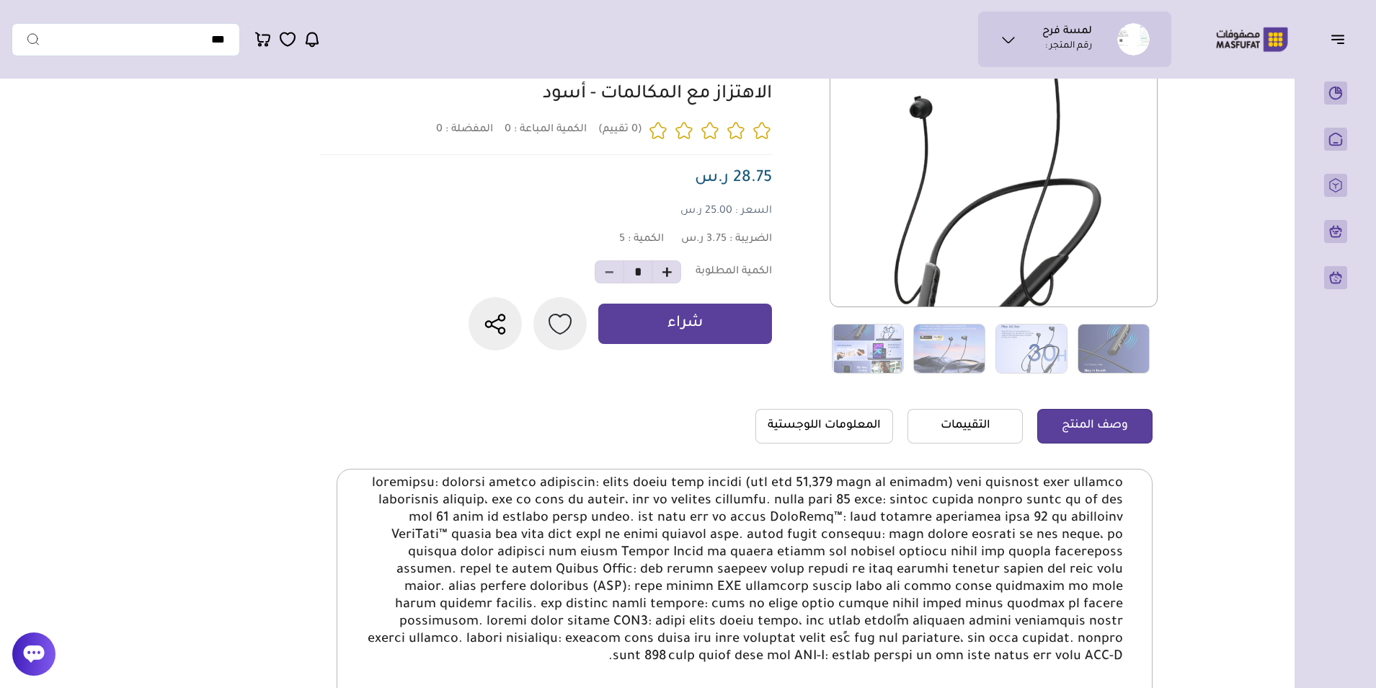
scroll to position [0, 0]
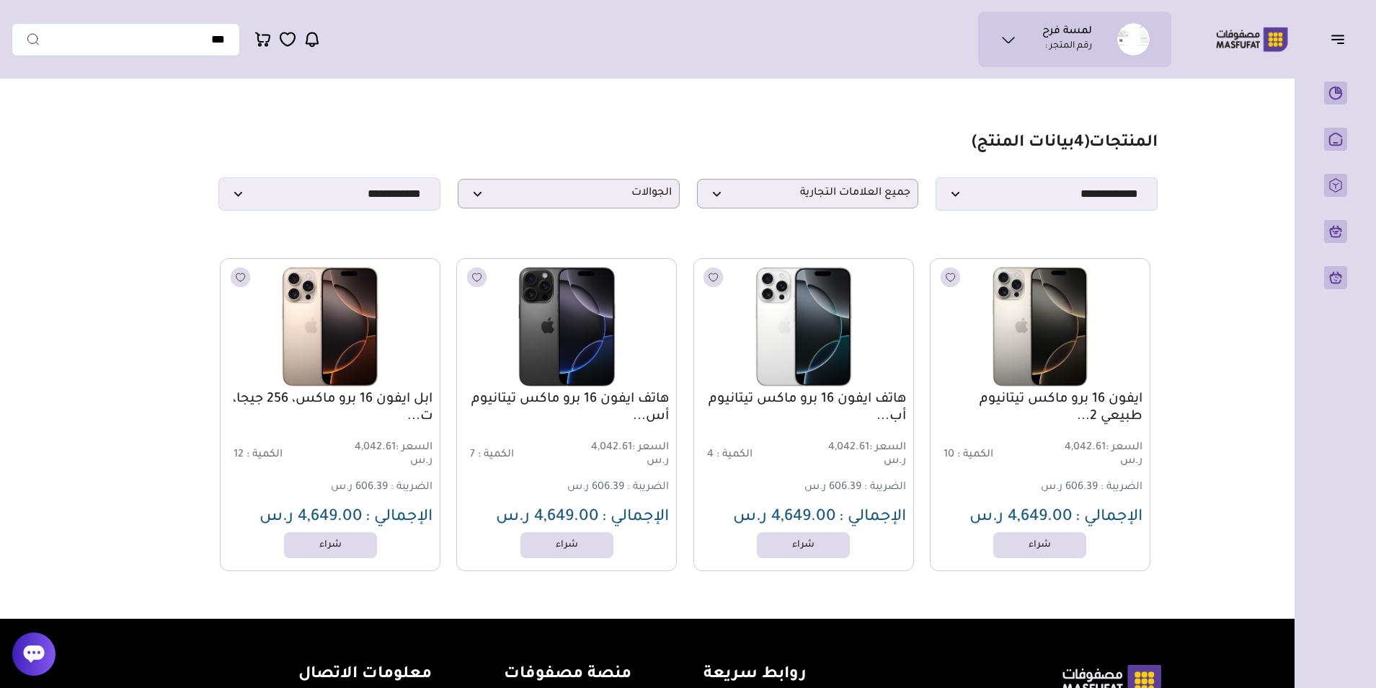
select select "*"
select select
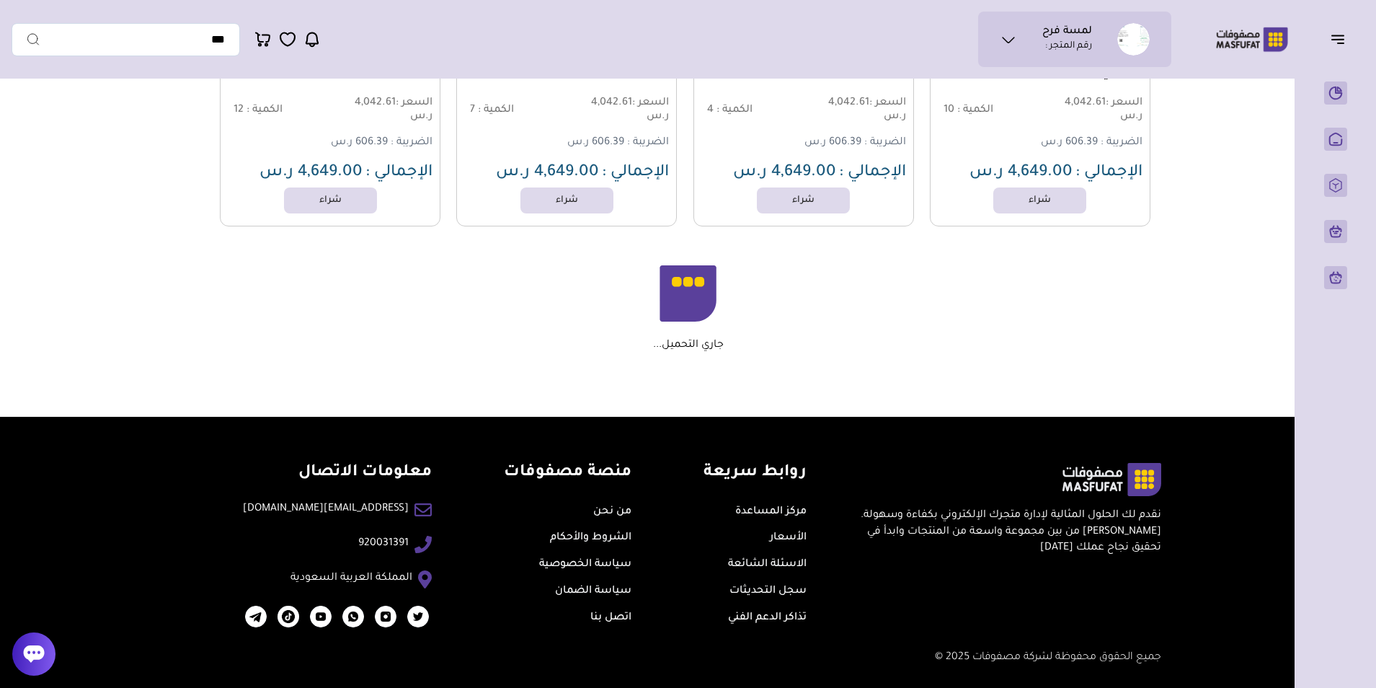
scroll to position [207, 0]
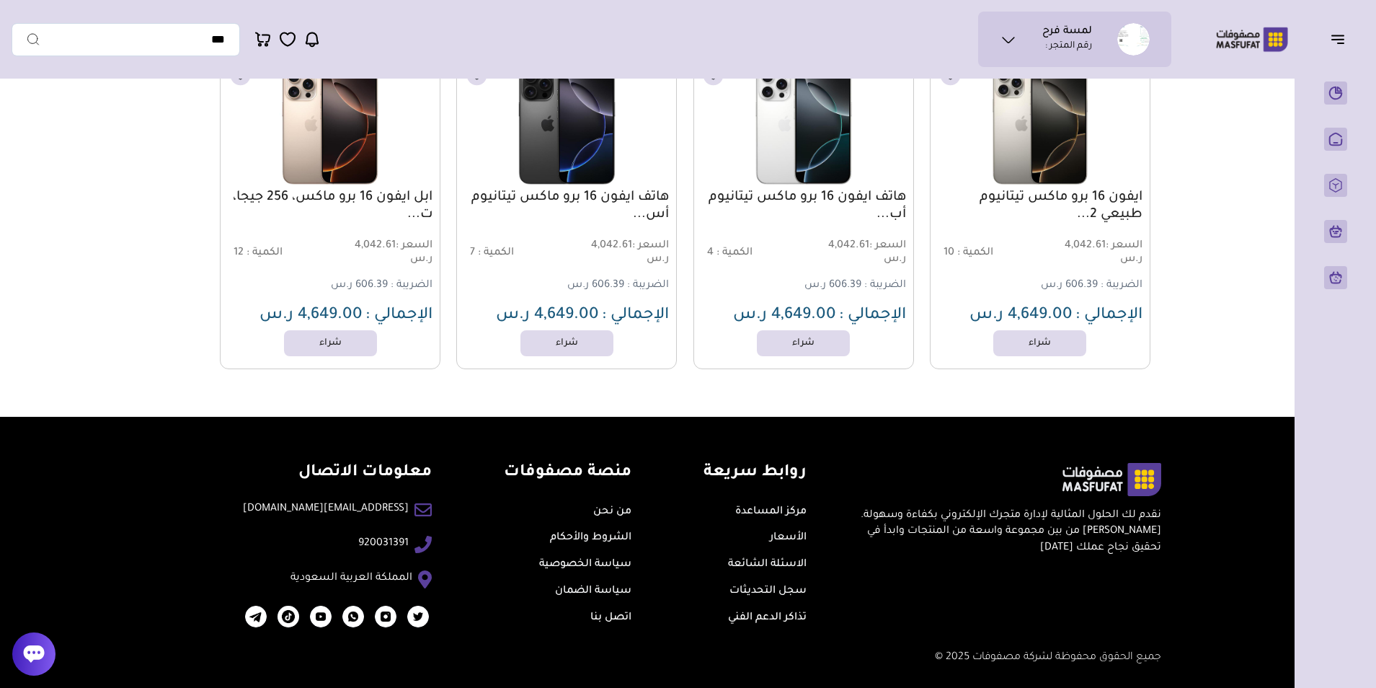
click at [67, 240] on main "مزامنة ( 0 ) تحديد الكل إلغاء التحديد ( 4 بيانات المنتج) *******" at bounding box center [688, 150] width 1353 height 533
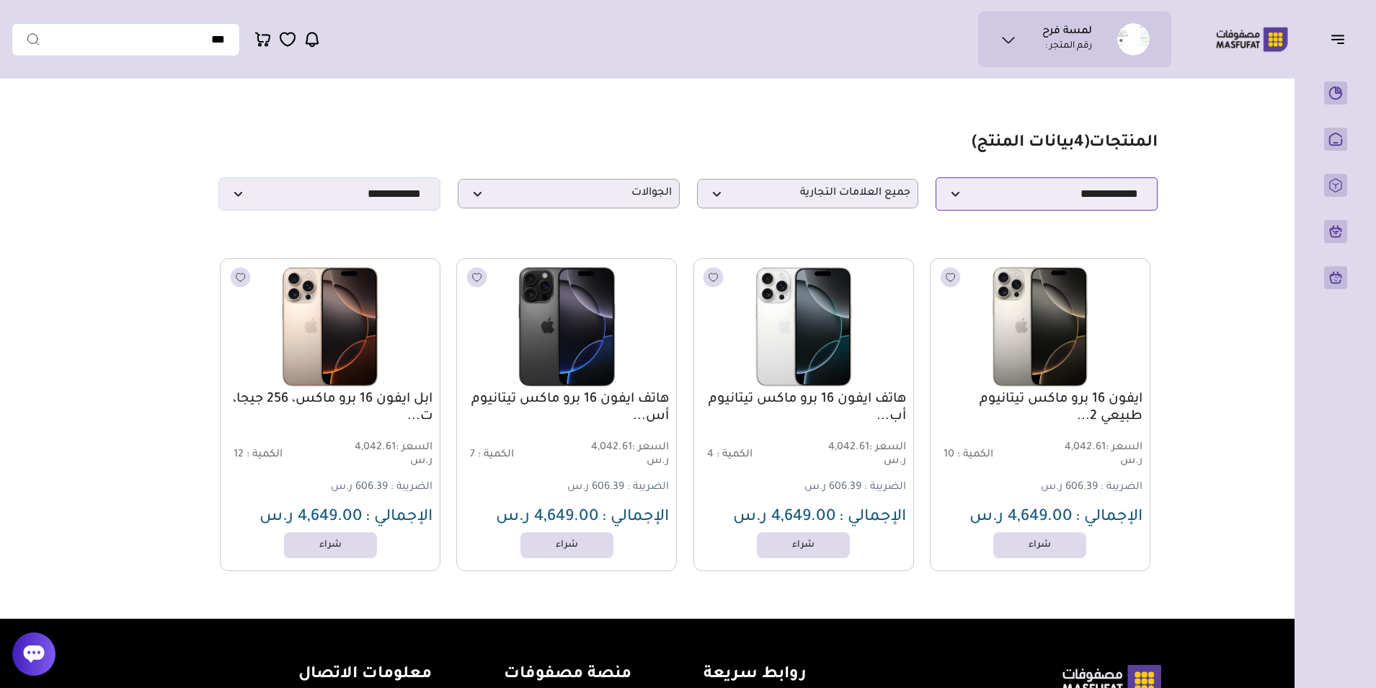
click at [1070, 202] on select "**********" at bounding box center [1046, 193] width 222 height 33
click at [935, 182] on select "**********" at bounding box center [1046, 193] width 222 height 33
click at [561, 200] on span "الجوالات" at bounding box center [569, 194] width 206 height 14
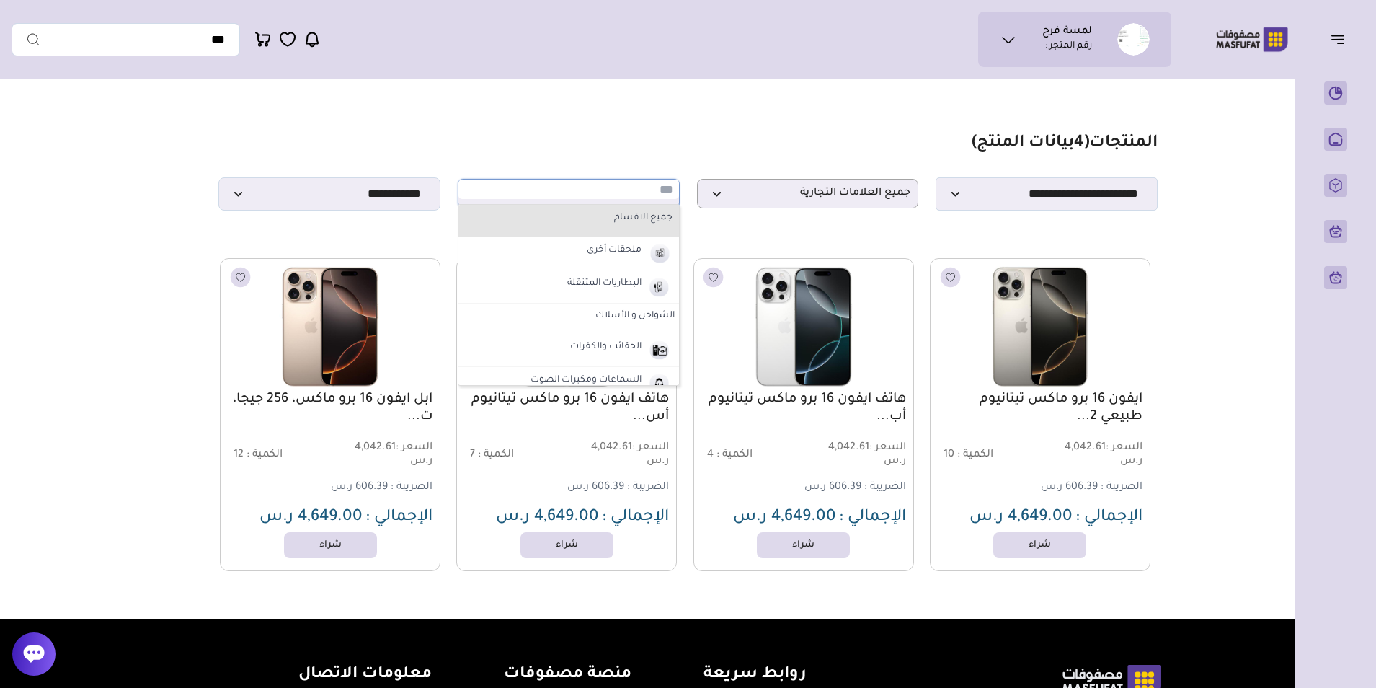
click at [589, 232] on li "جميع الاقسام" at bounding box center [568, 221] width 221 height 32
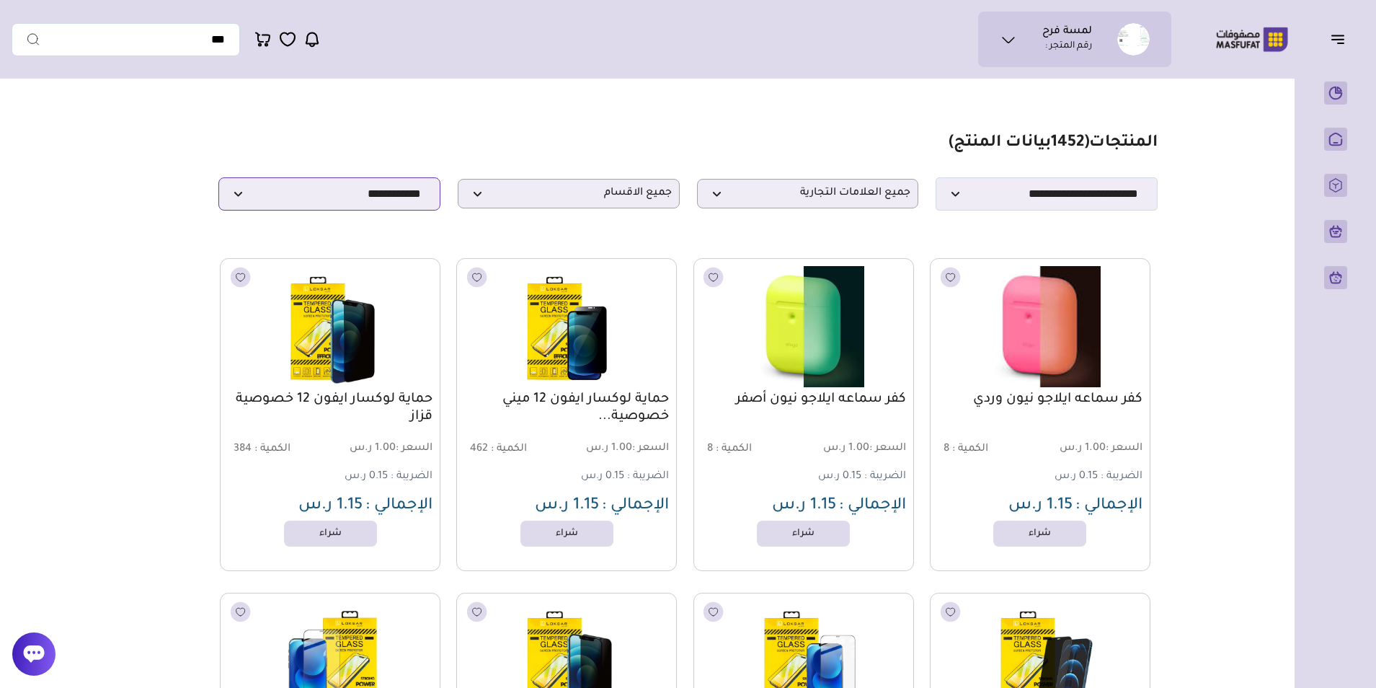
drag, startPoint x: 1157, startPoint y: 117, endPoint x: 259, endPoint y: 210, distance: 902.7
drag, startPoint x: 259, startPoint y: 210, endPoint x: 184, endPoint y: 265, distance: 93.3
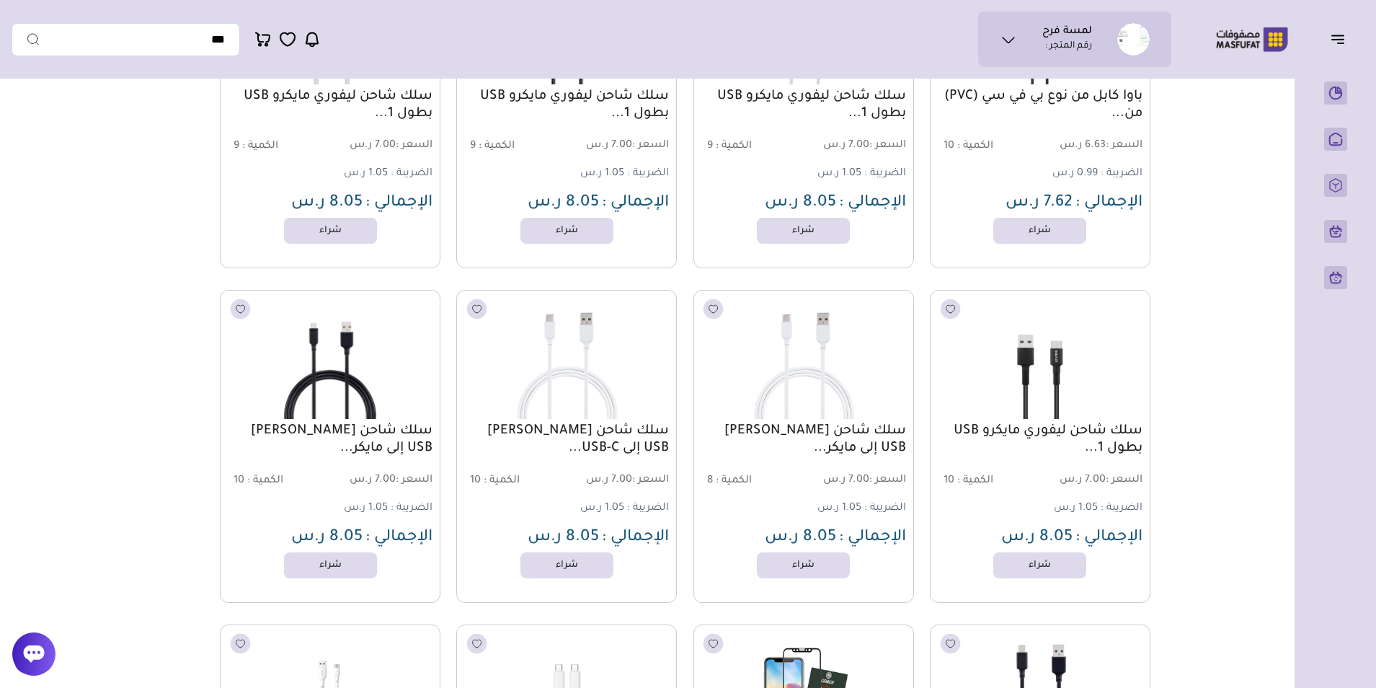
scroll to position [12468, 0]
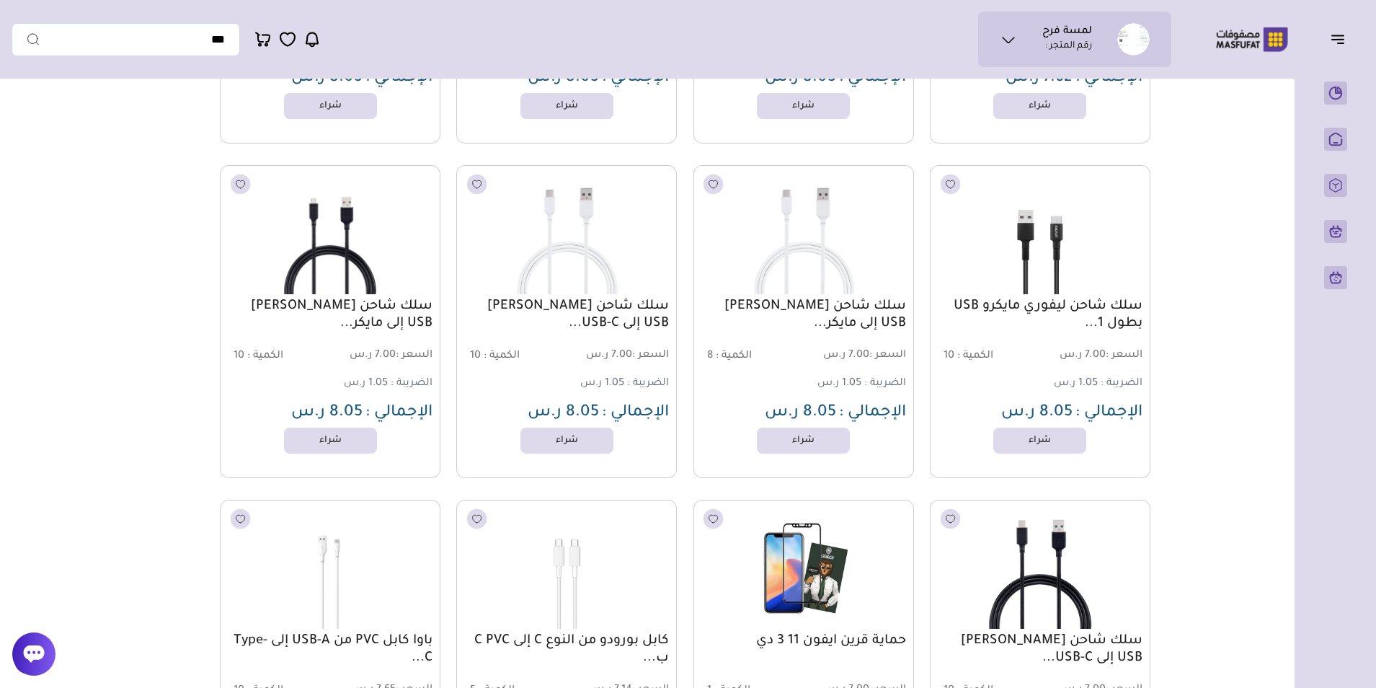
drag, startPoint x: 1232, startPoint y: 230, endPoint x: 1224, endPoint y: 234, distance: 8.4
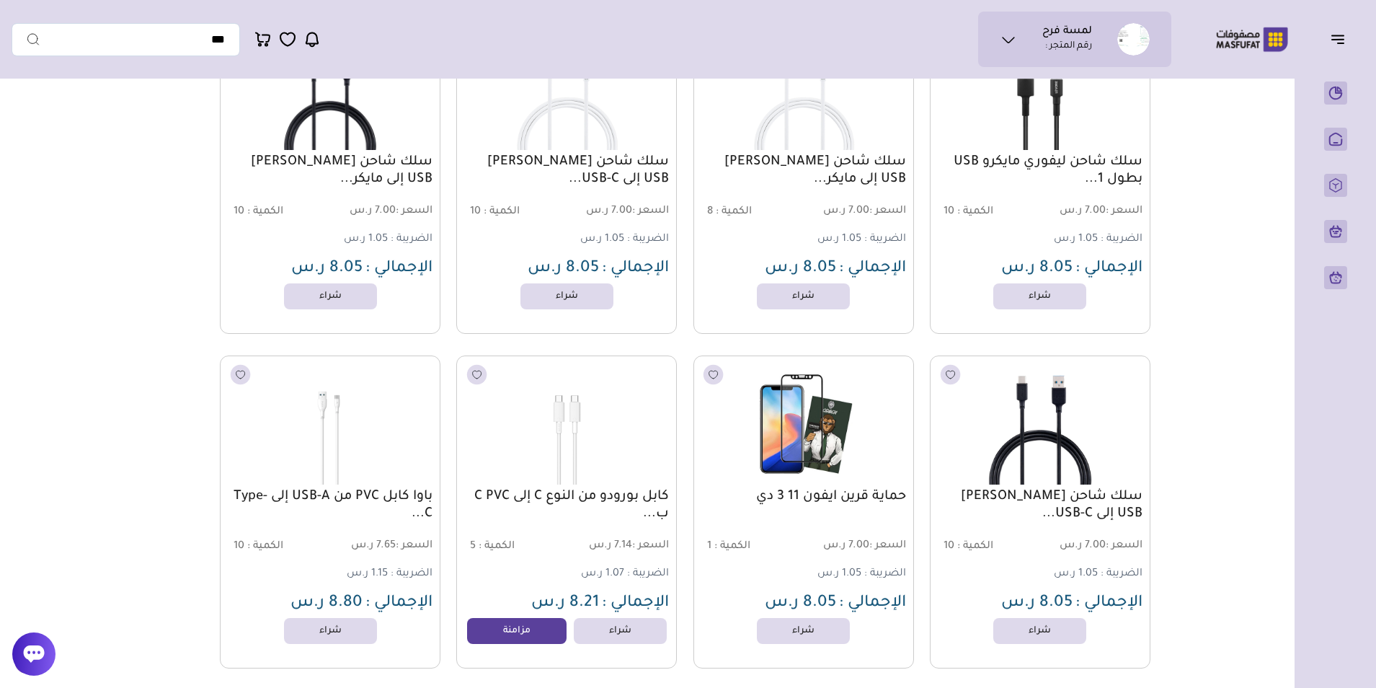
scroll to position [12684, 0]
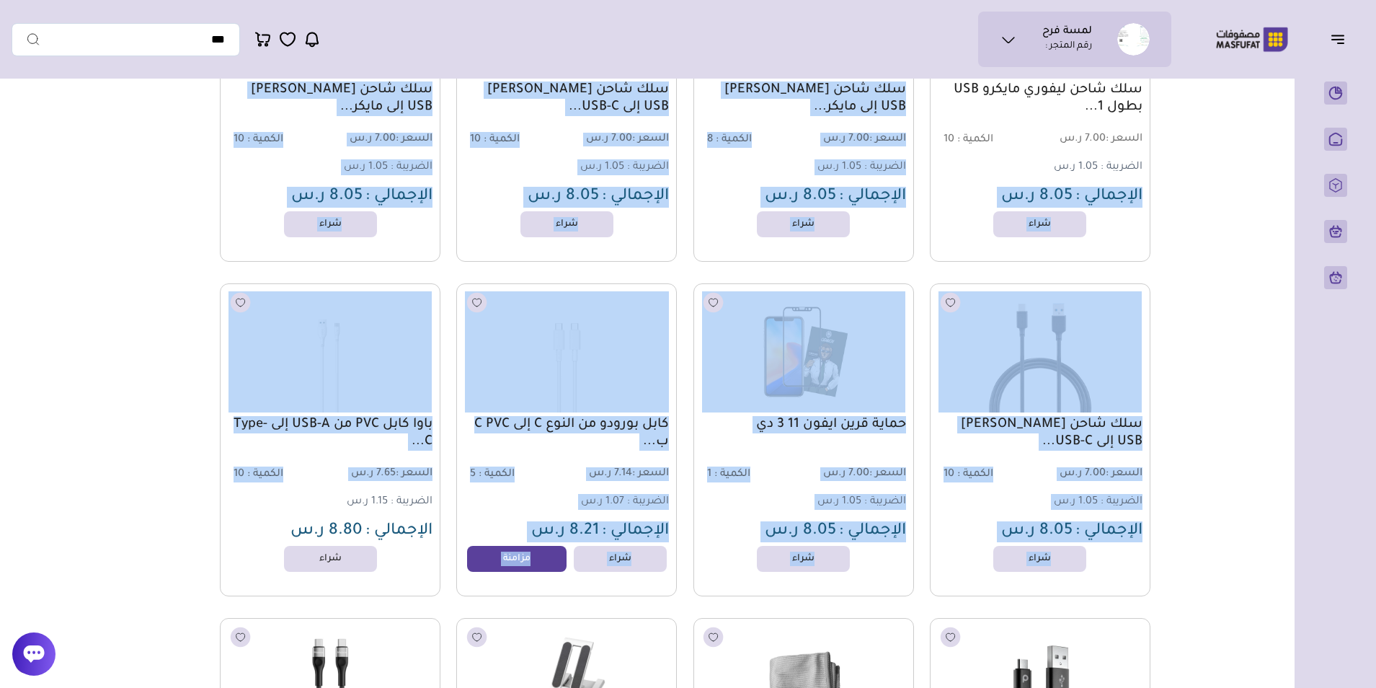
drag, startPoint x: 1185, startPoint y: 260, endPoint x: 7, endPoint y: 490, distance: 1199.8
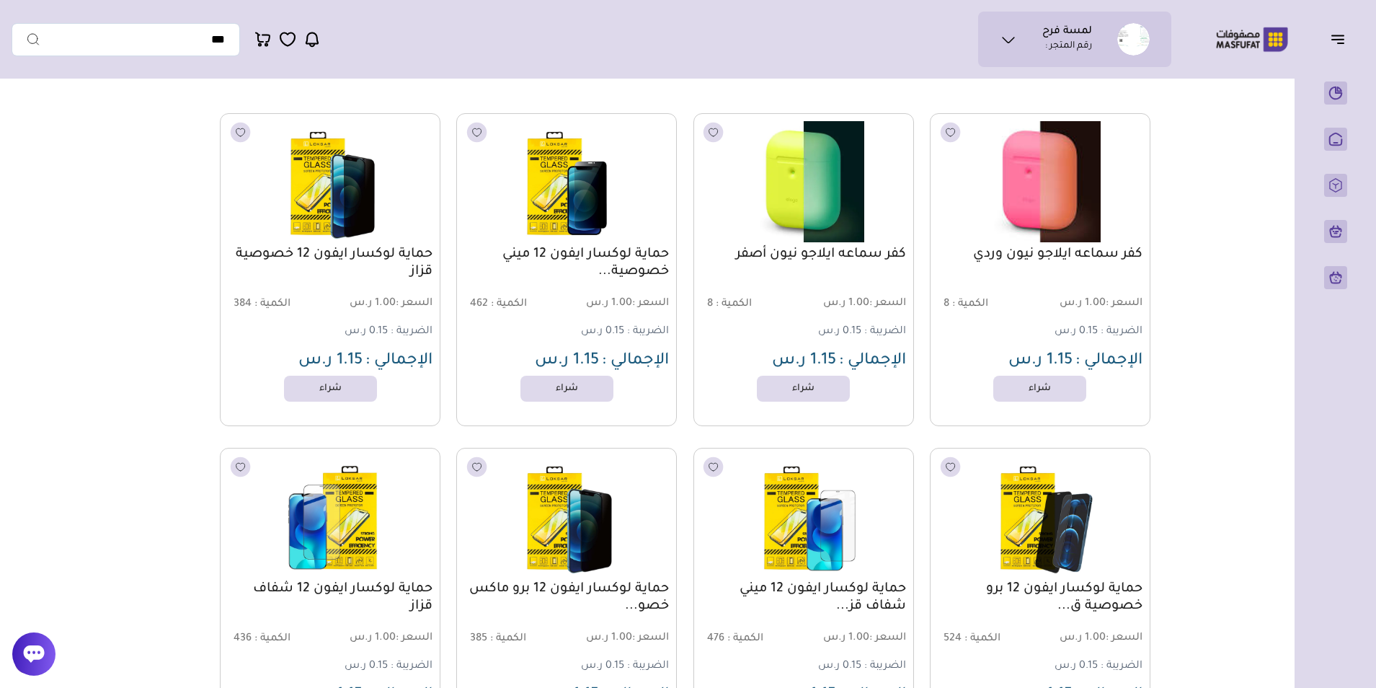
scroll to position [0, 0]
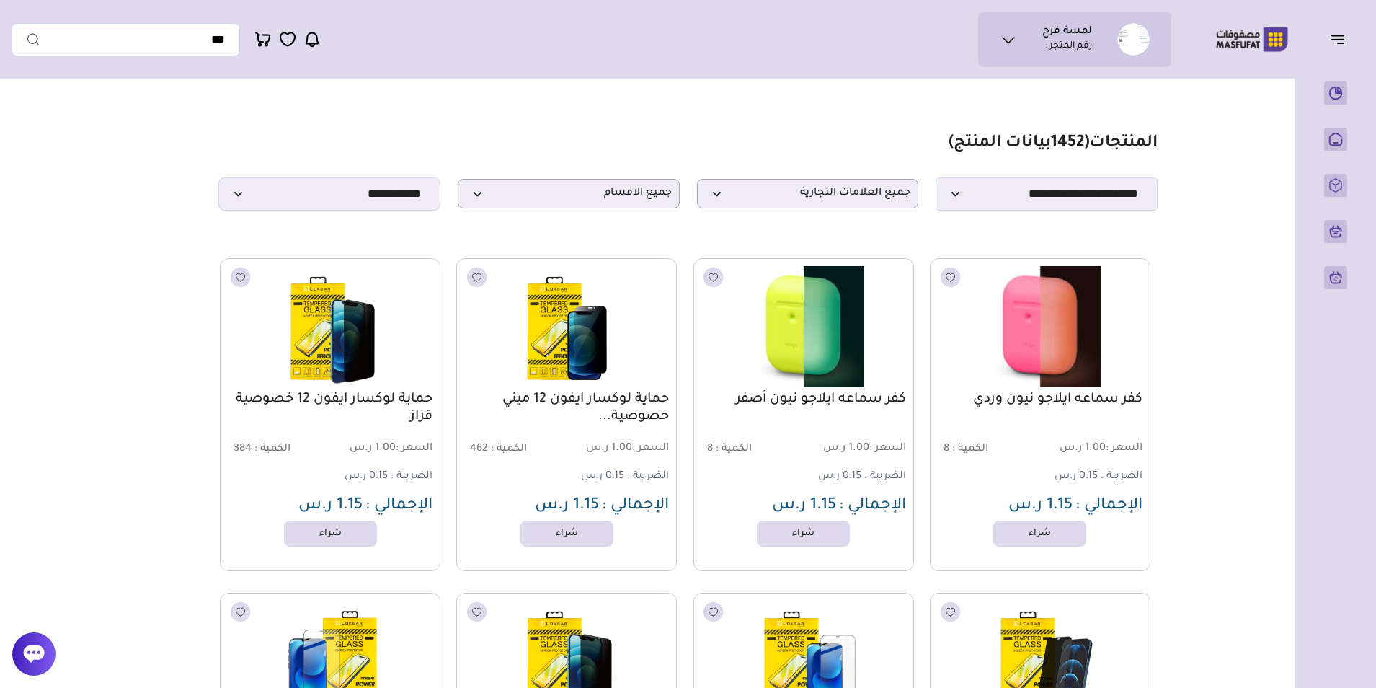
drag, startPoint x: 1171, startPoint y: 141, endPoint x: 910, endPoint y: 139, distance: 260.9
drag, startPoint x: 1170, startPoint y: 132, endPoint x: 266, endPoint y: 251, distance: 911.5
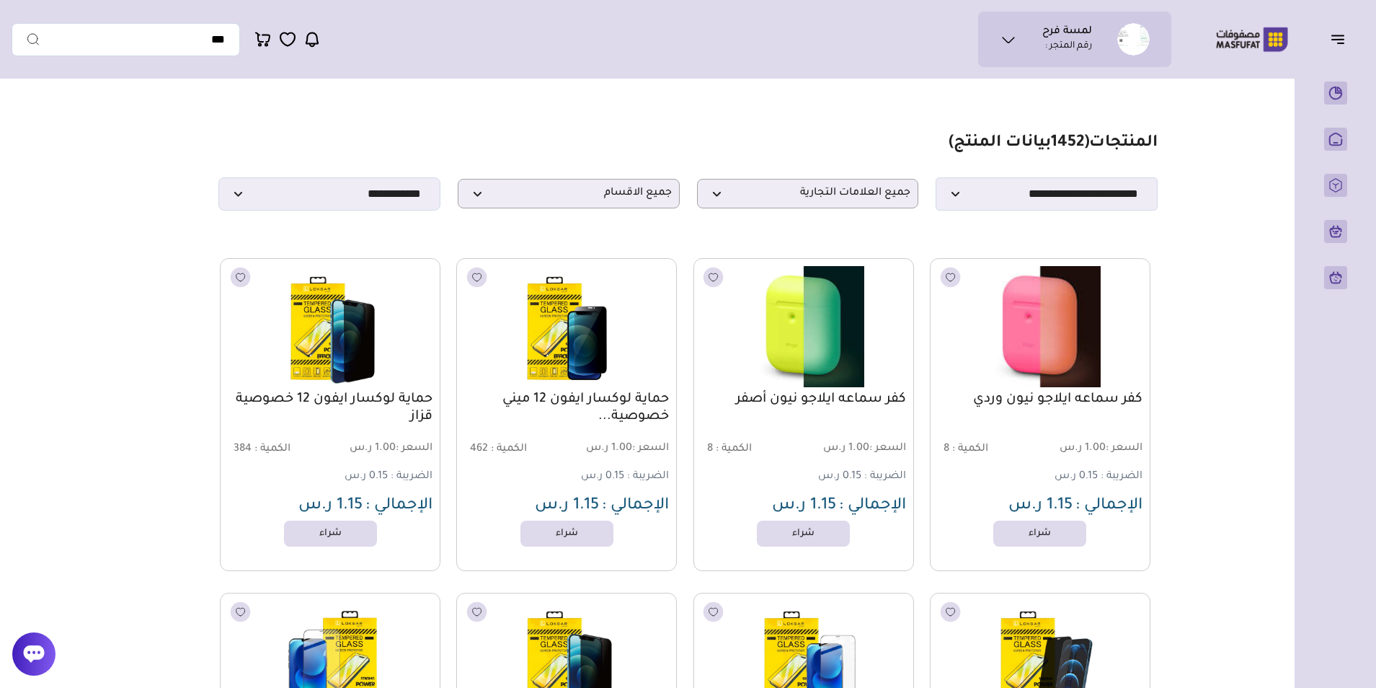
drag, startPoint x: 266, startPoint y: 251, endPoint x: 99, endPoint y: 164, distance: 187.9
drag, startPoint x: 1172, startPoint y: 117, endPoint x: 418, endPoint y: 223, distance: 761.3
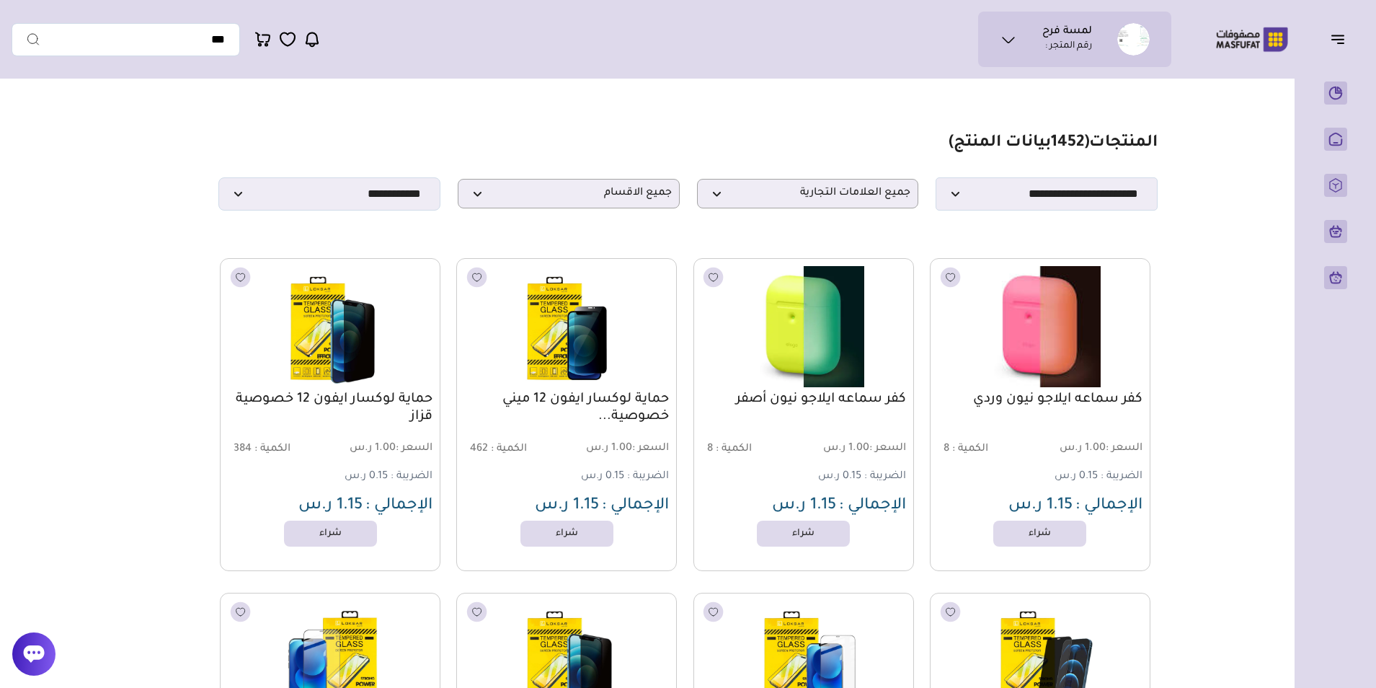
drag, startPoint x: 1158, startPoint y: 112, endPoint x: 344, endPoint y: 220, distance: 820.8
drag, startPoint x: 344, startPoint y: 220, endPoint x: 150, endPoint y: 299, distance: 210.1
drag, startPoint x: 1161, startPoint y: 125, endPoint x: 373, endPoint y: 231, distance: 795.5
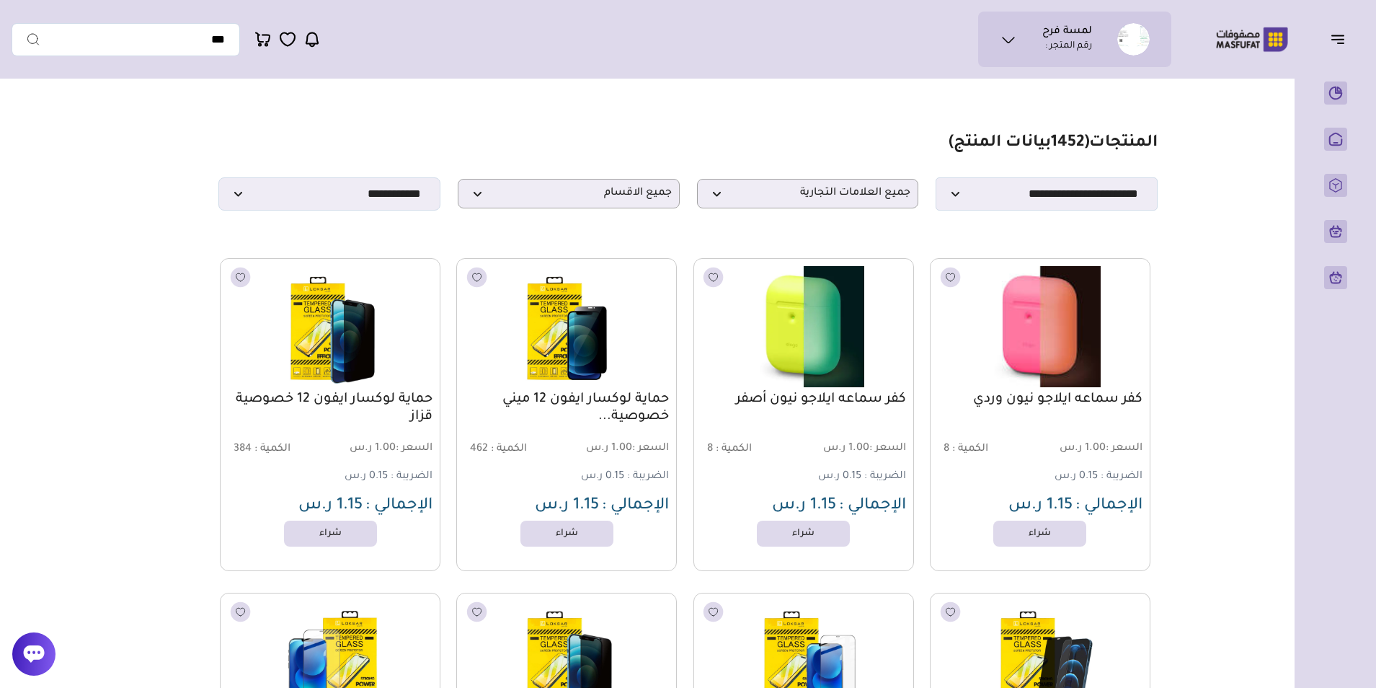
drag, startPoint x: 373, startPoint y: 231, endPoint x: 92, endPoint y: 299, distance: 289.1
drag, startPoint x: 1142, startPoint y: 132, endPoint x: 316, endPoint y: 230, distance: 831.7
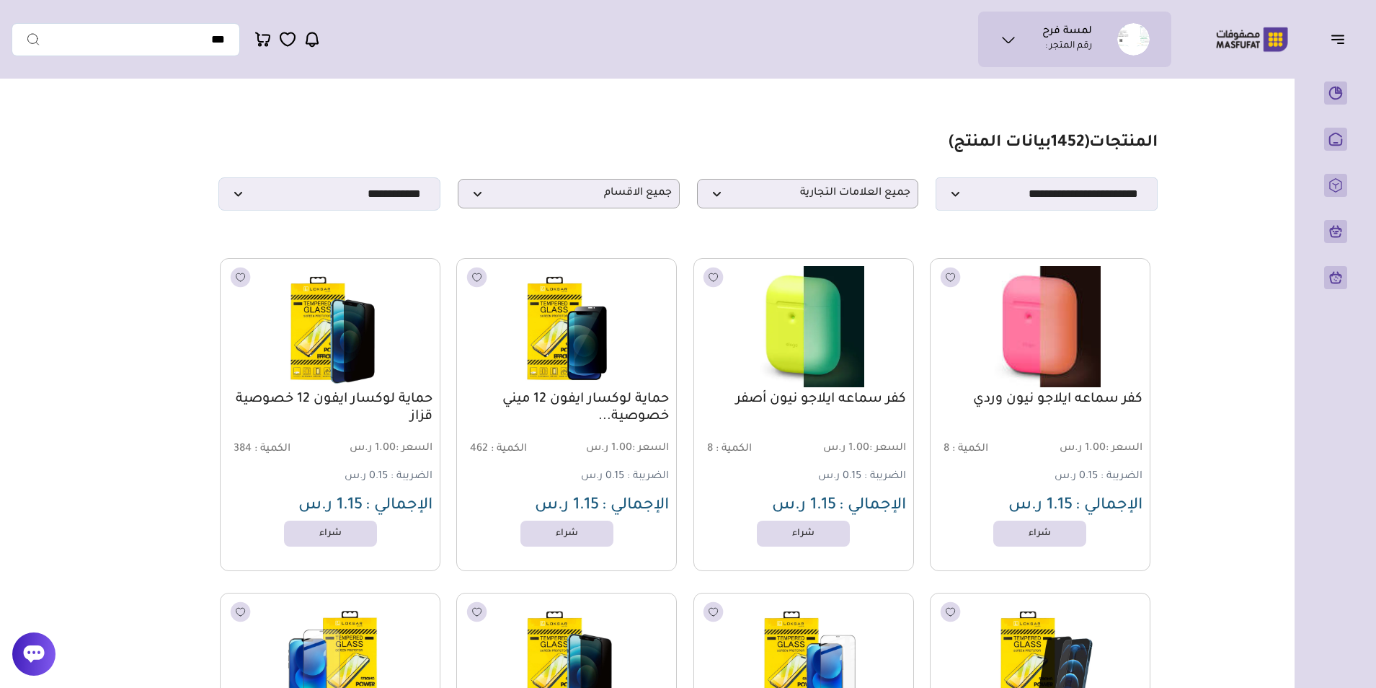
drag, startPoint x: 1224, startPoint y: 116, endPoint x: 374, endPoint y: 245, distance: 860.1
drag, startPoint x: 374, startPoint y: 245, endPoint x: 19, endPoint y: 307, distance: 360.7
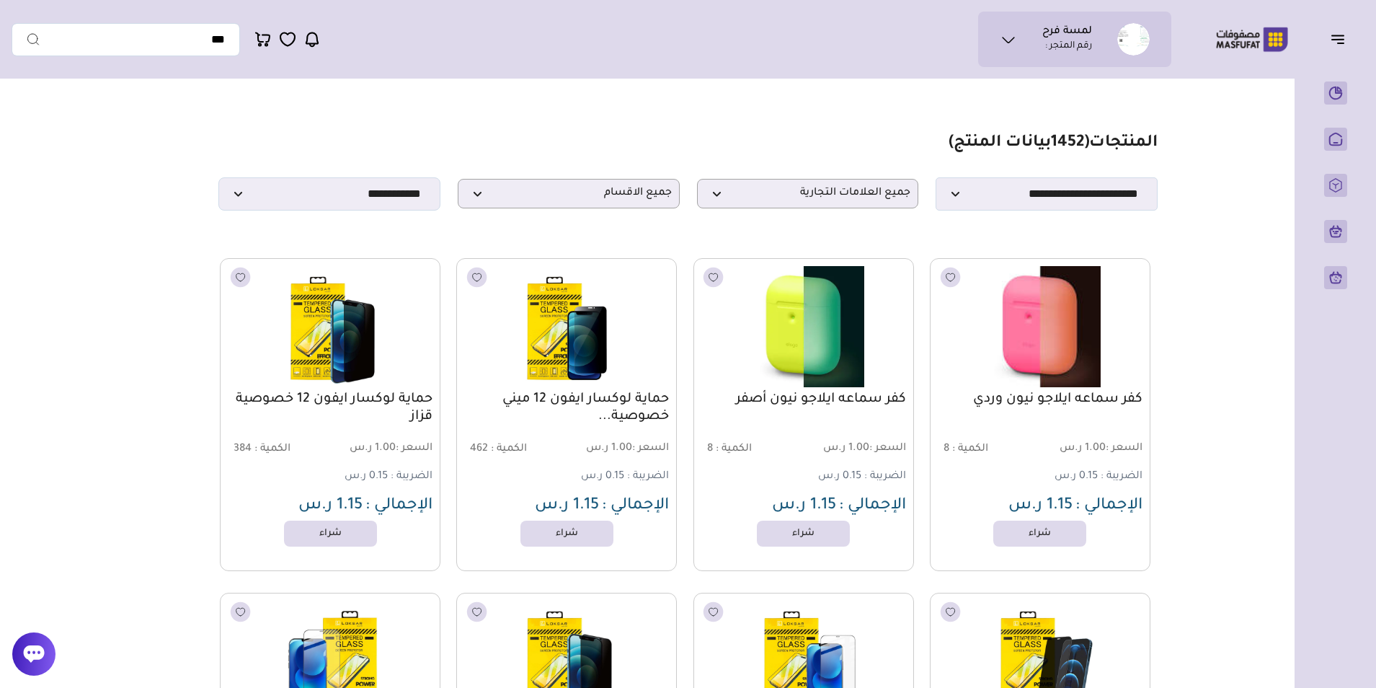
click at [1014, 48] on ul "لمسة فرح رقم المتجر :" at bounding box center [1075, 39] width 170 height 32
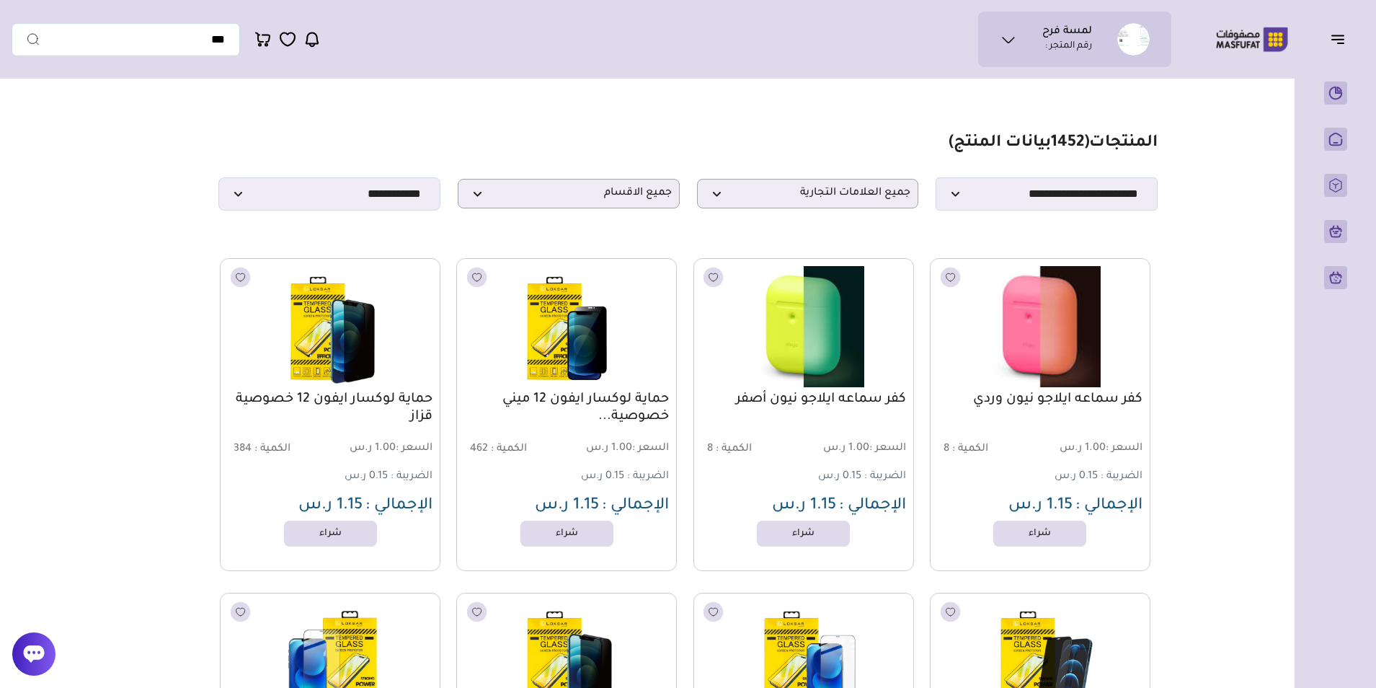
drag, startPoint x: 1192, startPoint y: 104, endPoint x: 219, endPoint y: 250, distance: 983.8
drag, startPoint x: 1170, startPoint y: 127, endPoint x: 306, endPoint y: 230, distance: 869.5
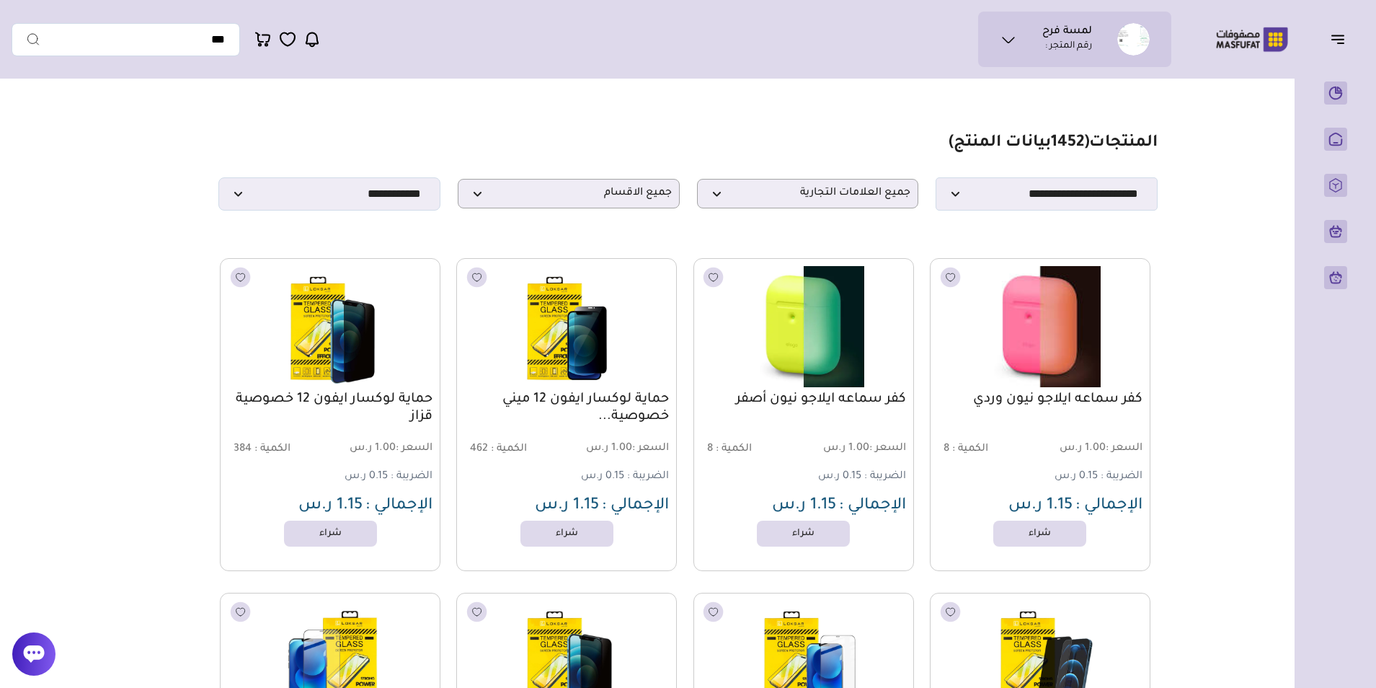
drag, startPoint x: 1211, startPoint y: 112, endPoint x: 174, endPoint y: 221, distance: 1042.0
drag, startPoint x: 174, startPoint y: 221, endPoint x: 102, endPoint y: 294, distance: 103.5
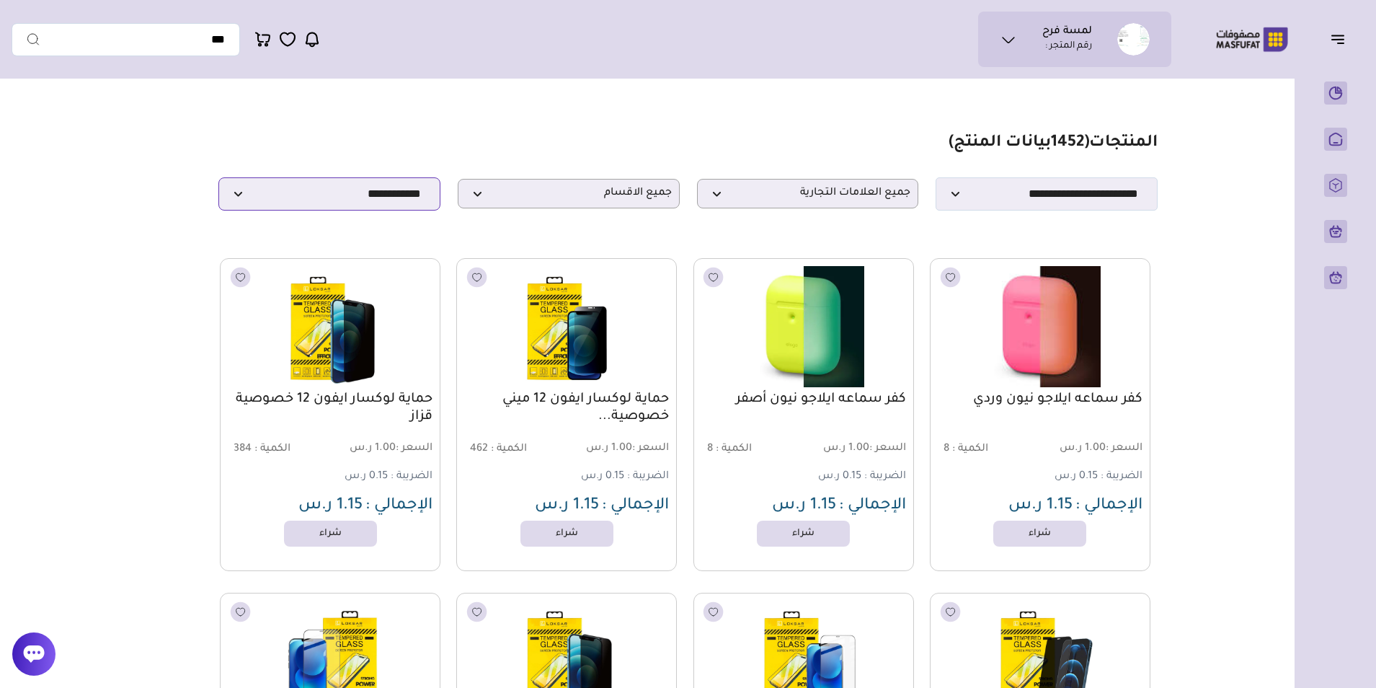
drag, startPoint x: 1176, startPoint y: 141, endPoint x: 307, endPoint y: 215, distance: 872.3
drag, startPoint x: 307, startPoint y: 215, endPoint x: 160, endPoint y: 286, distance: 163.4
click at [1109, 202] on select "**********" at bounding box center [1046, 193] width 222 height 33
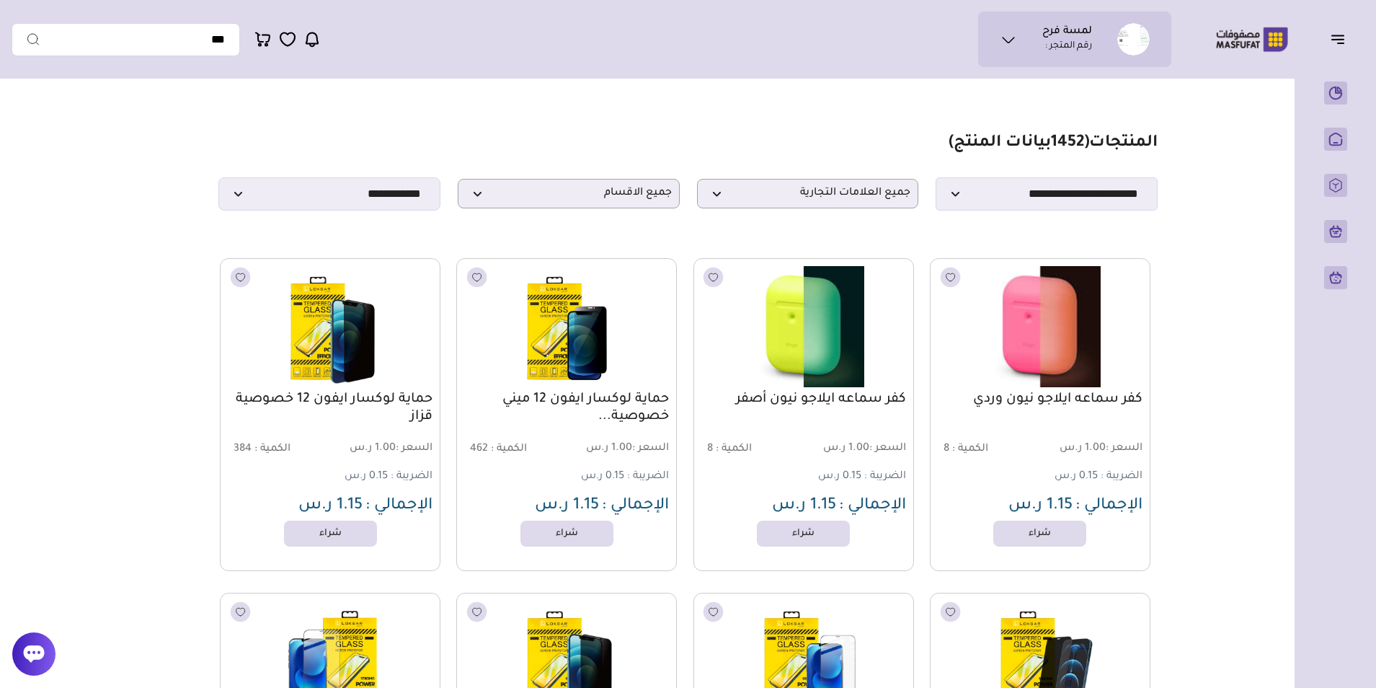
click at [1051, 195] on select "**********" at bounding box center [1046, 193] width 222 height 33
click at [935, 182] on select "**********" at bounding box center [1046, 193] width 222 height 33
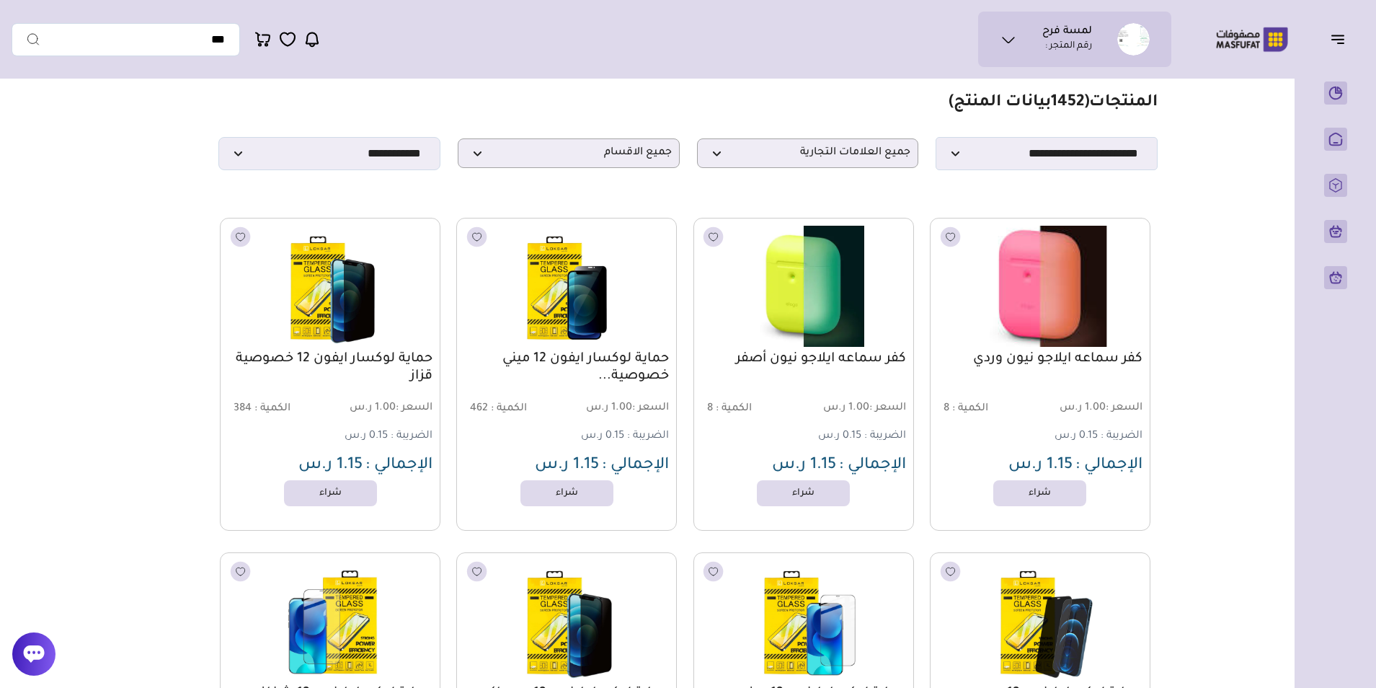
scroll to position [72, 0]
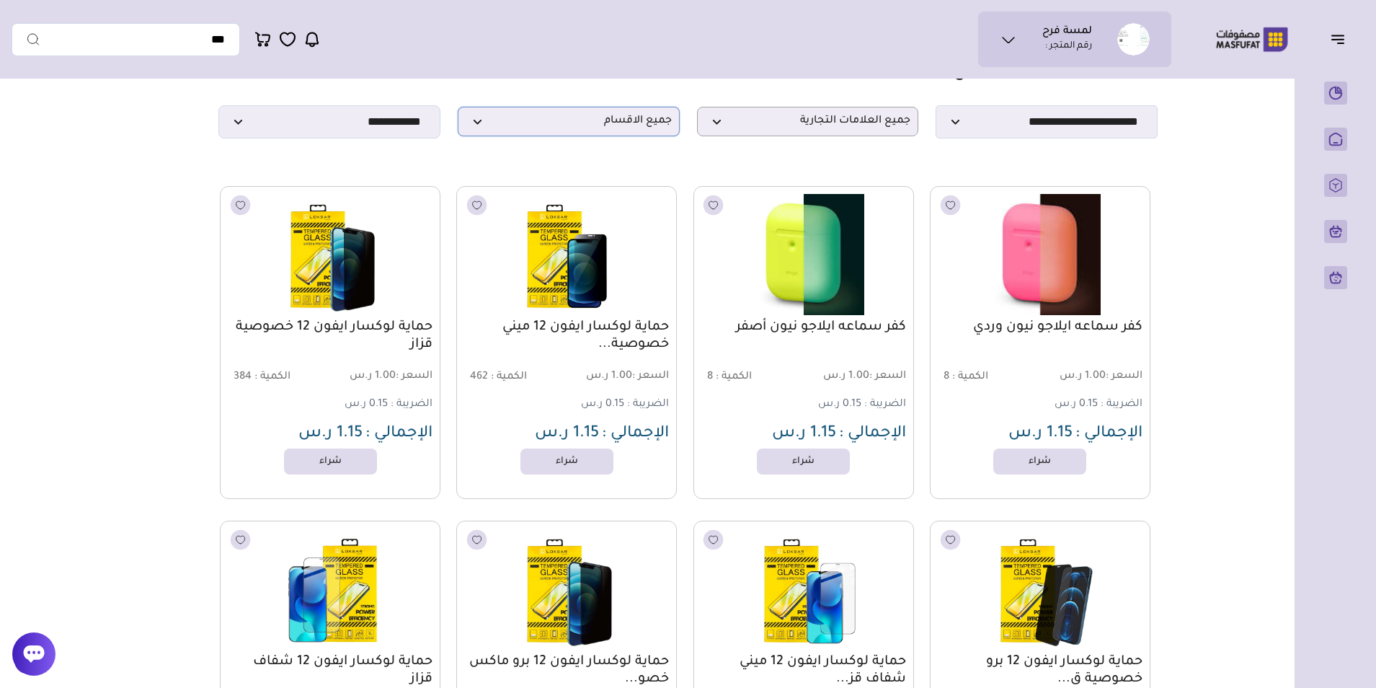
click at [578, 125] on span "جميع الاقسام" at bounding box center [569, 122] width 206 height 14
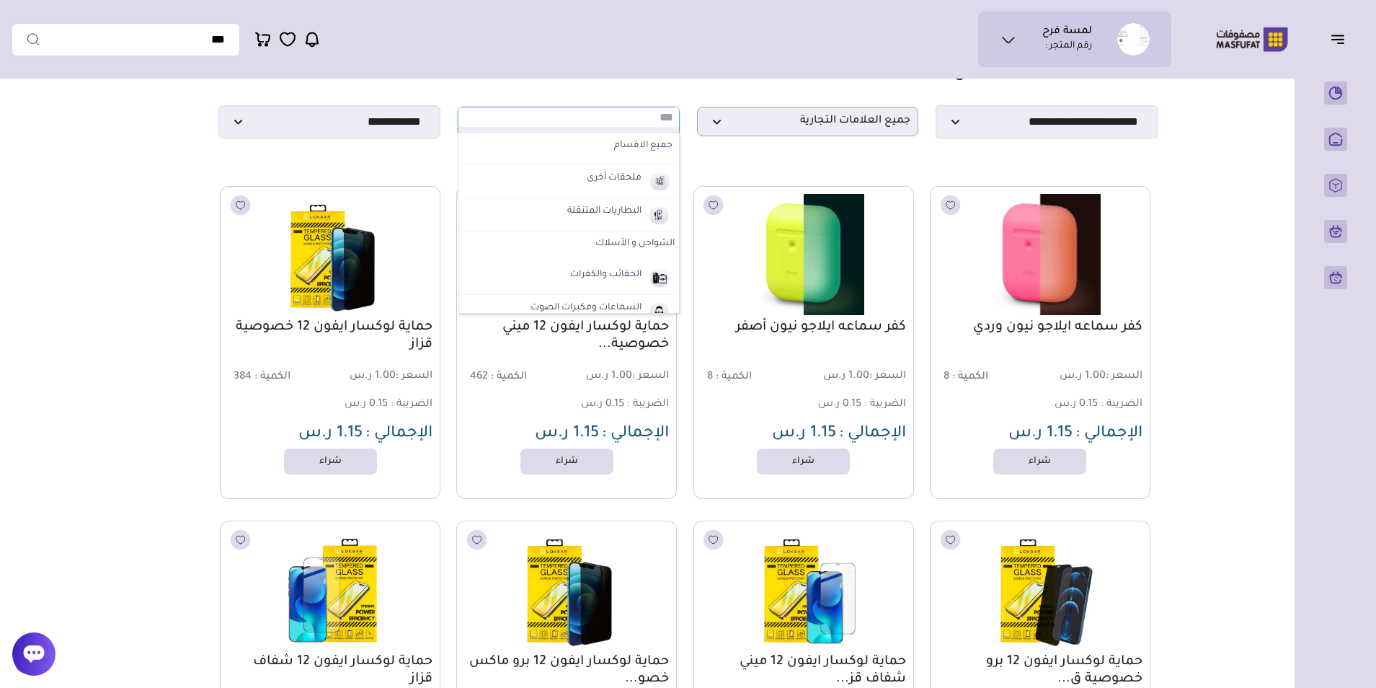
click at [579, 86] on section "**********" at bounding box center [687, 99] width 938 height 77
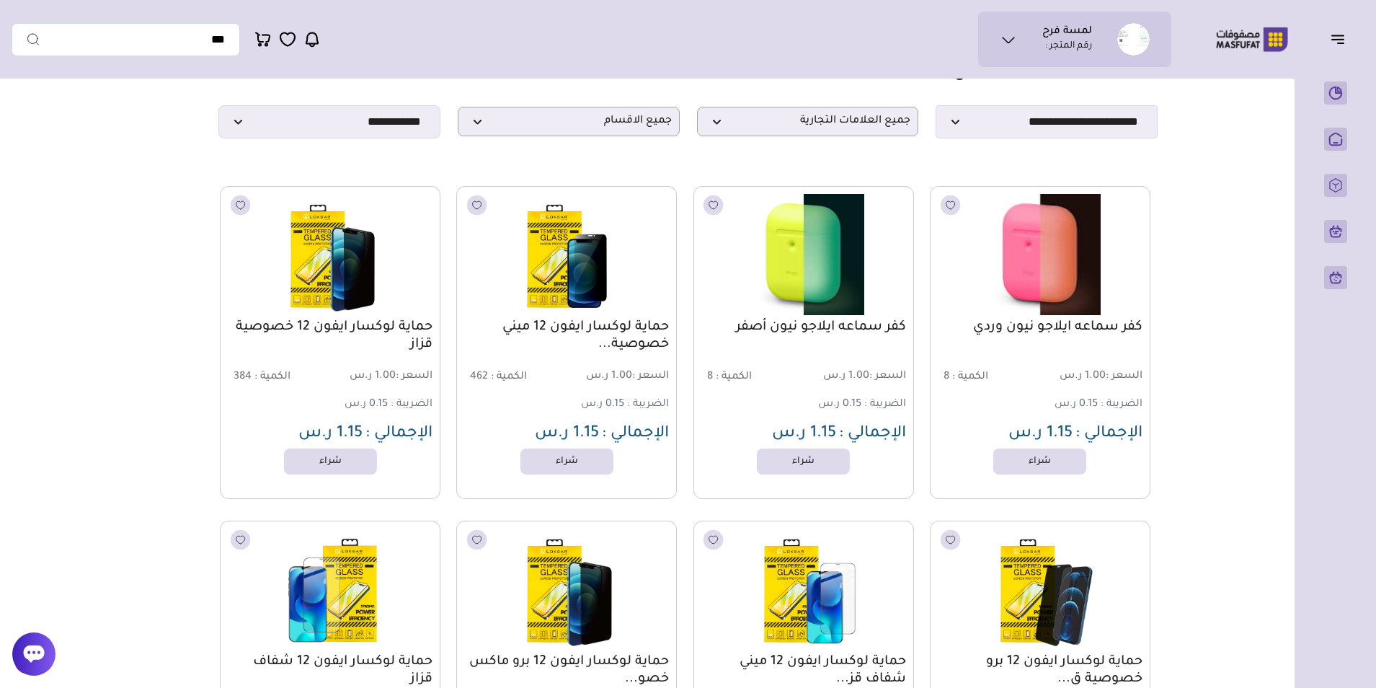
scroll to position [0, 0]
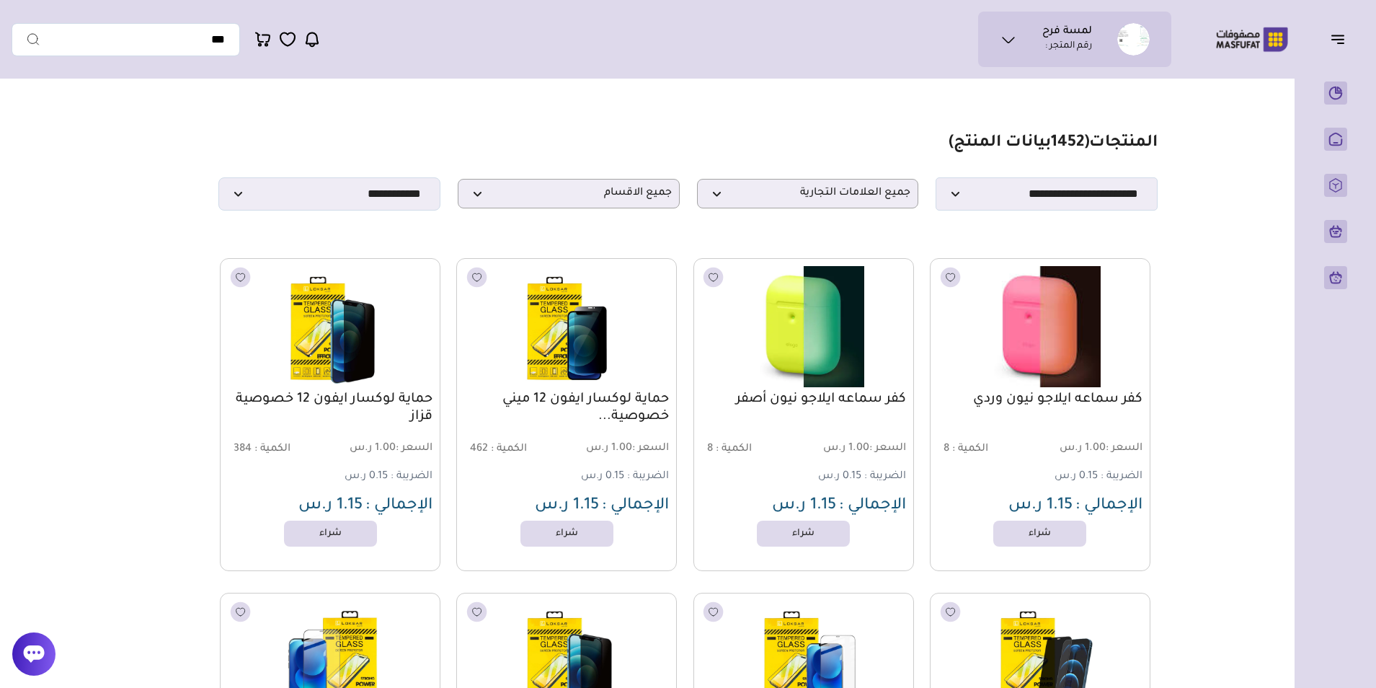
drag, startPoint x: 1149, startPoint y: 123, endPoint x: 177, endPoint y: 237, distance: 979.6
drag, startPoint x: 177, startPoint y: 237, endPoint x: 126, endPoint y: 280, distance: 66.4
click at [389, 190] on select "**********" at bounding box center [329, 193] width 222 height 33
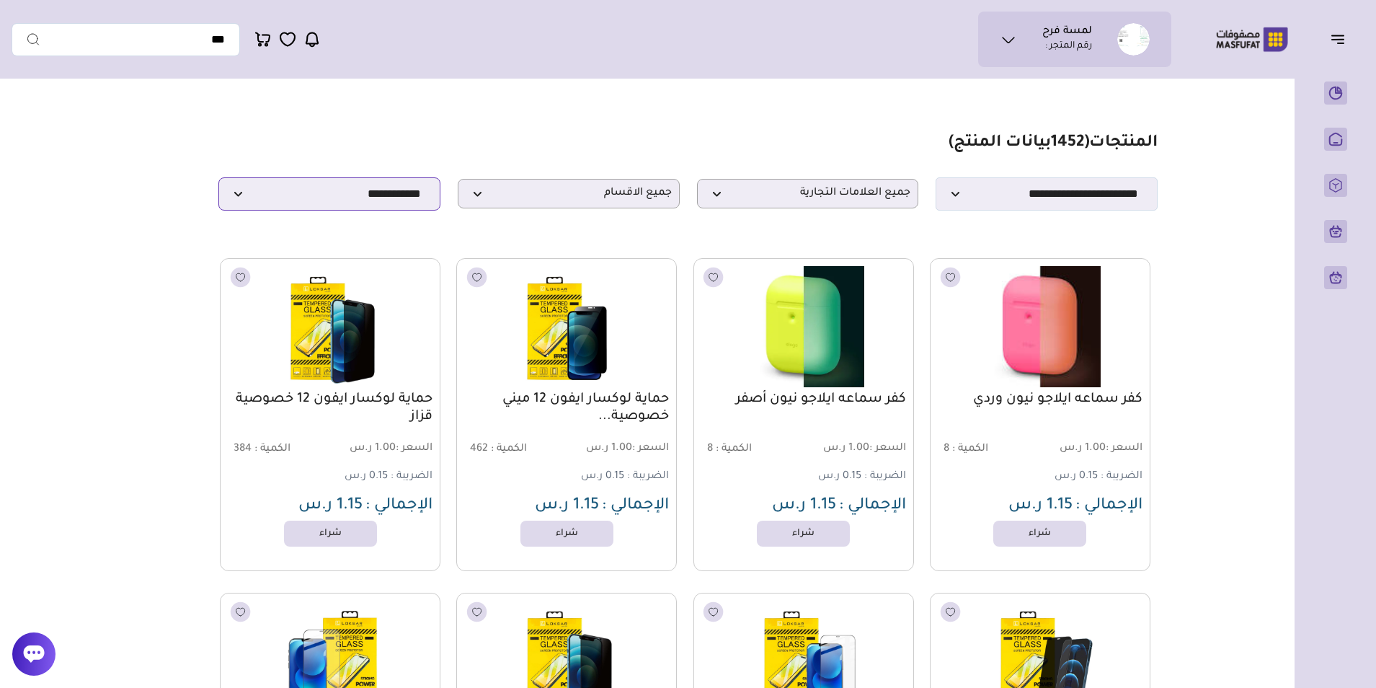
click at [389, 190] on select "**********" at bounding box center [329, 193] width 222 height 33
click at [1100, 185] on select "**********" at bounding box center [1046, 193] width 222 height 33
select select "********"
click at [935, 182] on select "**********" at bounding box center [1046, 193] width 222 height 33
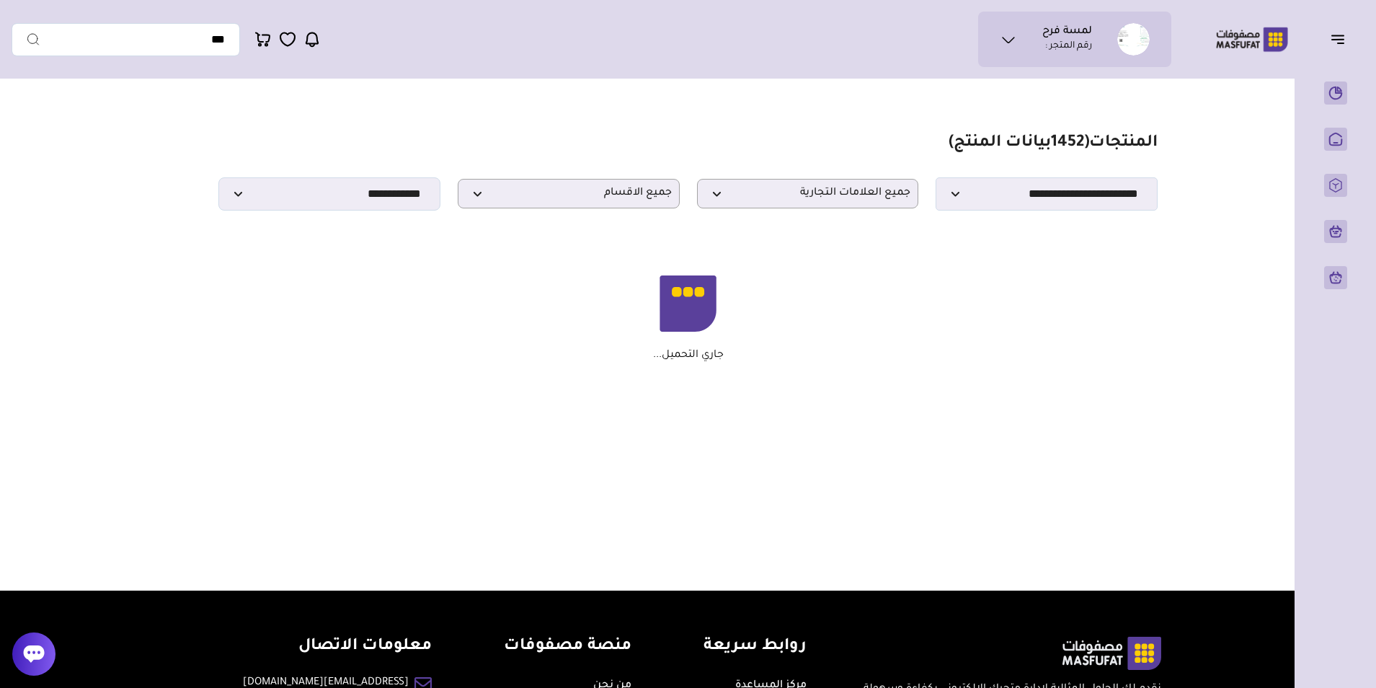
drag, startPoint x: 1197, startPoint y: 127, endPoint x: 334, endPoint y: 257, distance: 872.4
click at [334, 257] on section "مزامنة ( 0 ) تحديد الكل إلغاء التحديد المنتجات (" at bounding box center [688, 256] width 1038 height 341
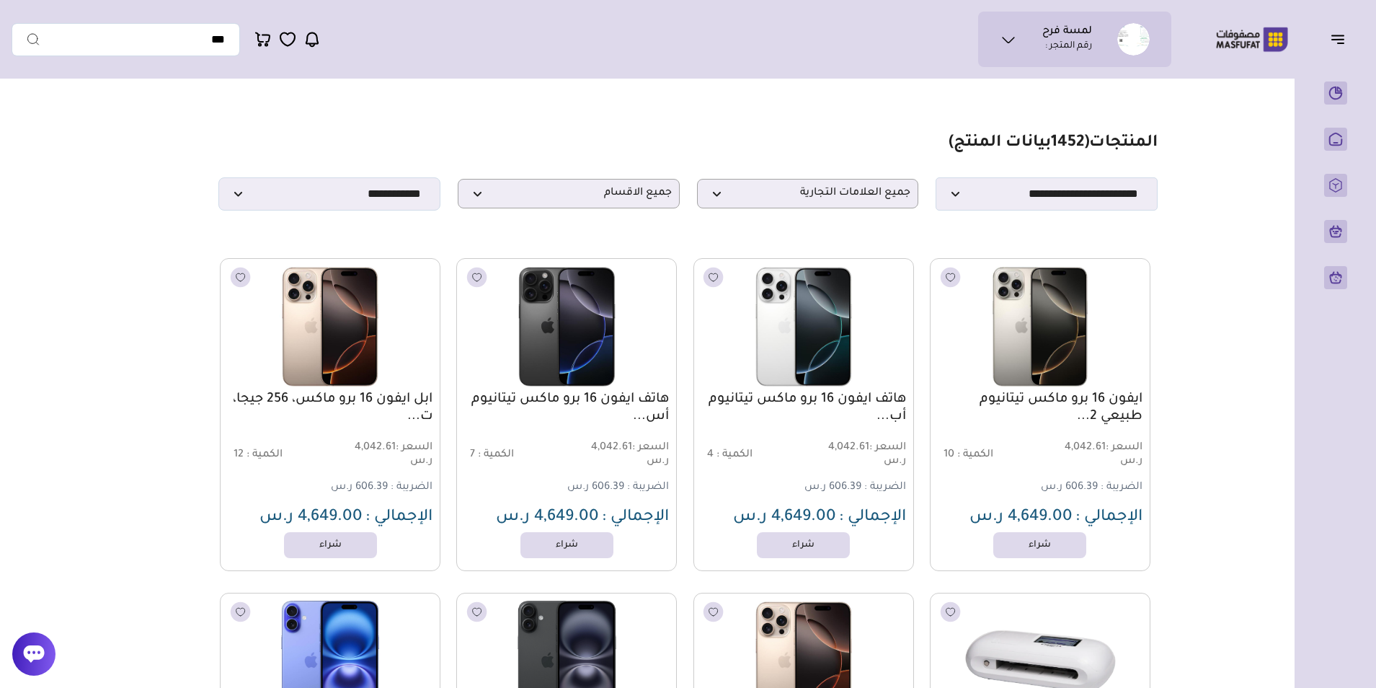
drag, startPoint x: 1223, startPoint y: 129, endPoint x: 331, endPoint y: 236, distance: 898.7
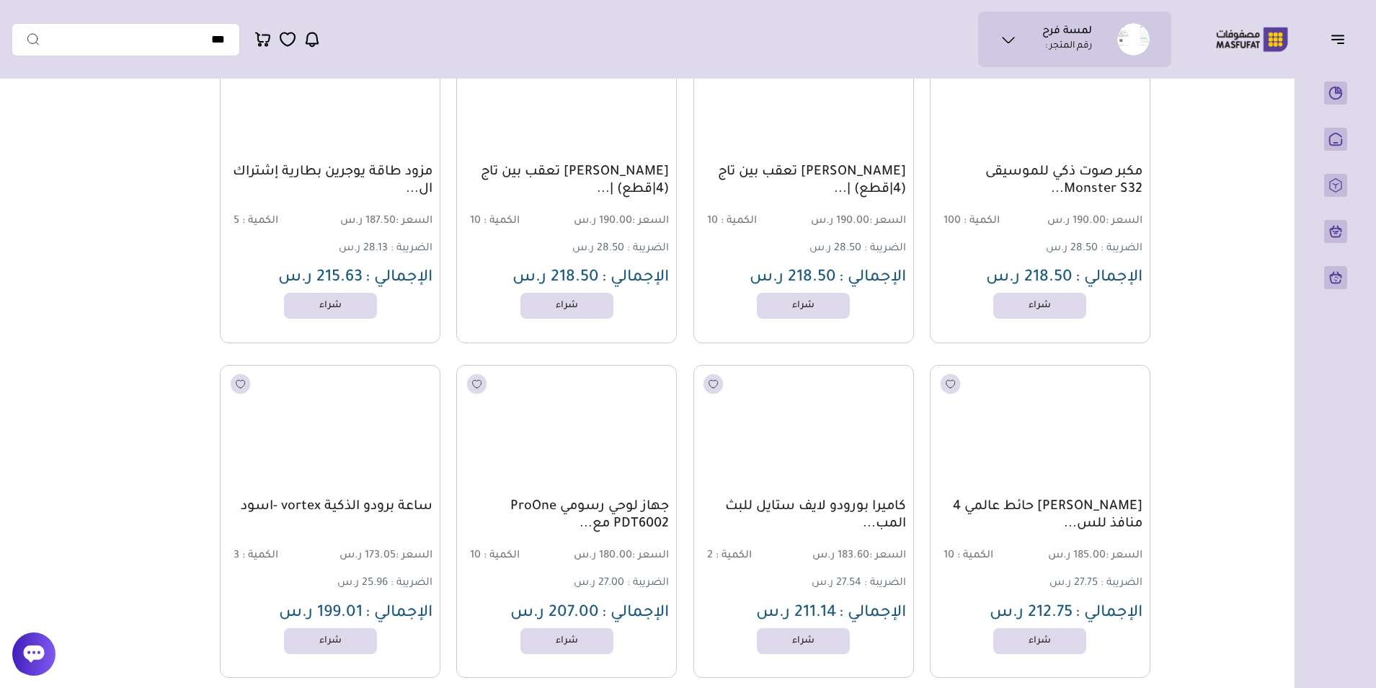
scroll to position [15279, 0]
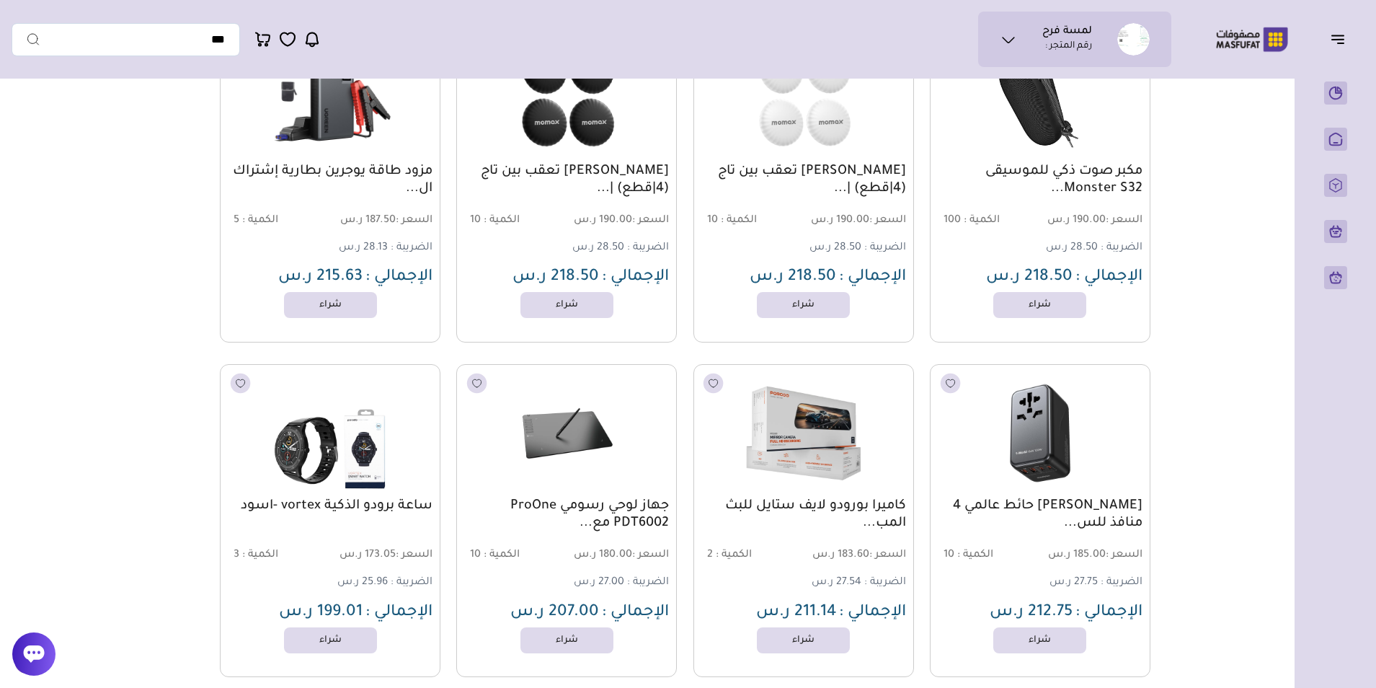
drag, startPoint x: 451, startPoint y: 472, endPoint x: 139, endPoint y: 321, distance: 346.8
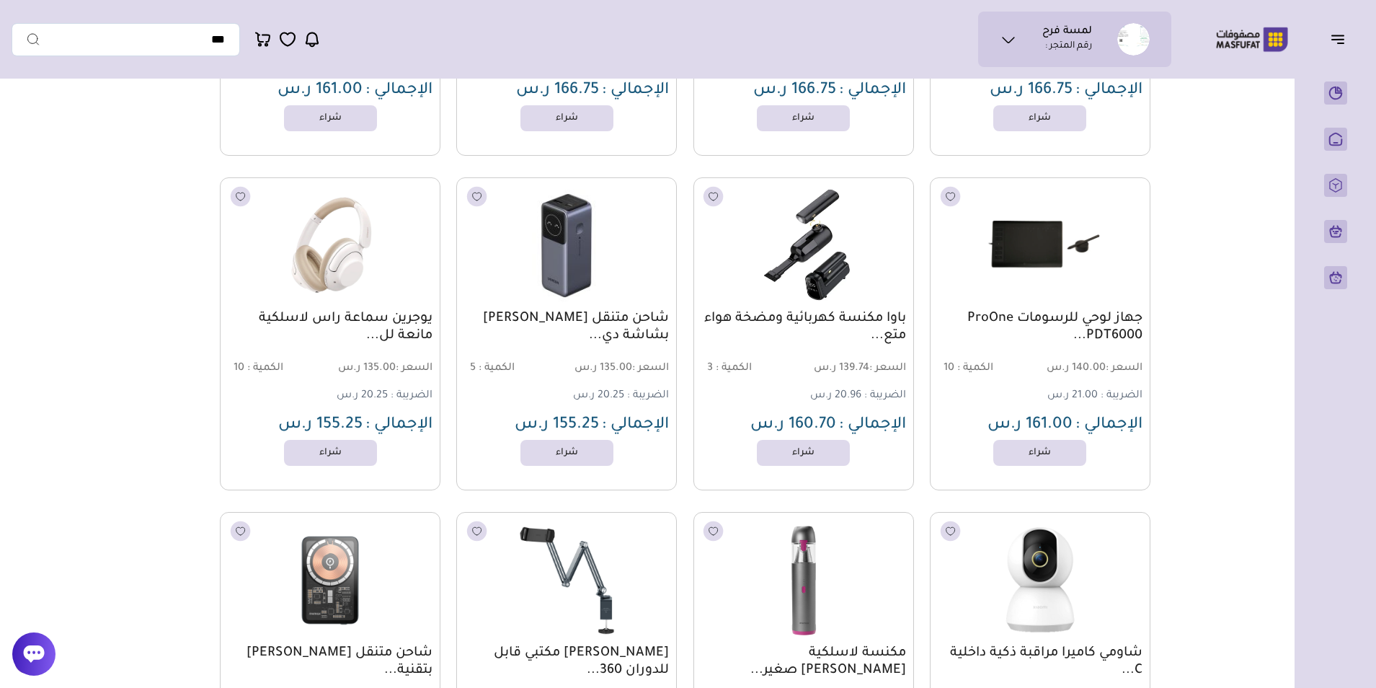
scroll to position [19098, 0]
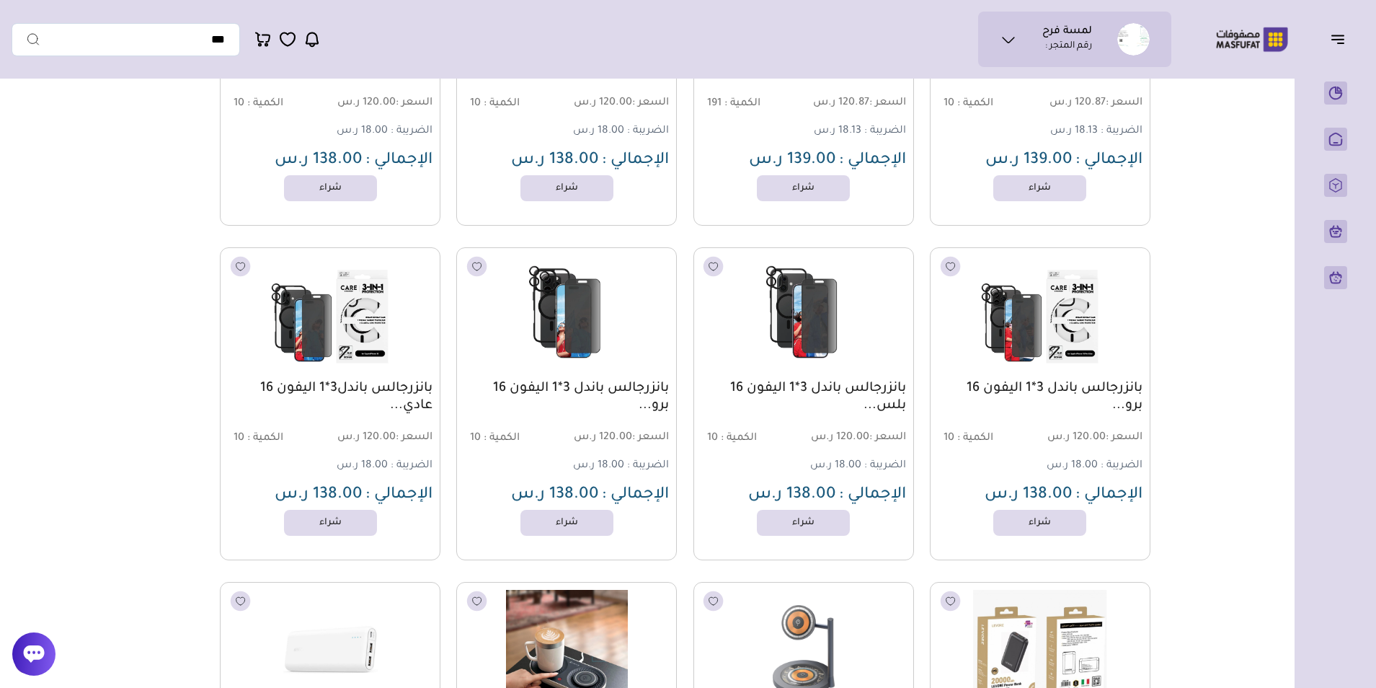
scroll to position [21765, 0]
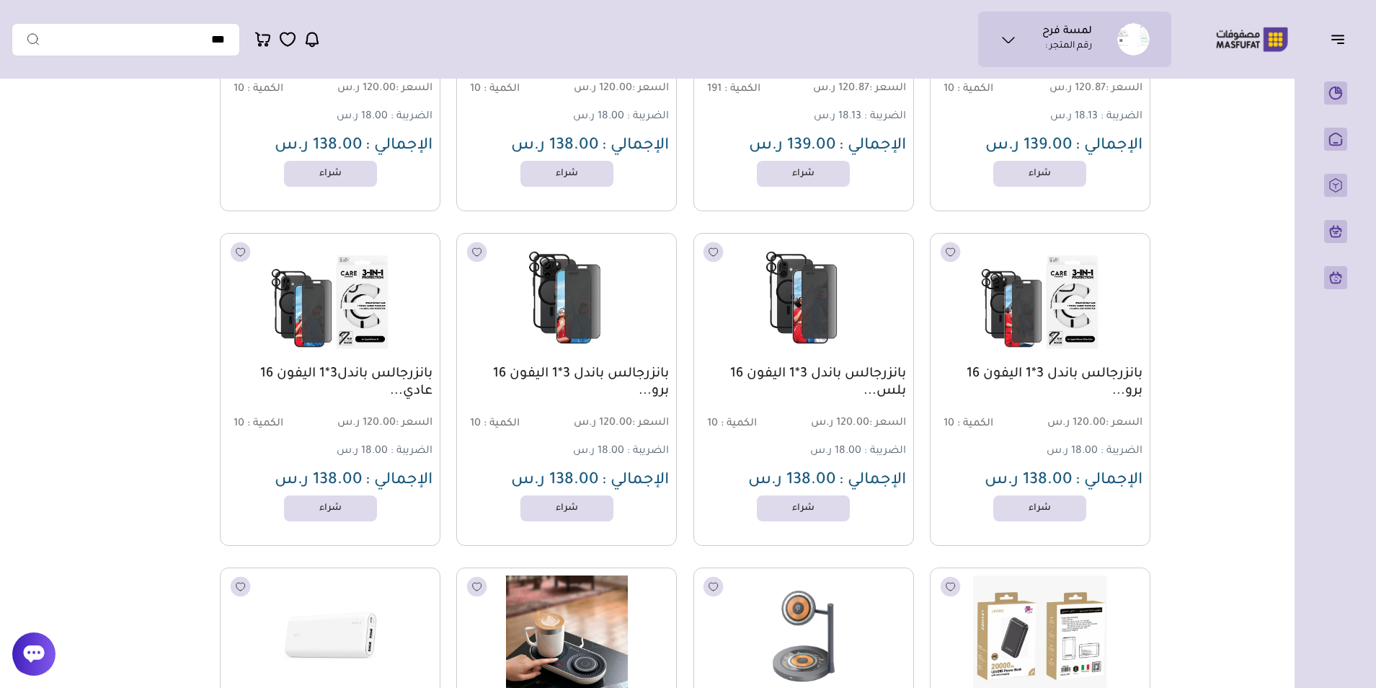
click at [866, 383] on link "بانزرجالس باندل 3*1 اليفون 16 بلس..." at bounding box center [803, 382] width 205 height 35
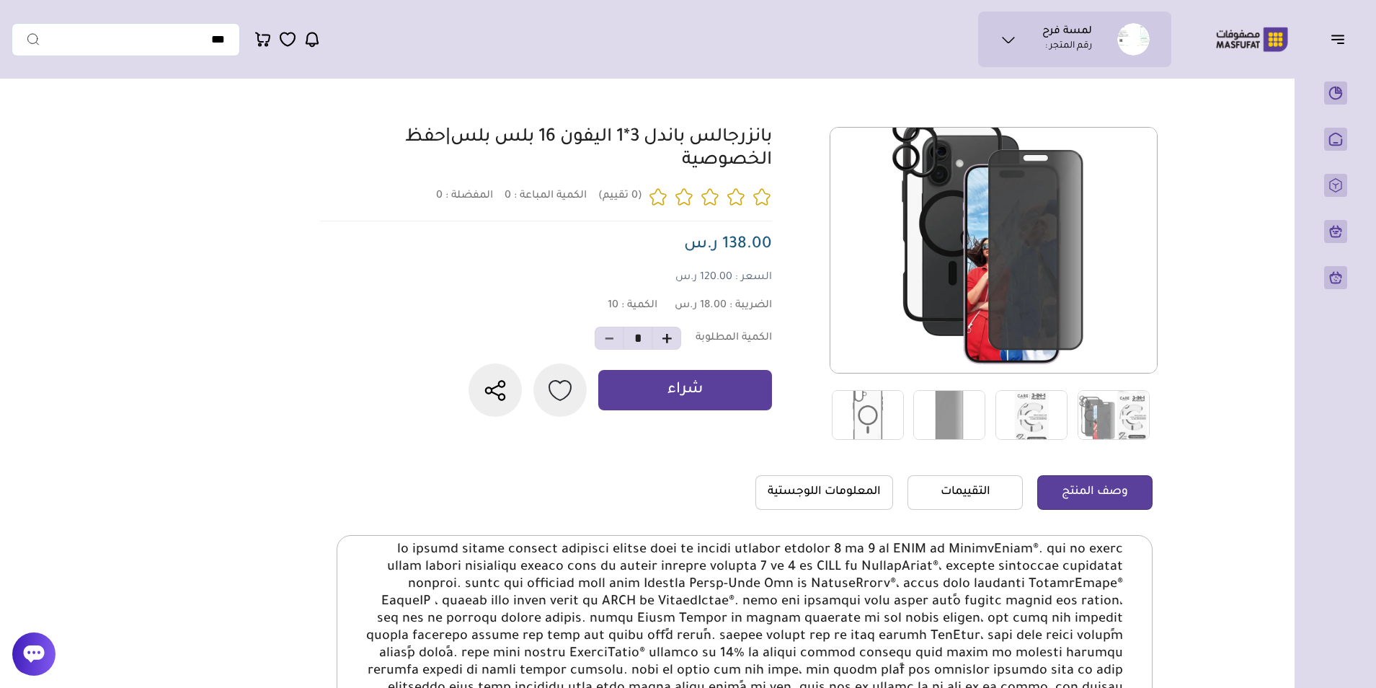
scroll to position [72, 0]
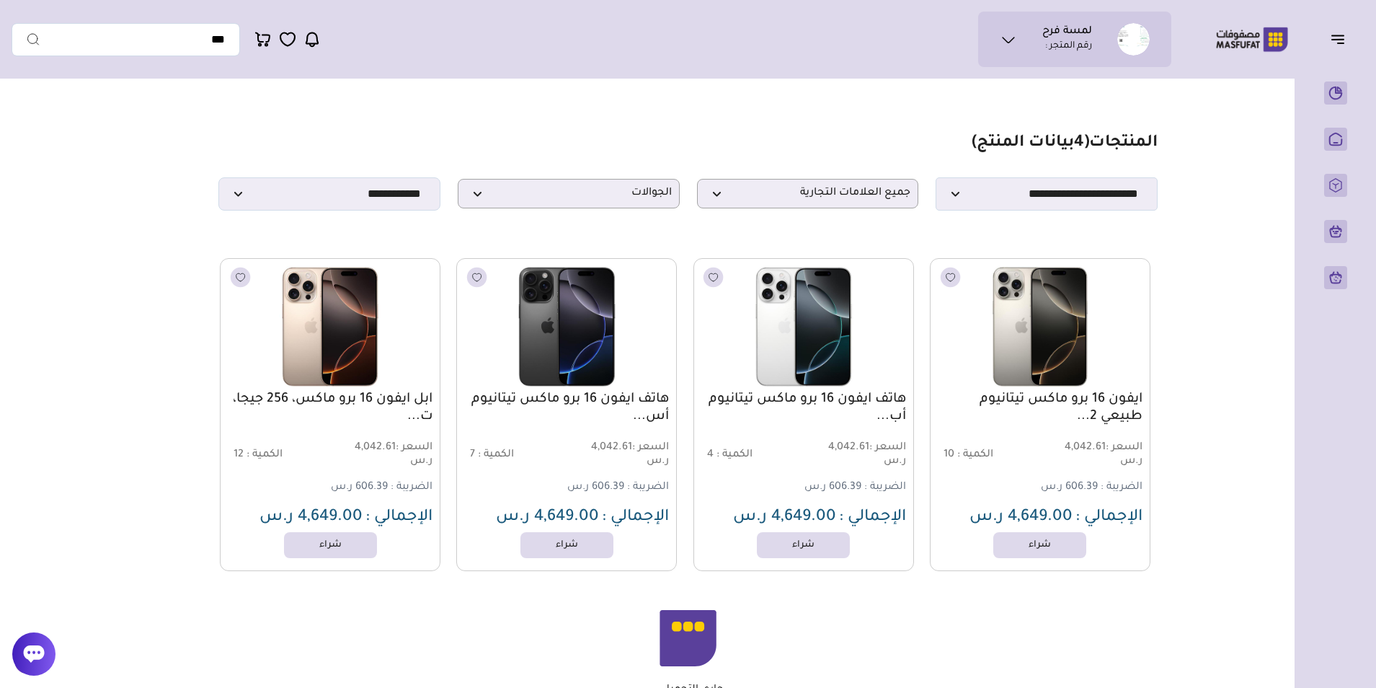
select select "********"
select select "*"
select select
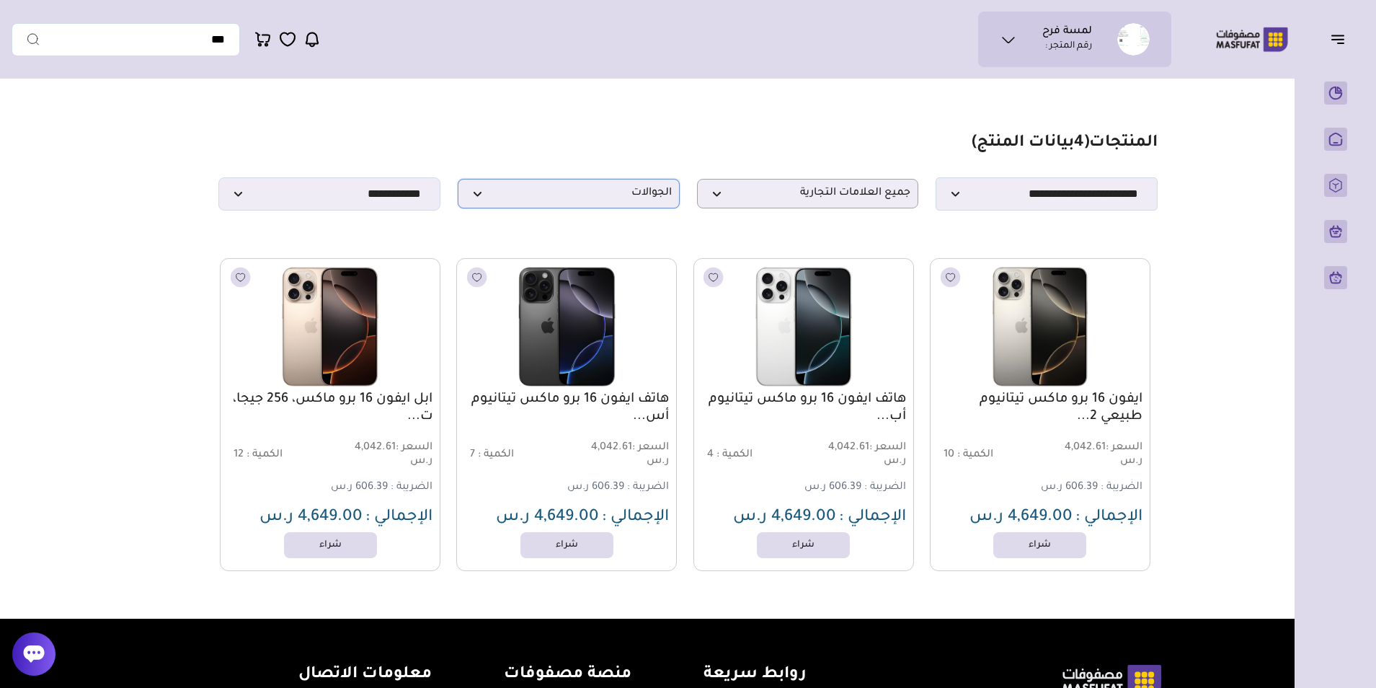
click at [640, 187] on p "الجوالات" at bounding box center [569, 194] width 222 height 30
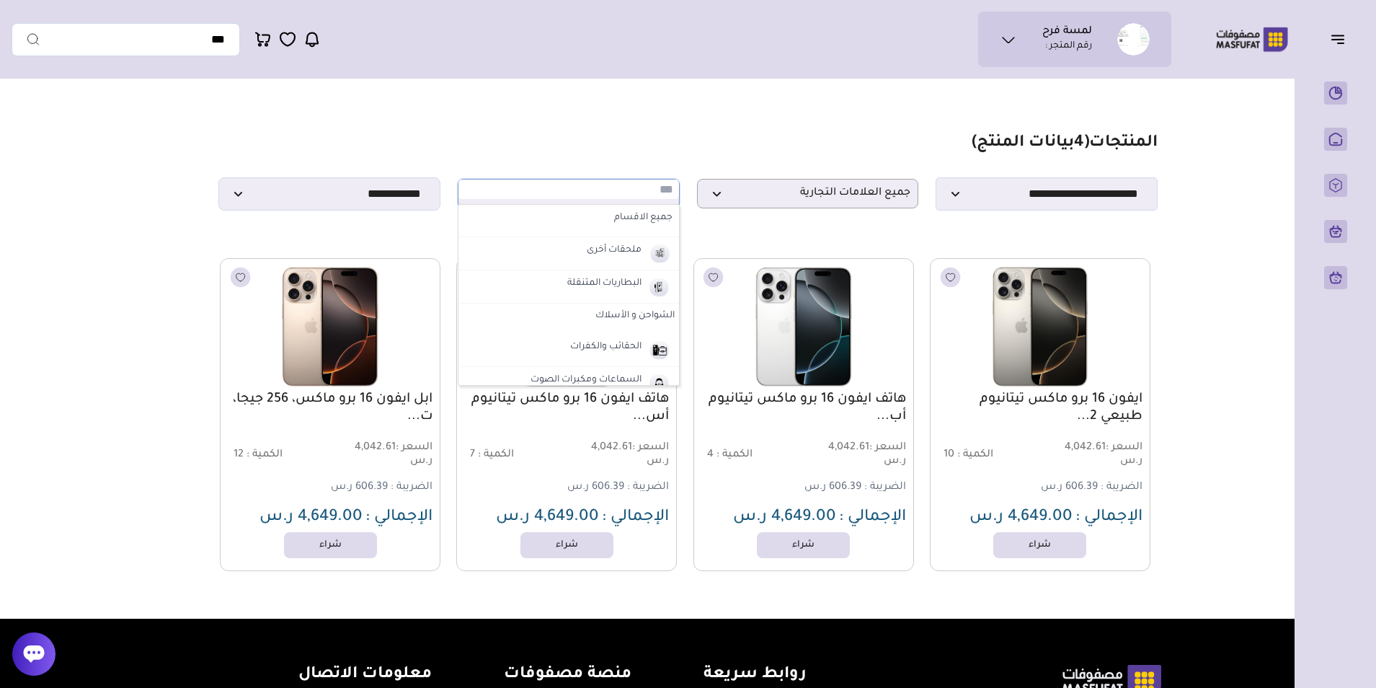
click at [630, 187] on input "text" at bounding box center [568, 188] width 221 height 19
click at [300, 210] on select "**********" at bounding box center [329, 193] width 222 height 33
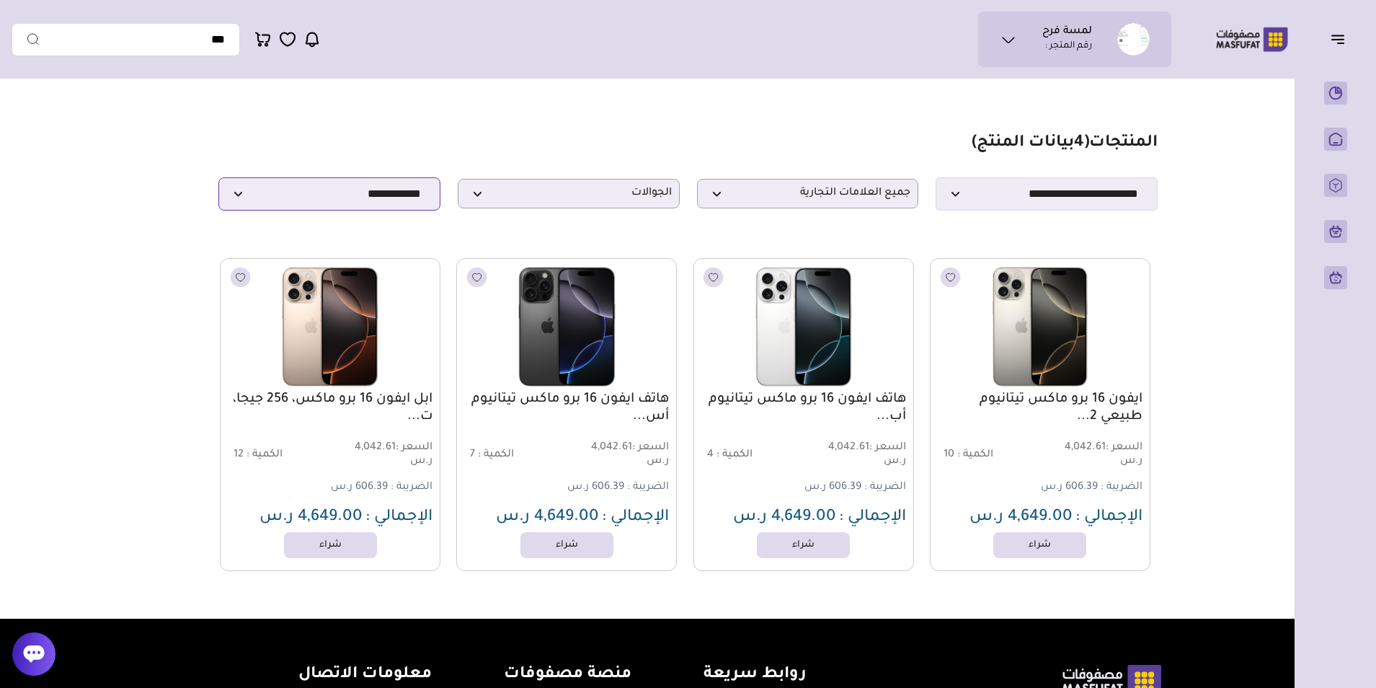
click at [300, 210] on select "**********" at bounding box center [329, 193] width 222 height 33
drag, startPoint x: 138, startPoint y: 320, endPoint x: 316, endPoint y: 382, distance: 188.5
click at [141, 321] on main "مزامنة ( 0 ) تحديد الكل إلغاء التحديد ( 4 بيانات المنتج) *******" at bounding box center [688, 352] width 1353 height 533
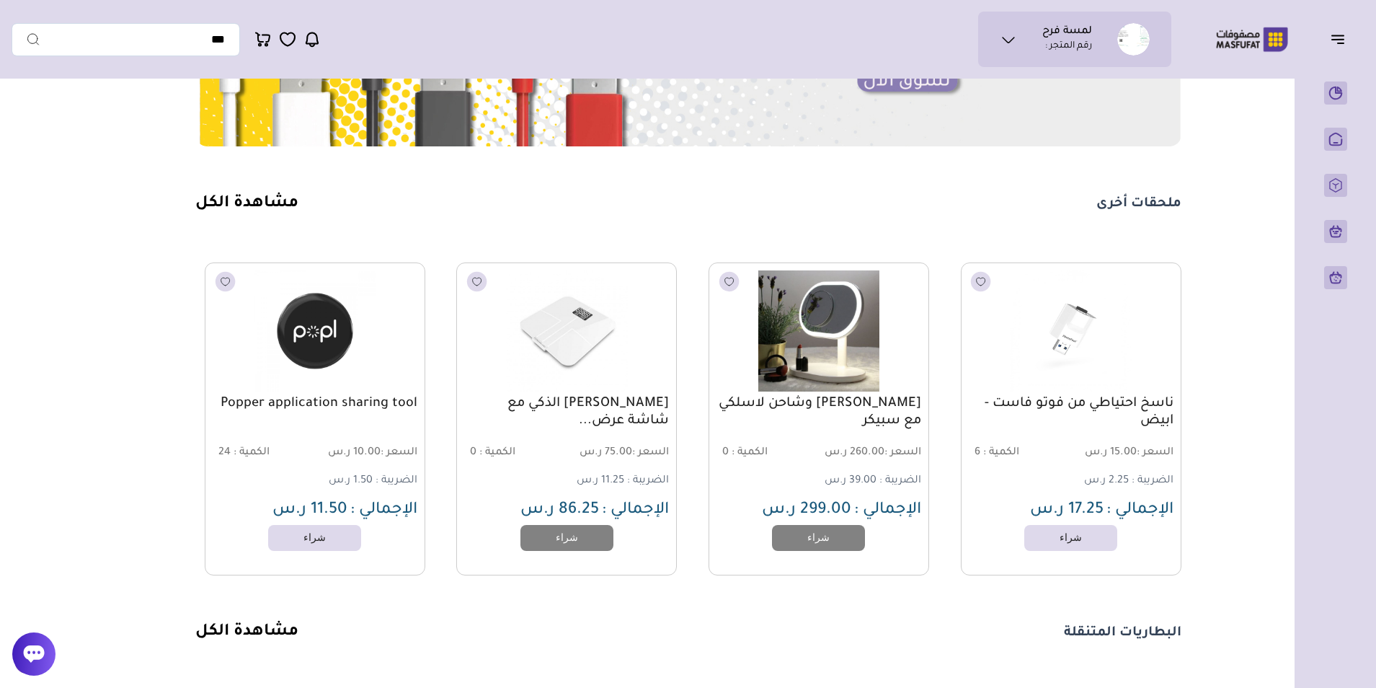
scroll to position [432, 0]
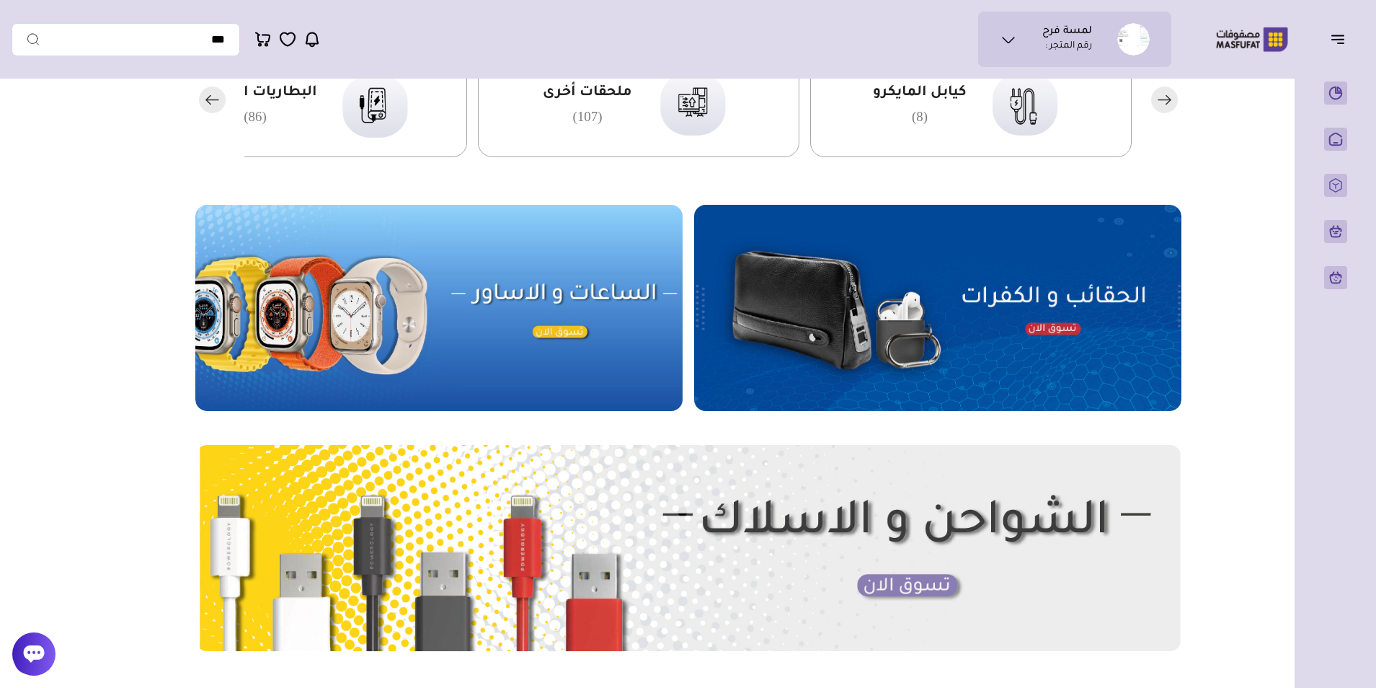
click at [1021, 311] on img at bounding box center [937, 308] width 487 height 206
click at [1039, 293] on img at bounding box center [937, 308] width 487 height 206
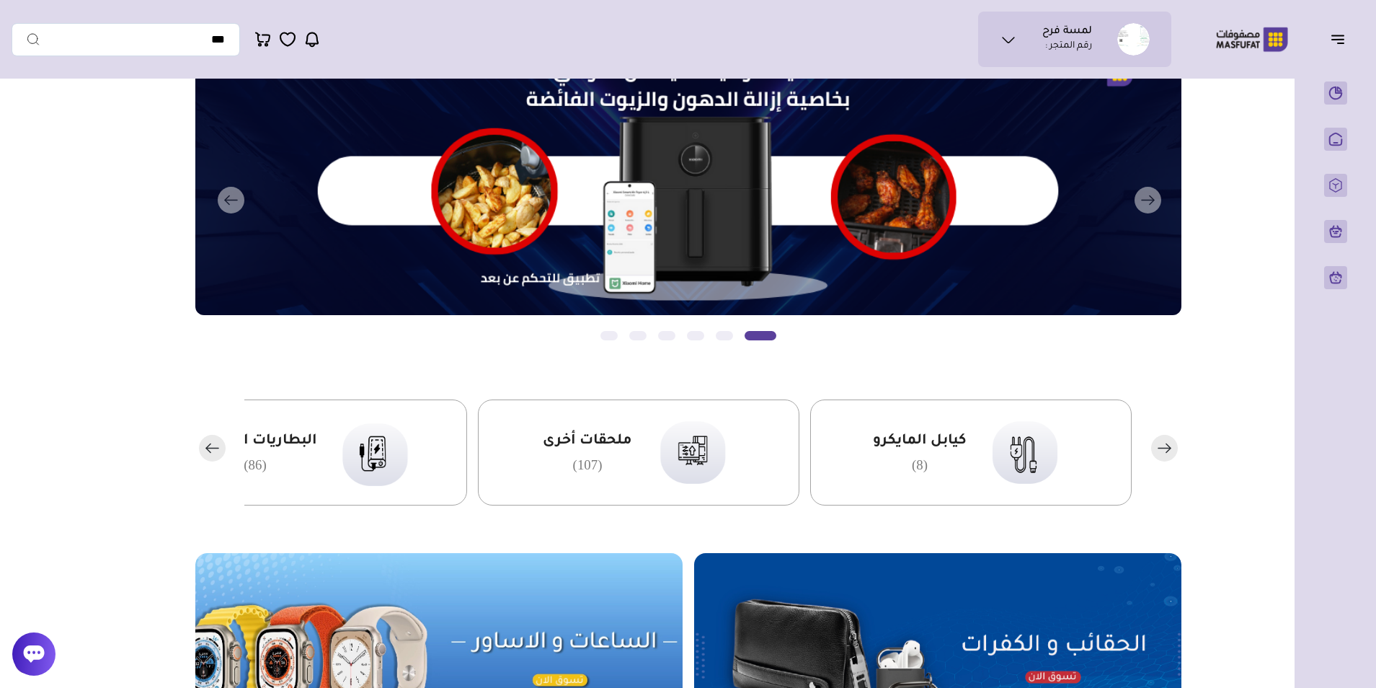
scroll to position [216, 0]
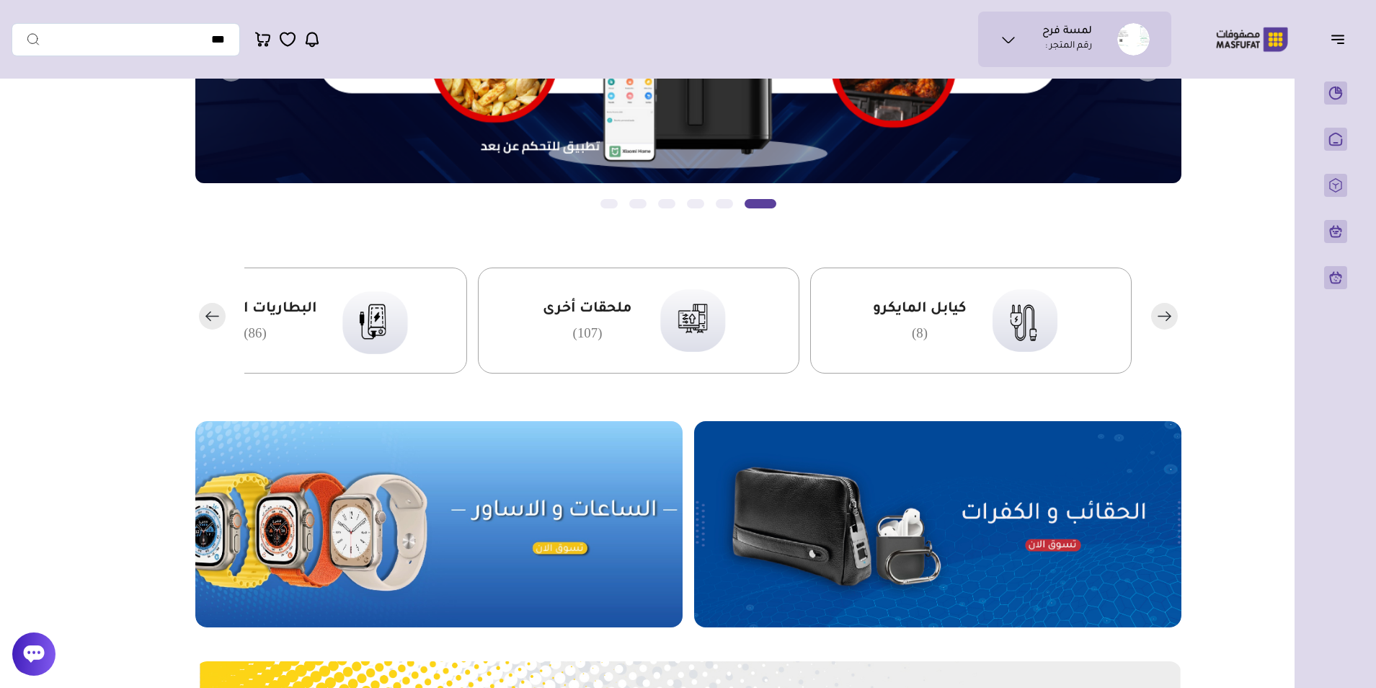
click at [1008, 517] on img at bounding box center [937, 524] width 487 height 206
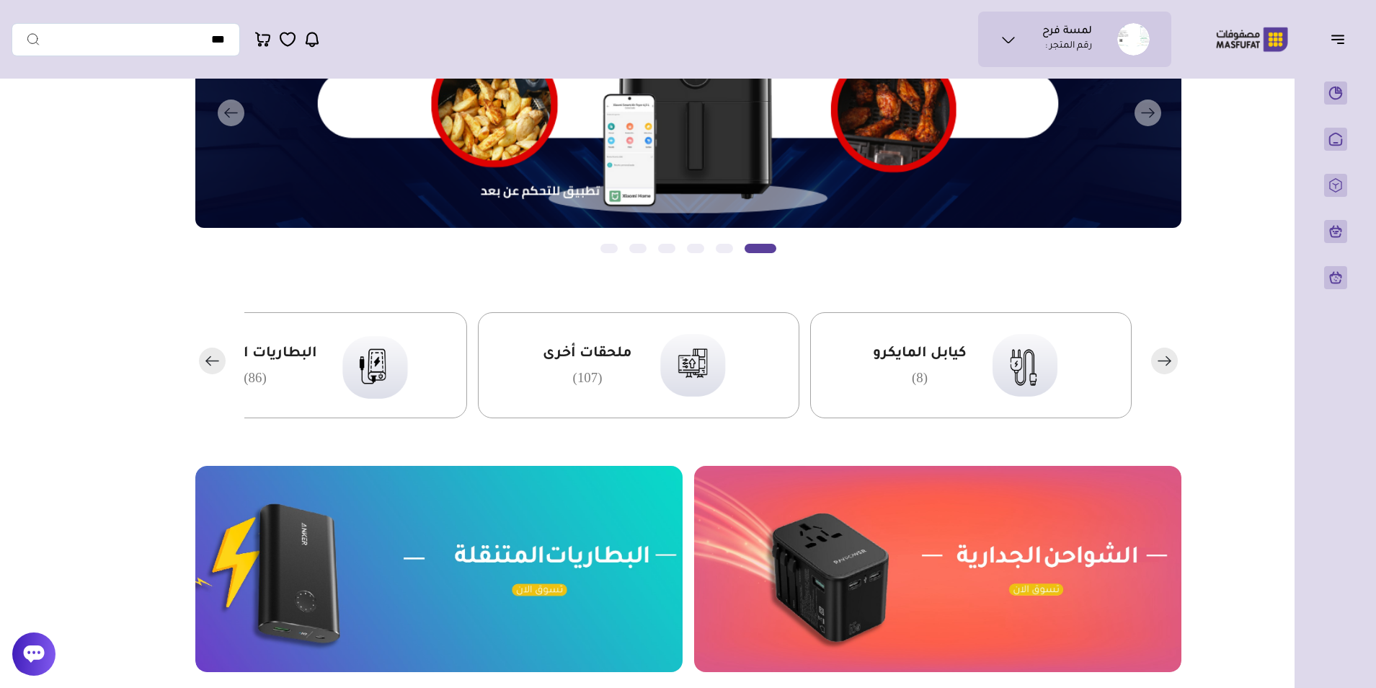
scroll to position [288, 0]
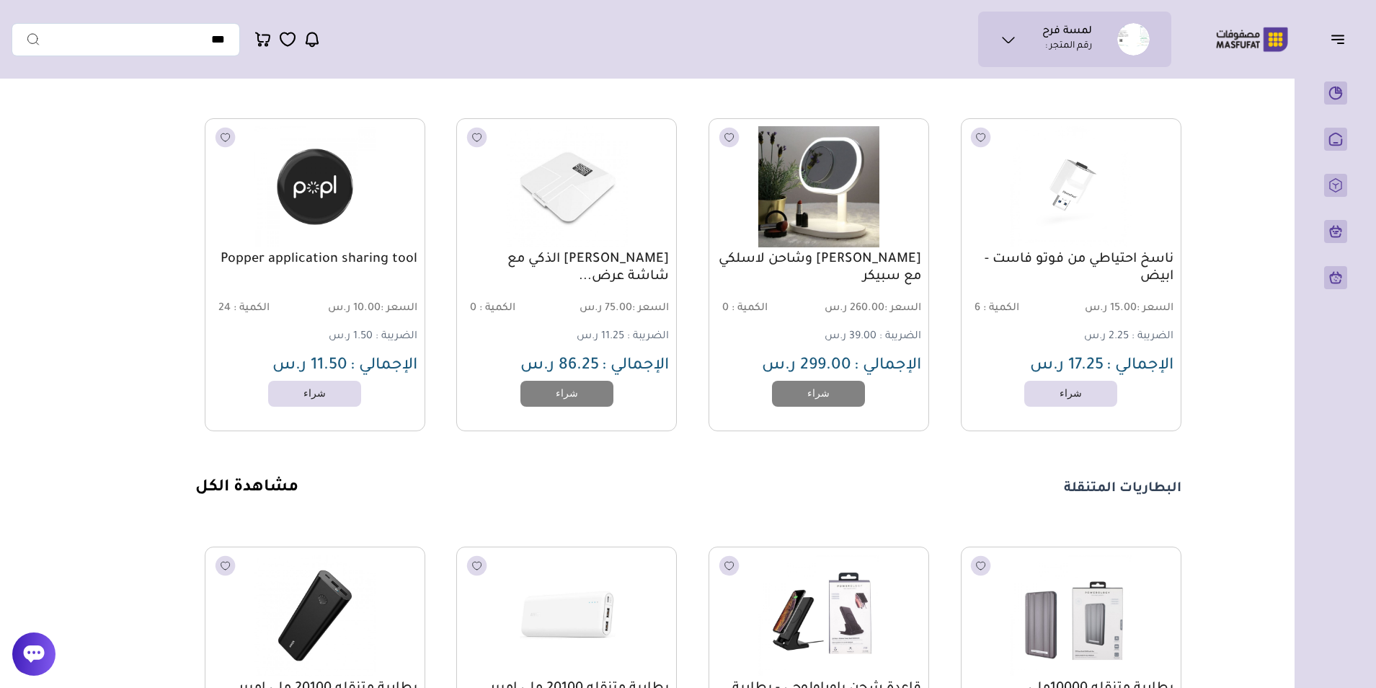
scroll to position [1441, 0]
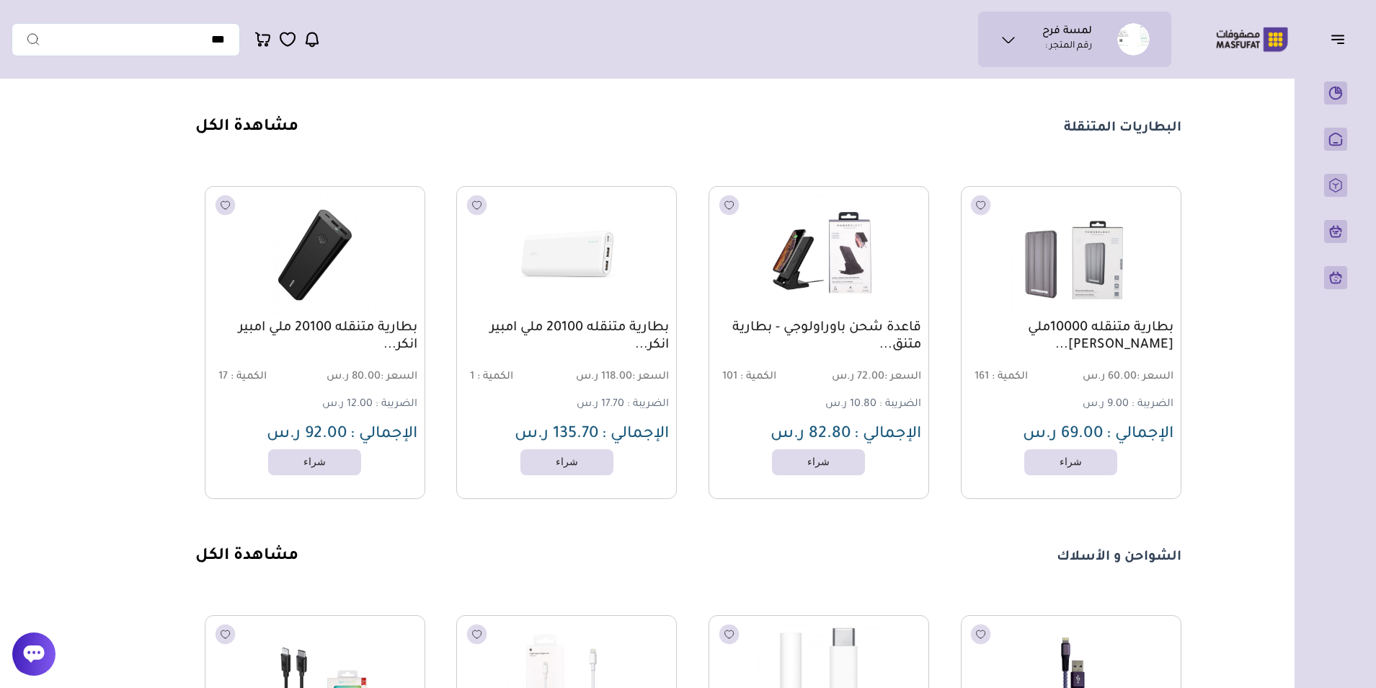
drag, startPoint x: 1175, startPoint y: 128, endPoint x: 1004, endPoint y: 150, distance: 172.2
click at [1004, 150] on div "البطاريات المتنقلة مشاهدة الكل بطارية متنقله 10000ملي [PERSON_NAME]... السعر : …" at bounding box center [688, 307] width 986 height 381
drag, startPoint x: 1004, startPoint y: 150, endPoint x: 850, endPoint y: 158, distance: 154.4
click at [850, 158] on div "البطاريات المتنقلة مشاهدة الكل بطارية متنقله 10000ملي [PERSON_NAME]... السعر : …" at bounding box center [688, 307] width 986 height 381
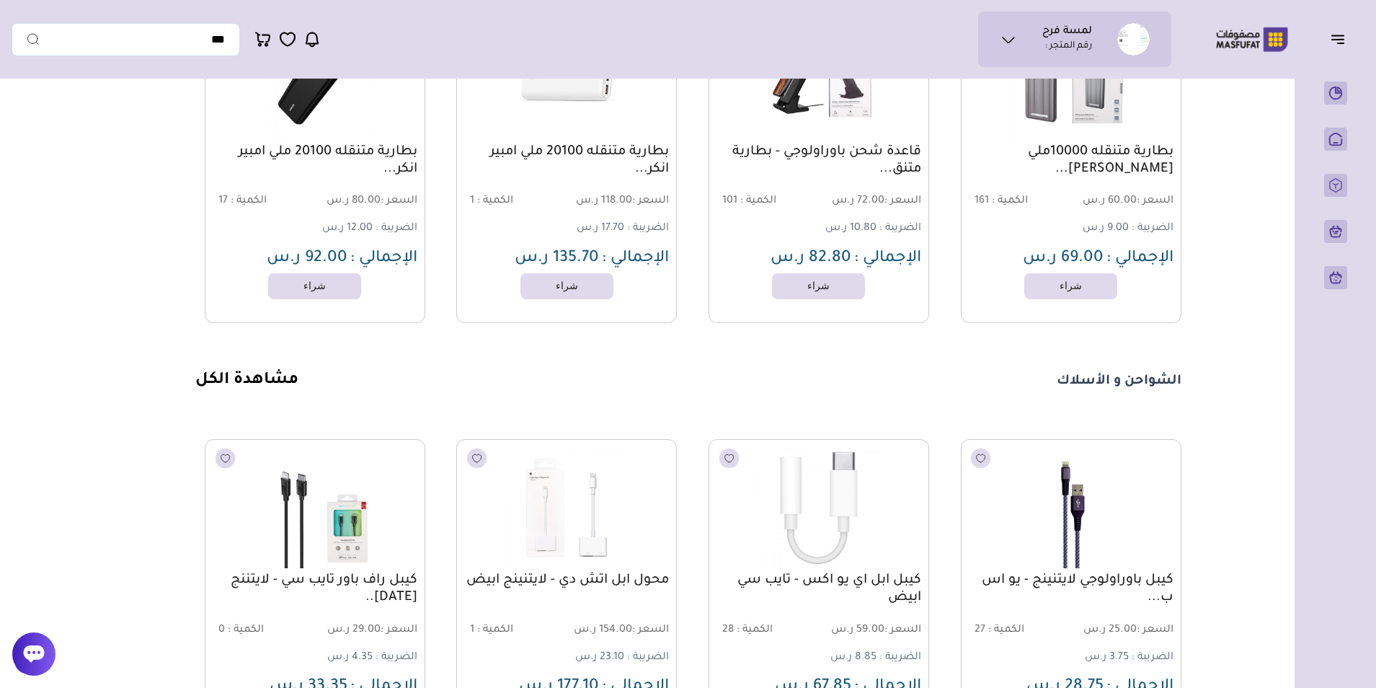
scroll to position [1730, 0]
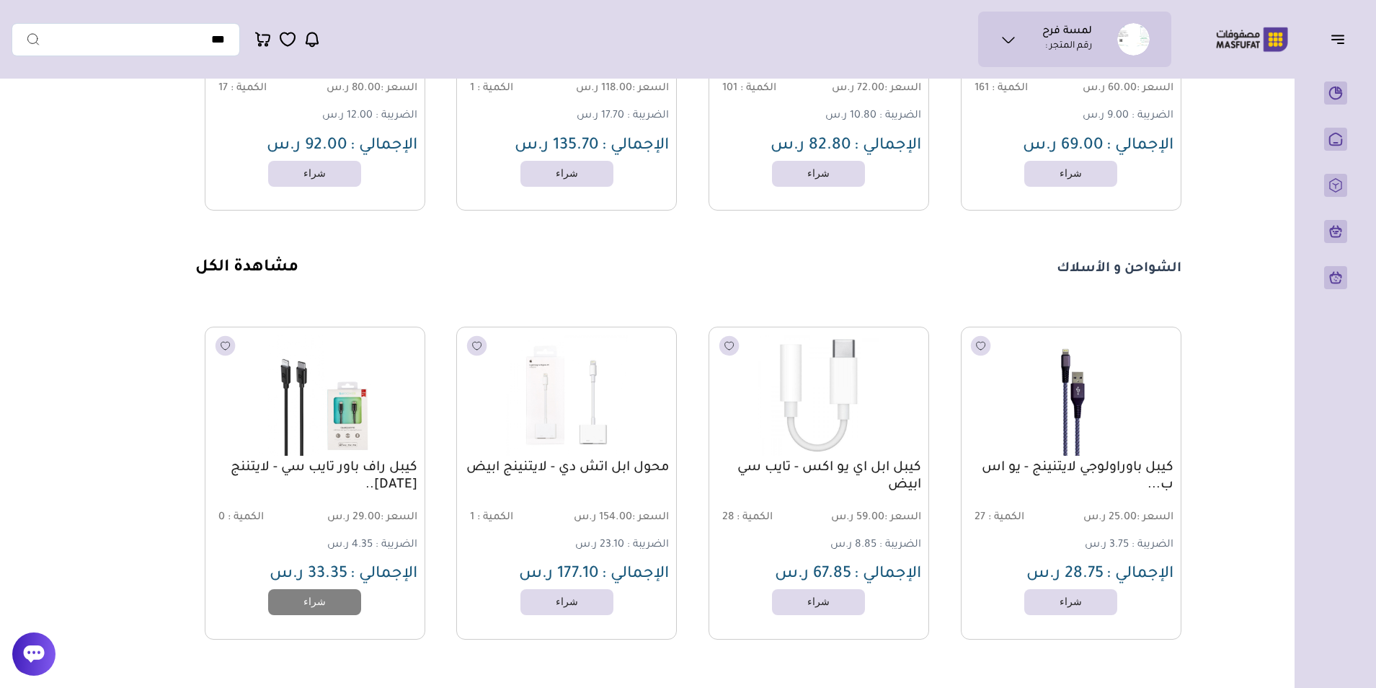
drag, startPoint x: 1184, startPoint y: 278, endPoint x: 1035, endPoint y: 275, distance: 149.2
drag, startPoint x: 1035, startPoint y: 275, endPoint x: 928, endPoint y: 297, distance: 109.7
click at [928, 297] on div "الشواحن و الأسلاك مشاهدة الكل كيبل باوراولوجي لايتنينج - يو اس ب... السعر : 25.…" at bounding box center [688, 448] width 986 height 381
drag, startPoint x: 311, startPoint y: 275, endPoint x: 149, endPoint y: 295, distance: 162.6
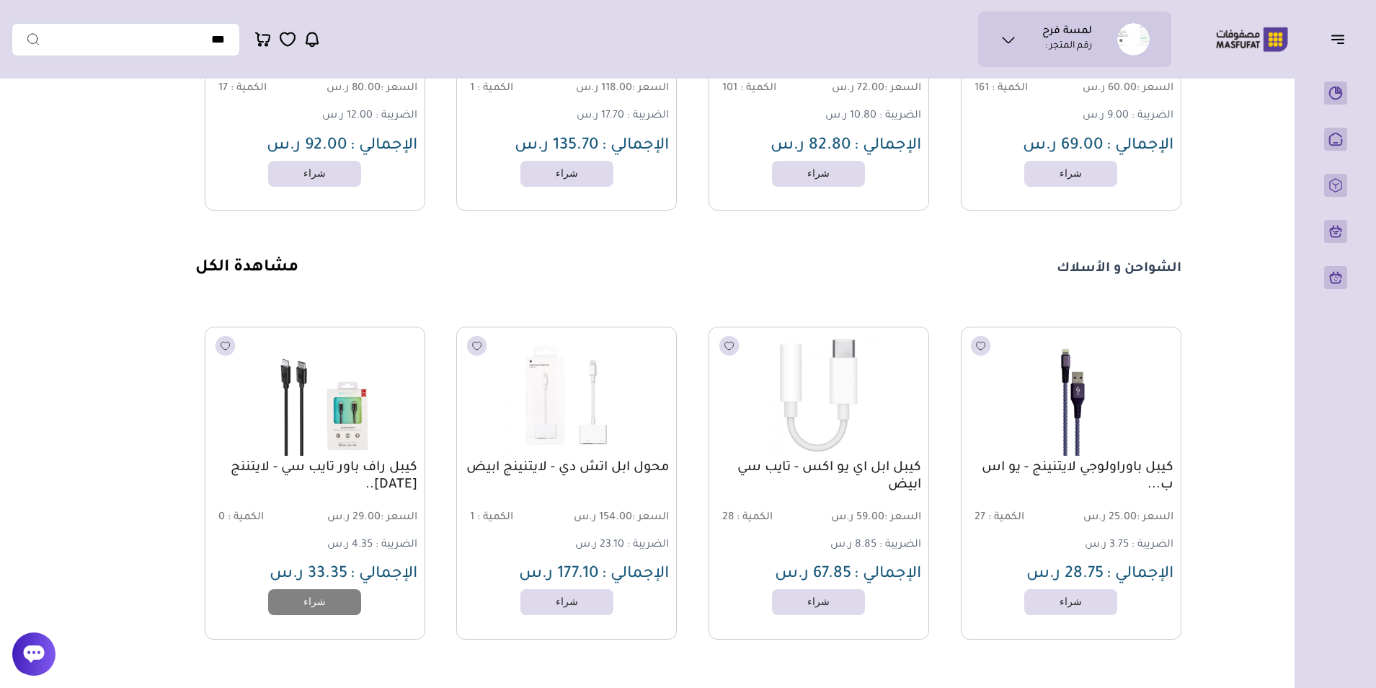
click at [529, 277] on div "الشواحن و الأسلاك مشاهدة الكل" at bounding box center [688, 268] width 986 height 21
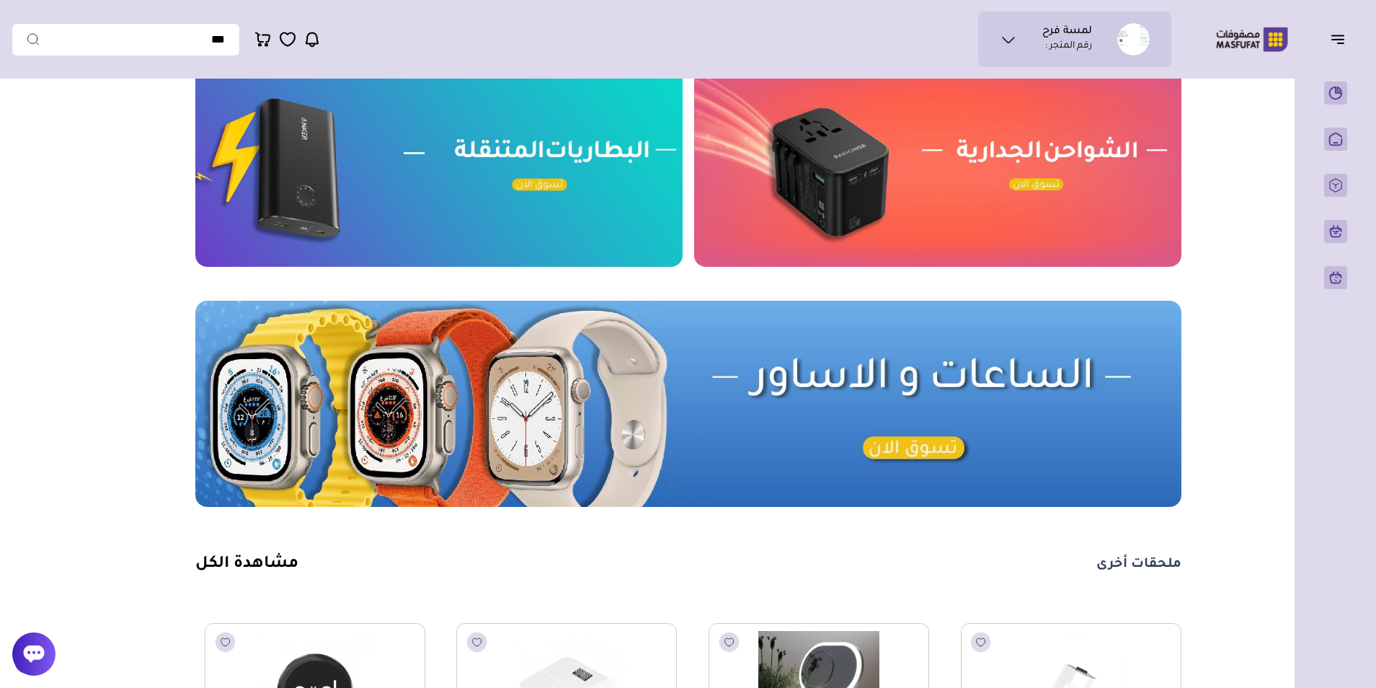
scroll to position [0, 0]
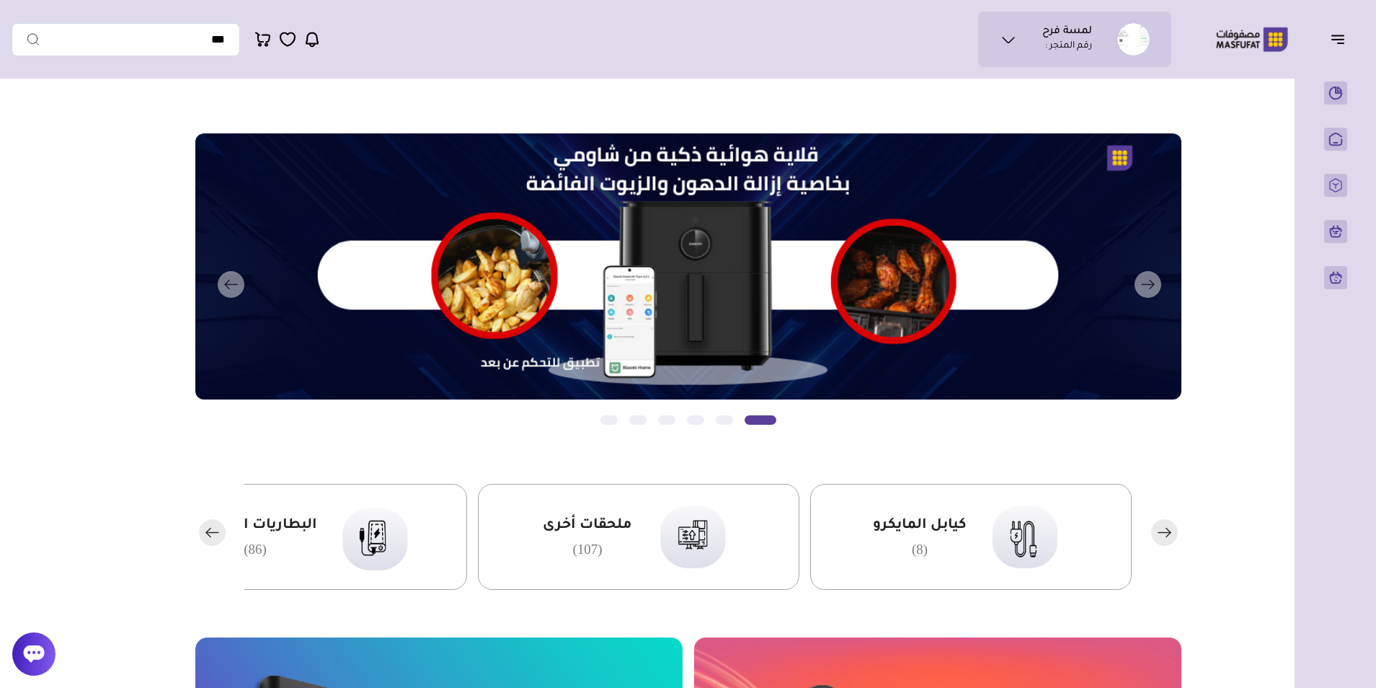
click at [1023, 18] on div "لمسة فرح رقم المتجر :" at bounding box center [1074, 39] width 193 height 55
click at [1027, 46] on ul "لمسة فرح رقم المتجر :" at bounding box center [1075, 39] width 170 height 32
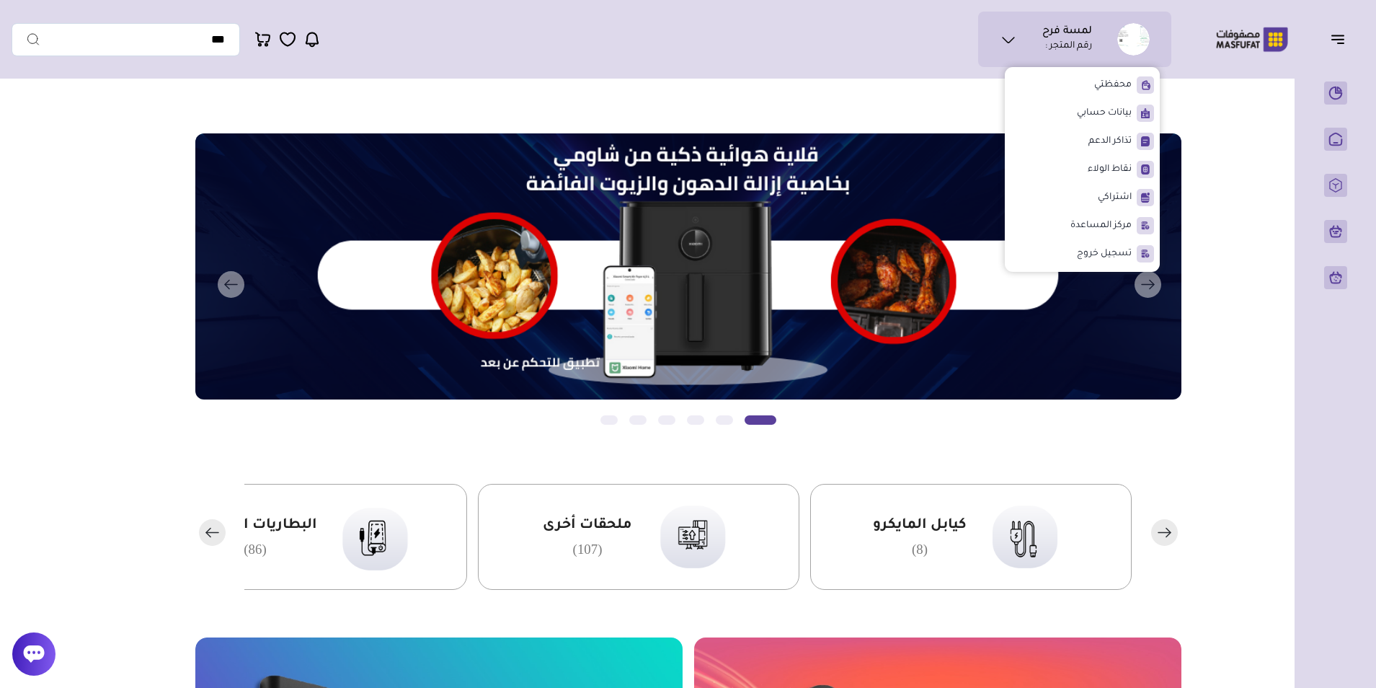
click at [955, 66] on div "لمسة فرح رقم المتجر : محفظتي اشتراكي *" at bounding box center [592, 39] width 1160 height 55
